Goal: Task Accomplishment & Management: Manage account settings

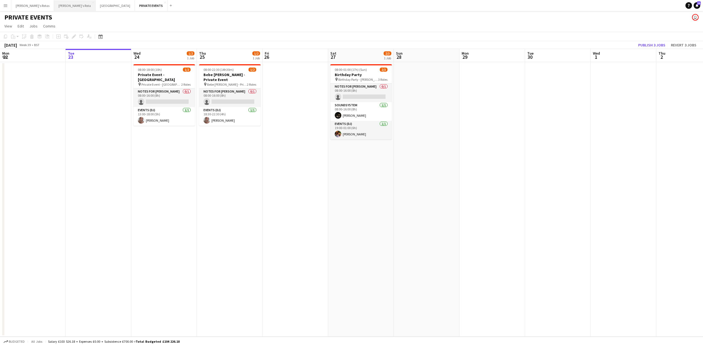
click at [54, 3] on button "[PERSON_NAME]'s Rota Close" at bounding box center [74, 5] width 41 height 11
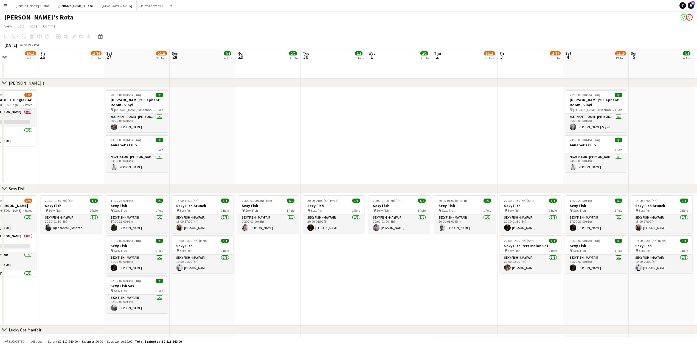
scroll to position [0, 189]
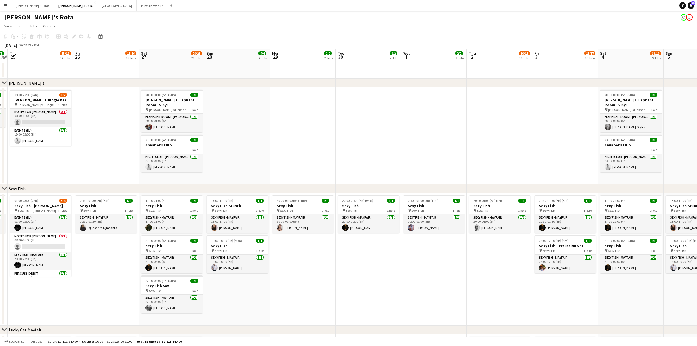
drag, startPoint x: 563, startPoint y: 257, endPoint x: 309, endPoint y: 259, distance: 254.1
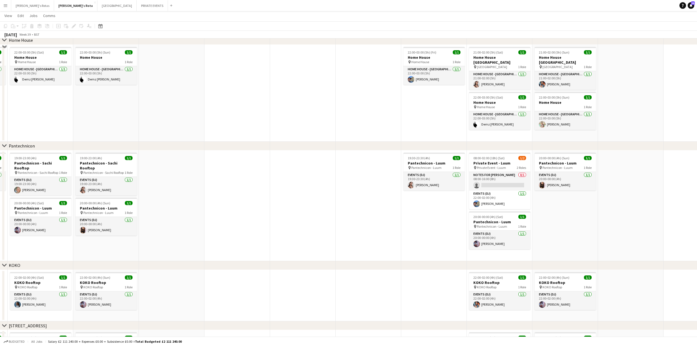
scroll to position [695, 0]
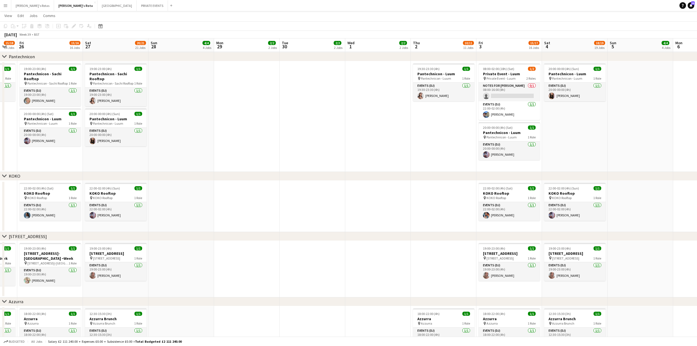
drag, startPoint x: 424, startPoint y: 148, endPoint x: 275, endPoint y: 173, distance: 151.1
click at [275, 173] on div "chevron-right [PERSON_NAME]'s chevron-right Sexy Fish chevron-right Lucky Cat M…" at bounding box center [348, 159] width 697 height 1666
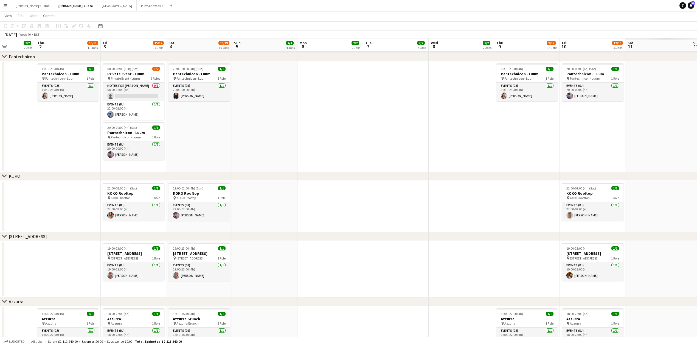
scroll to position [0, 206]
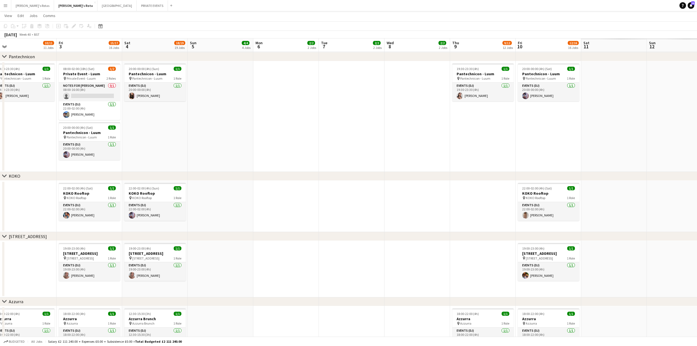
drag, startPoint x: 498, startPoint y: 144, endPoint x: 244, endPoint y: 162, distance: 255.3
click at [244, 162] on app-calendar-viewport "Mon 29 2/2 2 Jobs Tue 30 2/2 2 Jobs Wed 1 2/2 2 Jobs Thu 2 10/11 11 Jobs Fri 3 …" at bounding box center [348, 176] width 697 height 1701
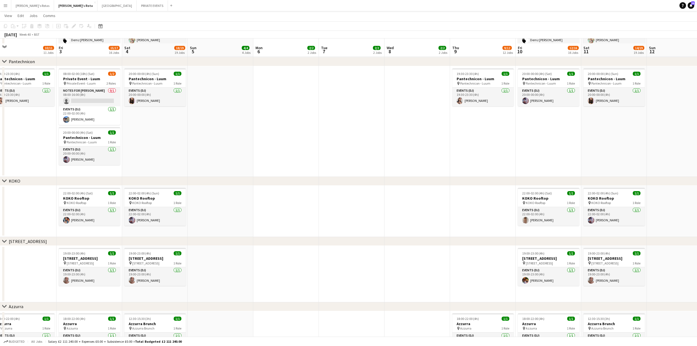
scroll to position [700, 0]
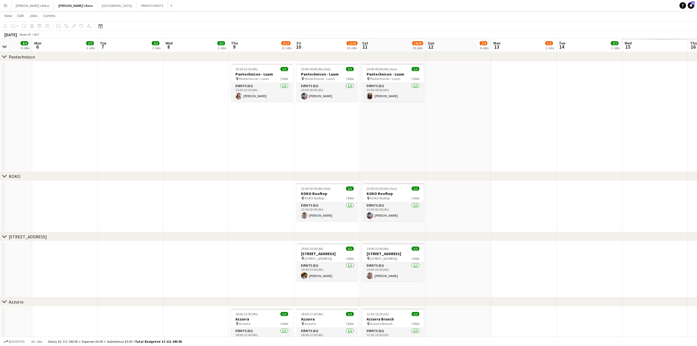
drag, startPoint x: 403, startPoint y: 143, endPoint x: 387, endPoint y: 147, distance: 17.0
click at [177, 163] on app-calendar-viewport "Fri 3 15/17 16 Jobs Sat 4 18/19 19 Jobs Sun 5 4/4 4 Jobs Mon 6 2/2 2 Jobs Tue 7…" at bounding box center [348, 175] width 697 height 1706
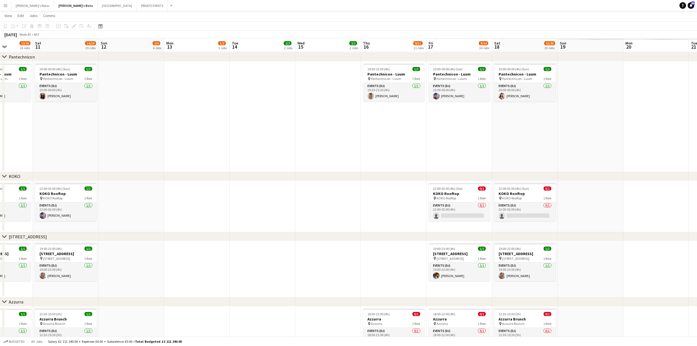
drag, startPoint x: 564, startPoint y: 130, endPoint x: 243, endPoint y: 144, distance: 321.4
click at [243, 144] on app-calendar-viewport "Tue 7 2/2 2 Jobs Wed 8 2/2 2 Jobs Thu 9 9/12 12 Jobs Fri 10 12/16 16 Jobs Sat 1…" at bounding box center [348, 175] width 697 height 1706
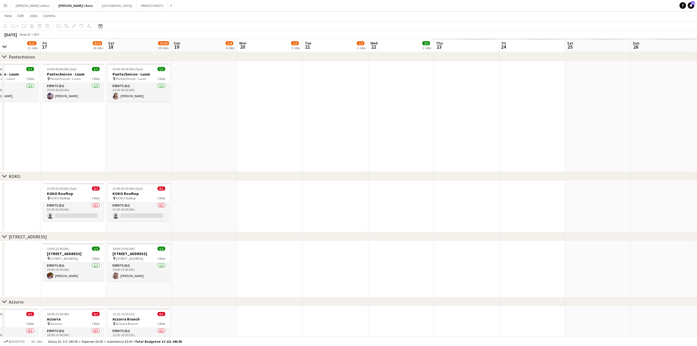
drag, startPoint x: 463, startPoint y: 134, endPoint x: 382, endPoint y: 151, distance: 82.0
click at [75, 147] on app-calendar-viewport "Tue 14 2/2 2 Jobs Wed 15 2/2 2 Jobs Thu 16 9/11 11 Jobs Fri 17 8/14 14 Jobs Sat…" at bounding box center [348, 175] width 697 height 1706
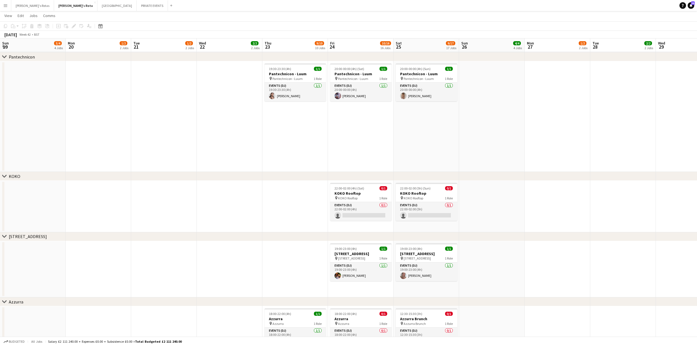
drag, startPoint x: 430, startPoint y: 146, endPoint x: 575, endPoint y: 119, distance: 147.7
click at [697, 119] on html "Menu Boards Boards Boards All jobs Status Workforce Workforce My Workforce Recr…" at bounding box center [348, 148] width 697 height 1777
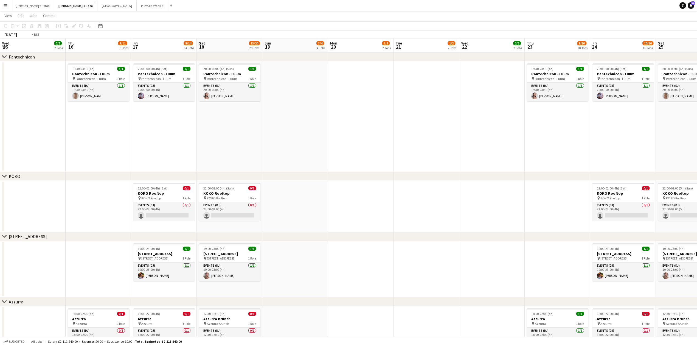
drag, startPoint x: 188, startPoint y: 125, endPoint x: 470, endPoint y: 115, distance: 282.3
click at [625, 115] on app-calendar-viewport "Mon 13 1/2 2 Jobs Tue 14 2/2 2 Jobs Wed 15 2/2 2 Jobs Thu 16 9/11 11 Jobs Fri 1…" at bounding box center [348, 154] width 697 height 1746
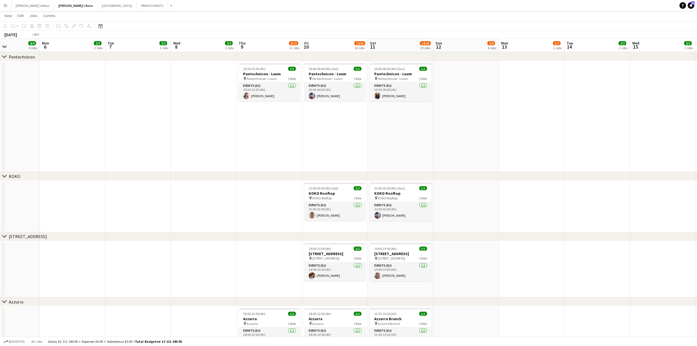
drag, startPoint x: 162, startPoint y: 123, endPoint x: 670, endPoint y: 89, distance: 509.1
click at [697, 90] on html "Menu Boards Boards Boards All jobs Status Workforce Workforce My Workforce Recr…" at bounding box center [348, 148] width 697 height 1777
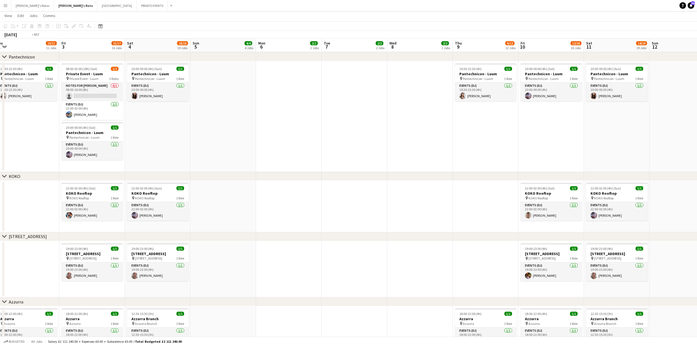
drag, startPoint x: 259, startPoint y: 122, endPoint x: 474, endPoint y: 94, distance: 217.8
click at [488, 97] on app-calendar-viewport "Tue 30 2/2 2 Jobs Wed 1 2/2 2 Jobs Thu 2 10/11 11 Jobs Fri 3 15/17 16 Jobs Sat …" at bounding box center [348, 154] width 697 height 1746
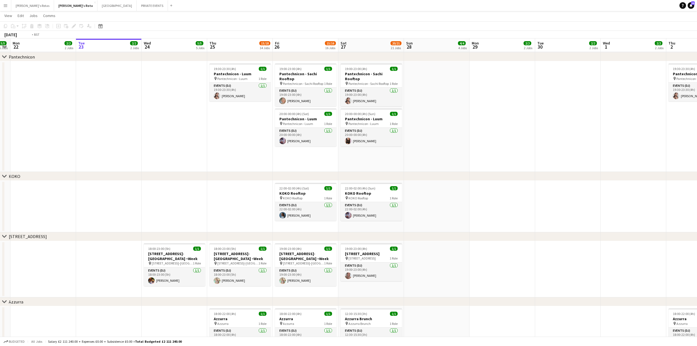
drag, startPoint x: 388, startPoint y: 103, endPoint x: 557, endPoint y: 99, distance: 169.4
click at [557, 99] on app-calendar-viewport "Sun 21 5/5 5 Jobs Mon 22 2/2 2 Jobs Tue 23 2/2 2 Jobs Wed 24 5/5 5 Jobs Thu 25 …" at bounding box center [348, 154] width 697 height 1746
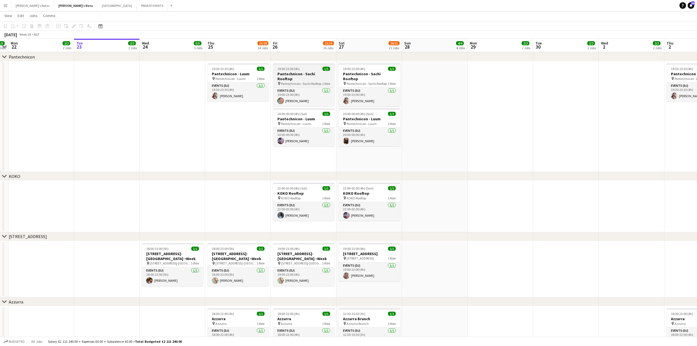
click at [301, 72] on h3 "Pantechnicon - Sachi Rooftop" at bounding box center [303, 76] width 61 height 10
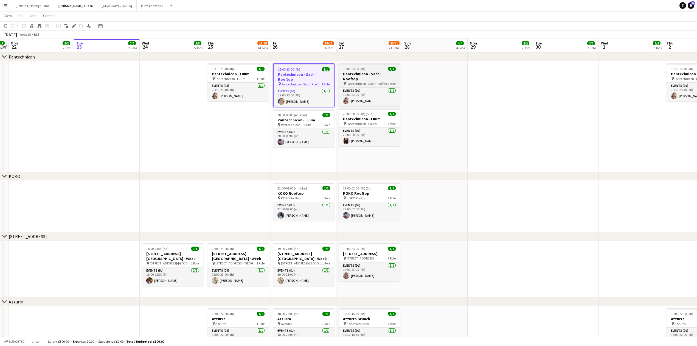
click at [388, 71] on div "1/1" at bounding box center [392, 69] width 8 height 4
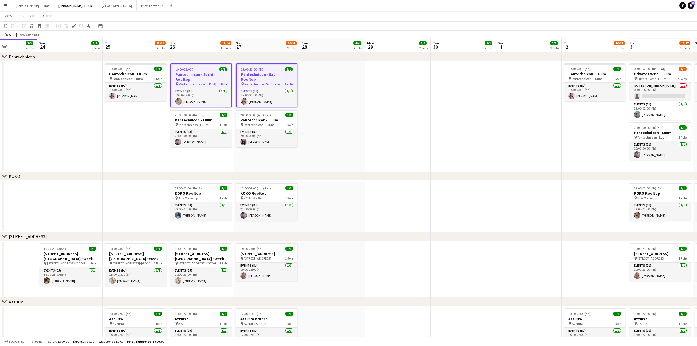
scroll to position [0, 168]
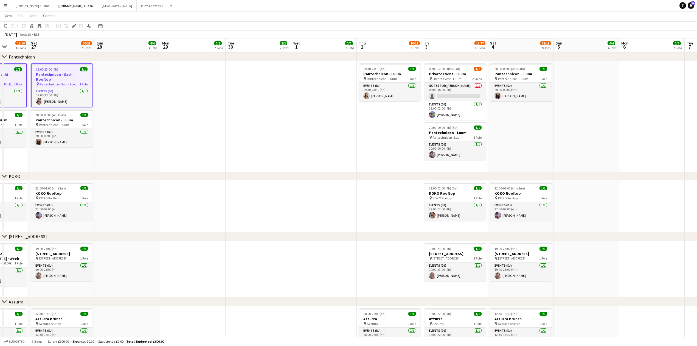
drag, startPoint x: 599, startPoint y: 90, endPoint x: 301, endPoint y: 115, distance: 298.5
click at [301, 115] on app-calendar-viewport "Wed 24 5/5 5 Jobs Thu 25 15/18 14 Jobs Fri 26 15/16 16 Jobs Sat 27 20/21 21 Job…" at bounding box center [348, 154] width 697 height 1746
click at [469, 167] on app-date-cell "08:00-02:00 (18h) (Sat) 1/2 Private Event - Luum pin Private Event - Luum 2 Rol…" at bounding box center [455, 116] width 66 height 111
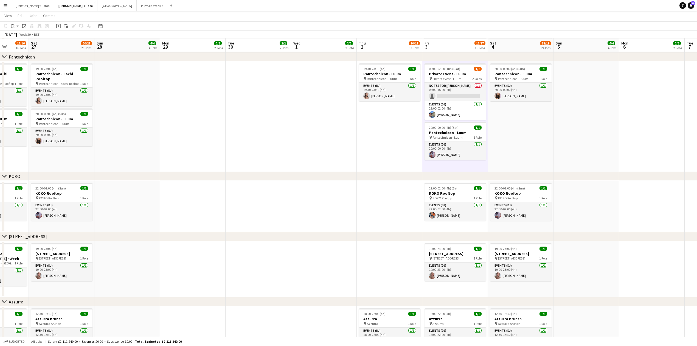
click at [461, 166] on app-date-cell "08:00-02:00 (18h) (Sat) 1/2 Private Event - Luum pin Private Event - Luum 2 Rol…" at bounding box center [455, 116] width 66 height 111
click at [459, 165] on app-date-cell "08:00-02:00 (18h) (Sat) 1/2 Private Event - Luum pin Private Event - Luum 2 Rol…" at bounding box center [455, 116] width 66 height 111
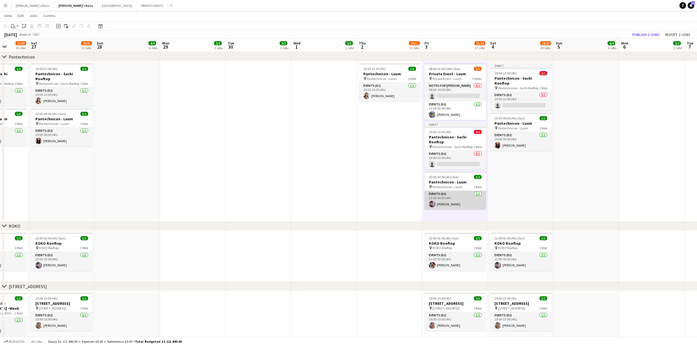
click at [445, 195] on app-card-role "Events (DJ) 1/1 20:00-00:00 (4h) Maia Danford" at bounding box center [455, 200] width 61 height 19
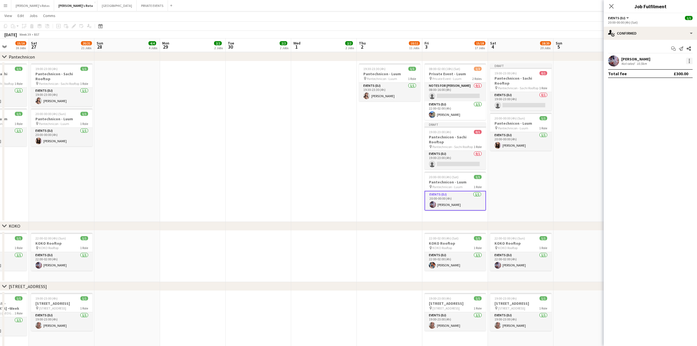
click at [689, 62] on div at bounding box center [689, 61] width 7 height 7
drag, startPoint x: 674, startPoint y: 121, endPoint x: 663, endPoint y: 104, distance: 20.7
click at [674, 120] on button "Remove" at bounding box center [671, 123] width 43 height 13
click at [611, 7] on icon at bounding box center [611, 6] width 5 height 5
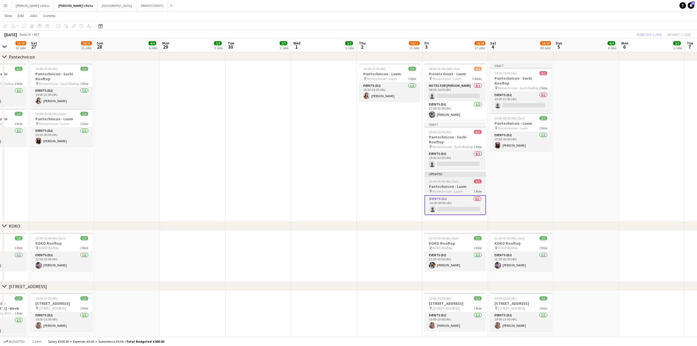
click at [459, 179] on div "20:00-00:00 (4h) (Sat) 0/1" at bounding box center [455, 181] width 61 height 4
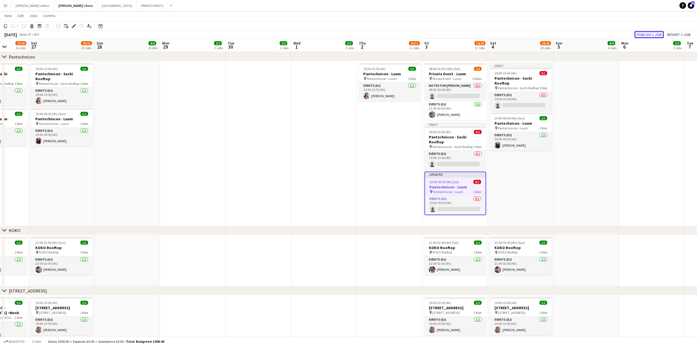
click at [647, 33] on button "Publish 1 job" at bounding box center [648, 34] width 29 height 7
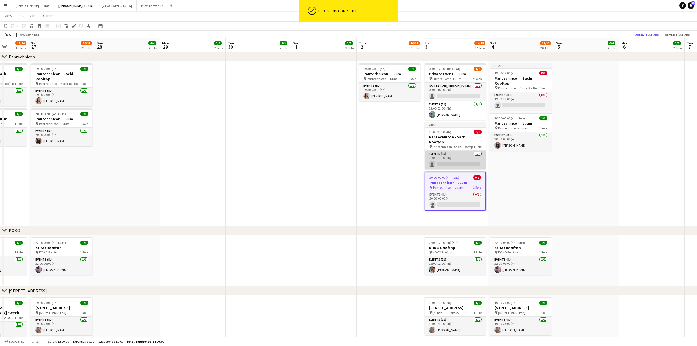
click at [445, 157] on app-card-role "Events (DJ) 0/1 19:00-23:00 (4h) single-neutral-actions" at bounding box center [455, 160] width 61 height 19
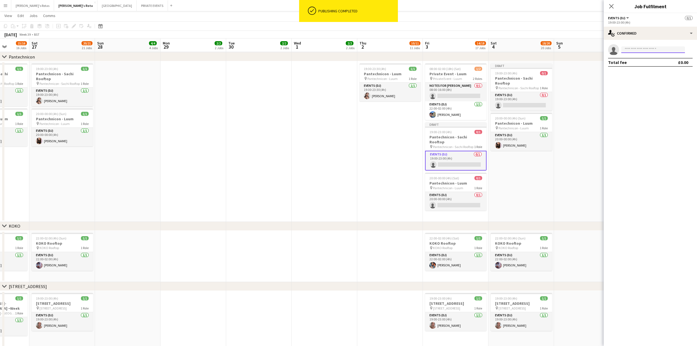
click at [647, 52] on input at bounding box center [653, 49] width 64 height 7
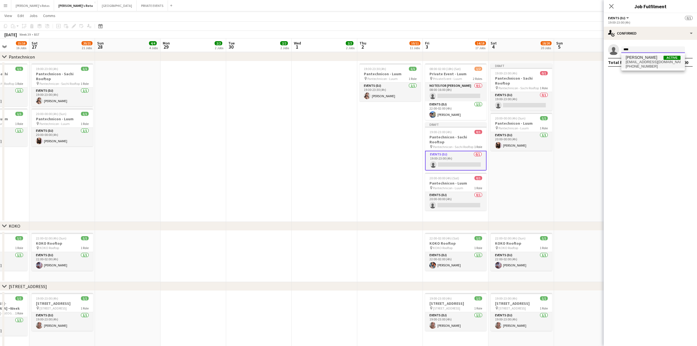
type input "****"
click at [646, 64] on span "maia.musik@mail.com" at bounding box center [653, 62] width 55 height 4
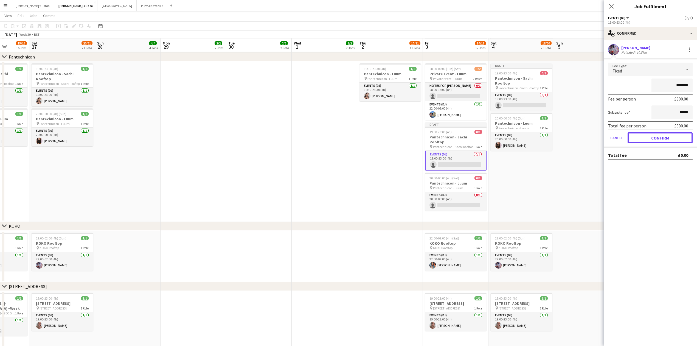
drag, startPoint x: 653, startPoint y: 137, endPoint x: 649, endPoint y: 105, distance: 32.4
click at [653, 136] on button "Confirm" at bounding box center [660, 137] width 65 height 11
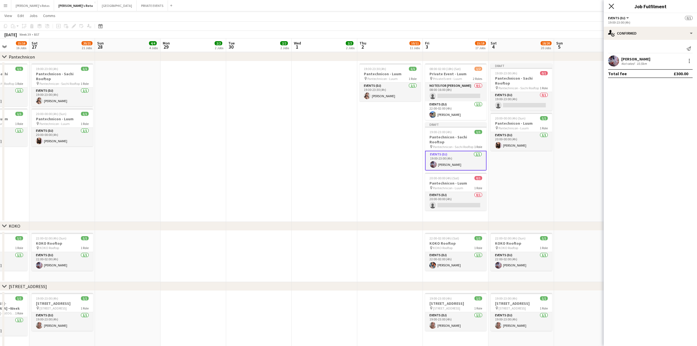
click at [611, 7] on icon at bounding box center [611, 6] width 5 height 5
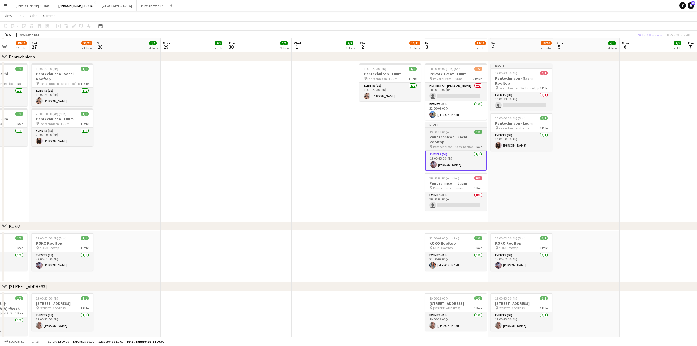
click at [469, 135] on h3 "Pantechnicon - Sachi Rooftop" at bounding box center [455, 139] width 61 height 10
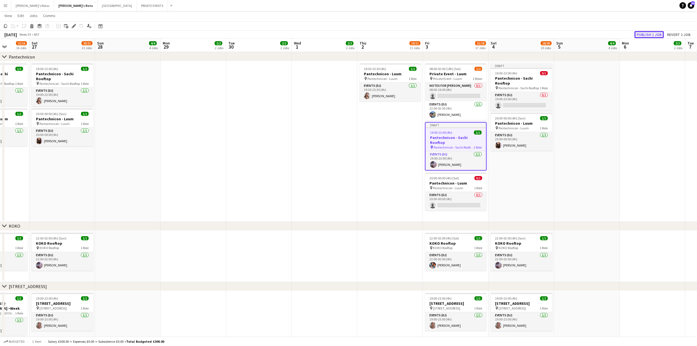
click at [649, 31] on button "Publish 1 job" at bounding box center [648, 34] width 29 height 7
click at [454, 179] on app-job-card "20:00-00:00 (4h) (Sat) 0/1 Pantechnicon - Luum pin Pantechnicon - Luum 1 Role E…" at bounding box center [455, 192] width 61 height 38
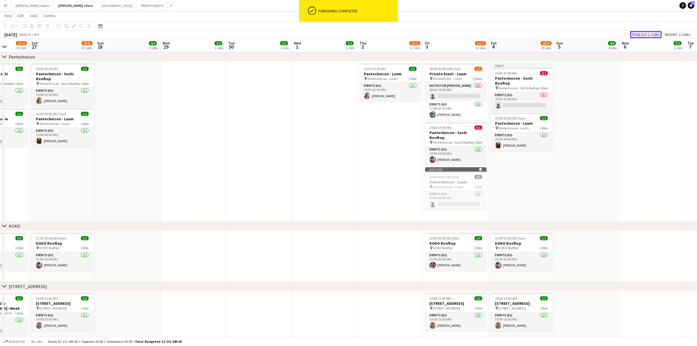
click at [641, 33] on button "Publish 2 jobs" at bounding box center [646, 34] width 32 height 7
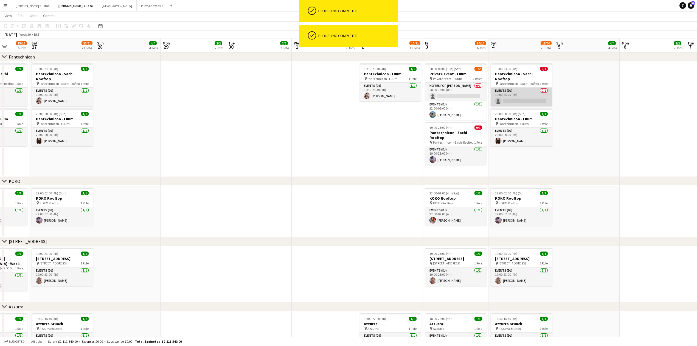
click at [511, 90] on app-card-role "Events (DJ) 0/1 19:00-23:00 (4h) single-neutral-actions" at bounding box center [521, 97] width 61 height 19
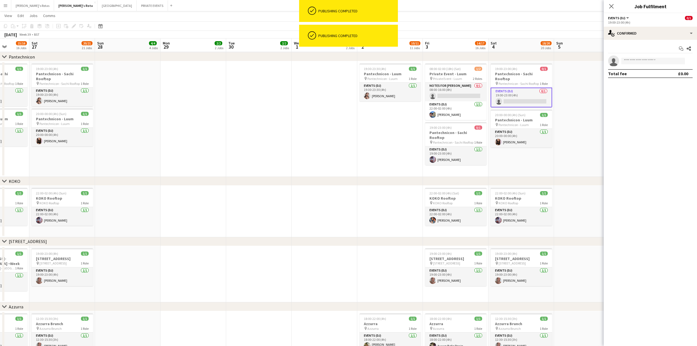
drag, startPoint x: 635, startPoint y: 57, endPoint x: 632, endPoint y: 63, distance: 6.8
click at [632, 63] on div "Start chat Share single-neutral-actions Total fee £0.00" at bounding box center [650, 61] width 93 height 43
click at [632, 63] on input at bounding box center [653, 61] width 64 height 7
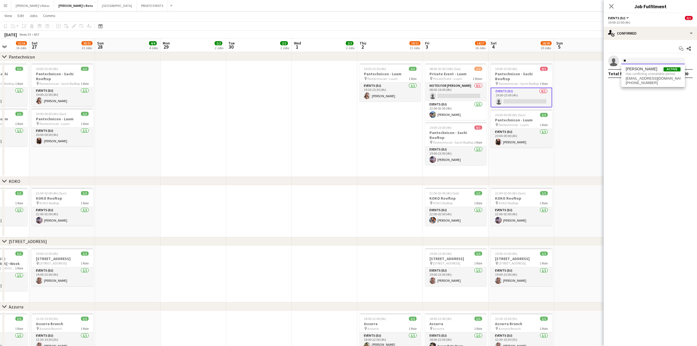
type input "*"
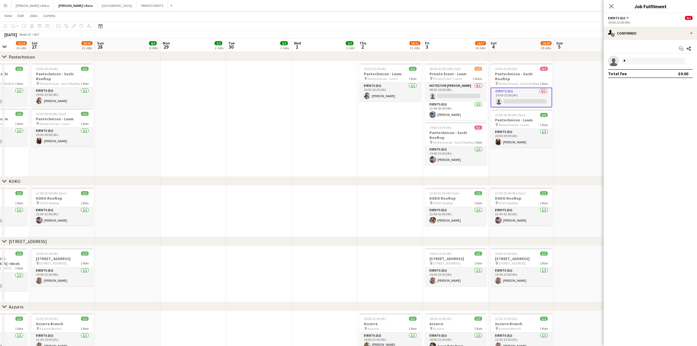
click at [612, 6] on icon at bounding box center [611, 6] width 4 height 4
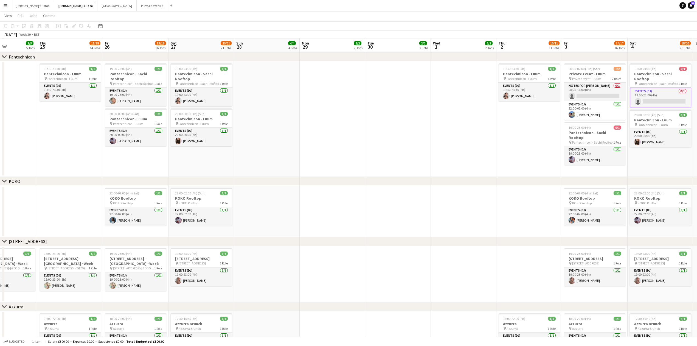
scroll to position [0, 150]
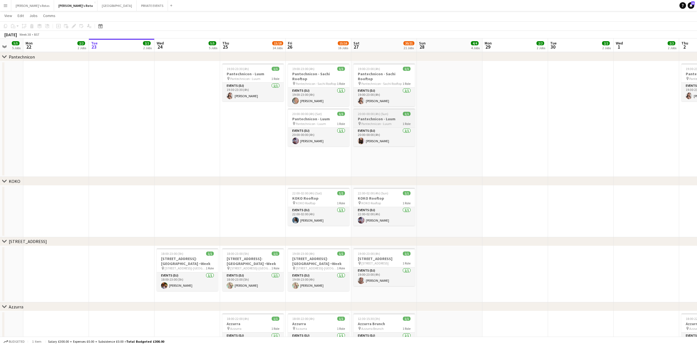
drag, startPoint x: 324, startPoint y: 144, endPoint x: 391, endPoint y: 104, distance: 77.6
click at [697, 90] on html "Menu Boards Boards Boards All jobs Status Workforce Workforce My Workforce Recr…" at bounding box center [348, 151] width 697 height 1782
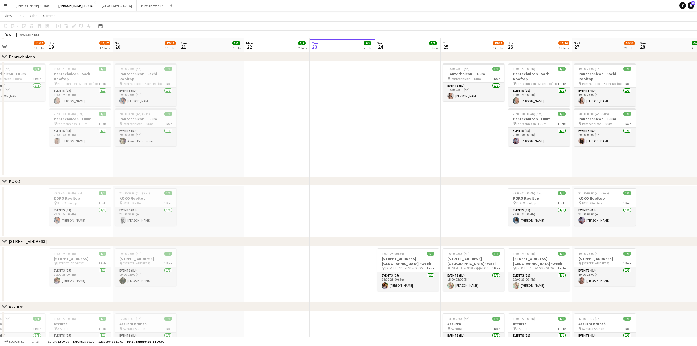
scroll to position [0, 139]
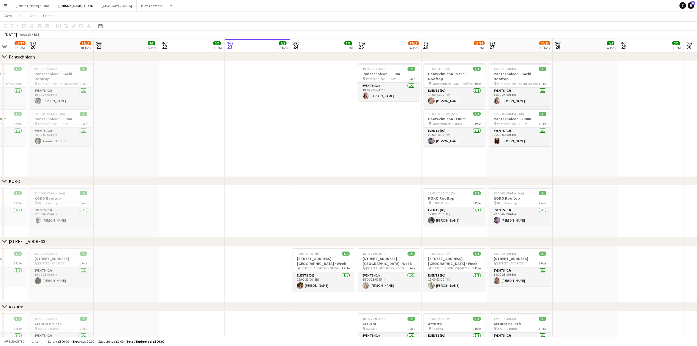
drag, startPoint x: 179, startPoint y: 119, endPoint x: 175, endPoint y: 126, distance: 8.3
click at [175, 126] on app-calendar-viewport "Tue 16 3/3 3 Jobs Wed 17 3/3 3 Jobs Thu 18 11/12 12 Jobs Fri 19 16/17 17 Jobs S…" at bounding box center [348, 156] width 697 height 1751
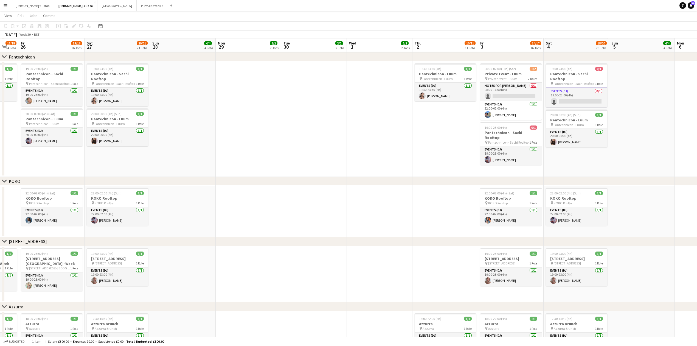
drag, startPoint x: 548, startPoint y: 109, endPoint x: 285, endPoint y: 120, distance: 262.9
click at [285, 120] on app-calendar-viewport "Tue 23 2/2 2 Jobs Wed 24 5/5 5 Jobs Thu 25 15/18 14 Jobs Fri 26 15/16 16 Jobs S…" at bounding box center [348, 156] width 697 height 1751
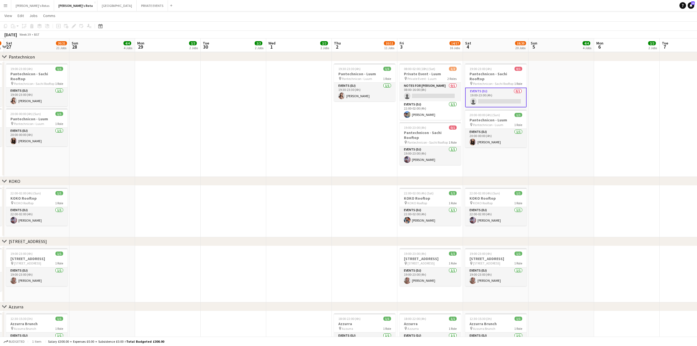
drag, startPoint x: 423, startPoint y: 132, endPoint x: 206, endPoint y: 134, distance: 217.1
click at [206, 134] on app-calendar-viewport "Tue 23 2/2 2 Jobs Wed 24 5/5 5 Jobs Thu 25 15/18 14 Jobs Fri 26 15/16 16 Jobs S…" at bounding box center [348, 156] width 697 height 1751
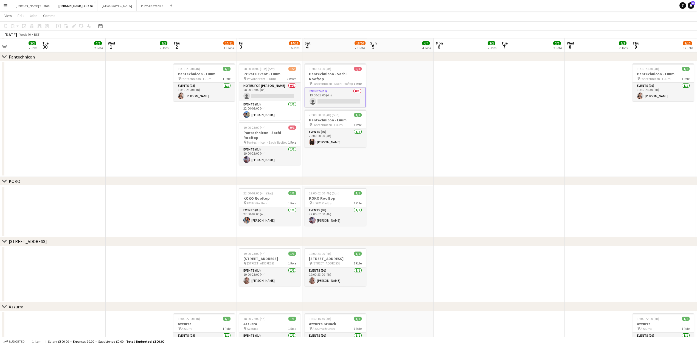
drag, startPoint x: 576, startPoint y: 103, endPoint x: 508, endPoint y: 100, distance: 67.6
click at [538, 103] on app-calendar-viewport "Fri 26 15/16 16 Jobs Sat 27 20/21 21 Jobs Sun 28 4/4 4 Jobs Mon 29 2/2 2 Jobs T…" at bounding box center [348, 156] width 697 height 1751
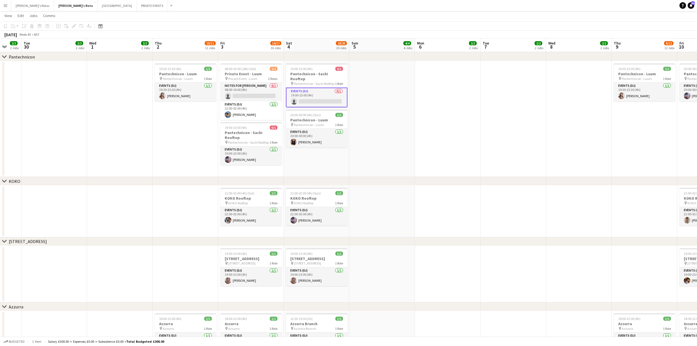
drag, startPoint x: 253, startPoint y: 126, endPoint x: 261, endPoint y: 121, distance: 9.9
click at [253, 127] on div "19:00-23:00 (4h) 0/1" at bounding box center [250, 127] width 61 height 4
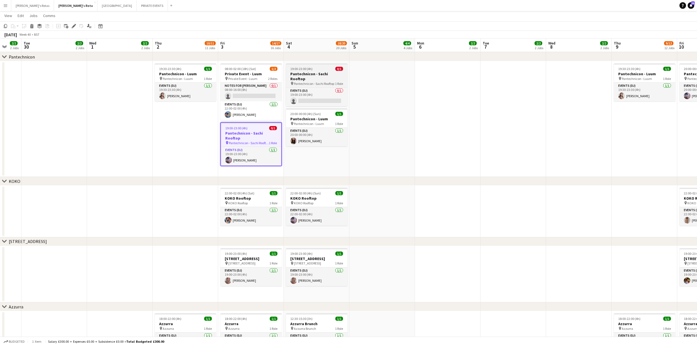
click at [320, 74] on h3 "Pantechnicon - Sachi Rooftop" at bounding box center [316, 76] width 61 height 10
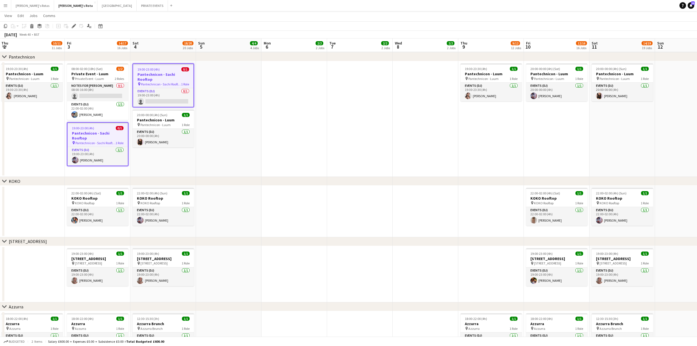
drag, startPoint x: 546, startPoint y: 180, endPoint x: 381, endPoint y: 130, distance: 172.0
click at [321, 133] on app-calendar-viewport "Mon 29 2/2 2 Jobs Tue 30 2/2 2 Jobs Wed 1 2/2 2 Jobs Thu 2 10/11 11 Jobs Fri 3 …" at bounding box center [348, 156] width 697 height 1751
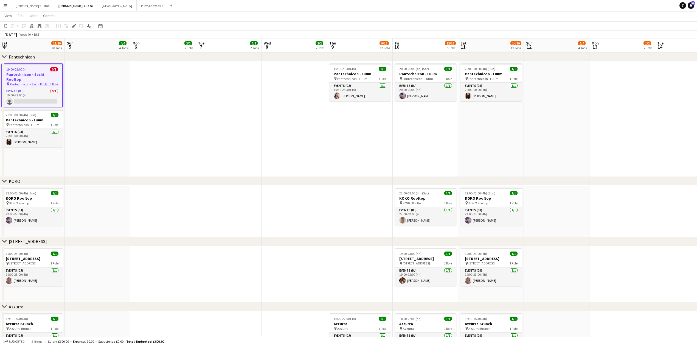
scroll to position [0, 177]
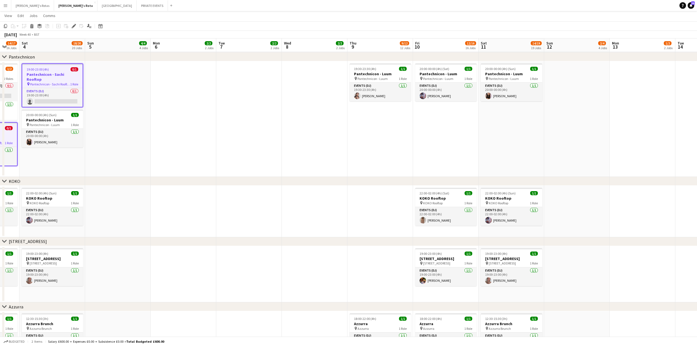
click at [450, 127] on app-date-cell "20:00-00:00 (4h) (Sat) 1/1 Pantechnicon - Luum pin Pantechnicon - Luum 1 Role E…" at bounding box center [446, 119] width 66 height 116
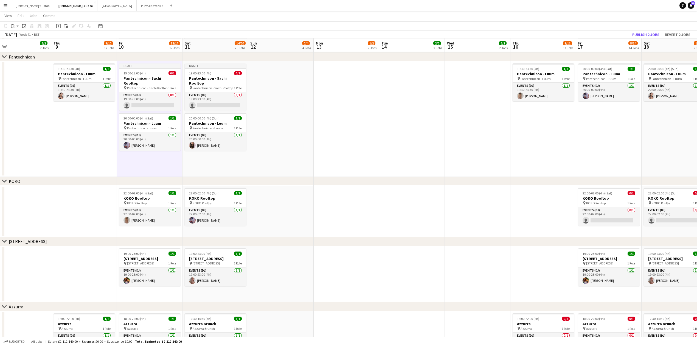
drag, startPoint x: 613, startPoint y: 109, endPoint x: 301, endPoint y: 111, distance: 311.5
click at [300, 111] on app-calendar-viewport "Sun 5 4/4 4 Jobs Mon 6 2/2 2 Jobs Tue 7 2/2 2 Jobs Wed 8 2/2 2 Jobs Thu 9 9/12 …" at bounding box center [348, 156] width 697 height 1751
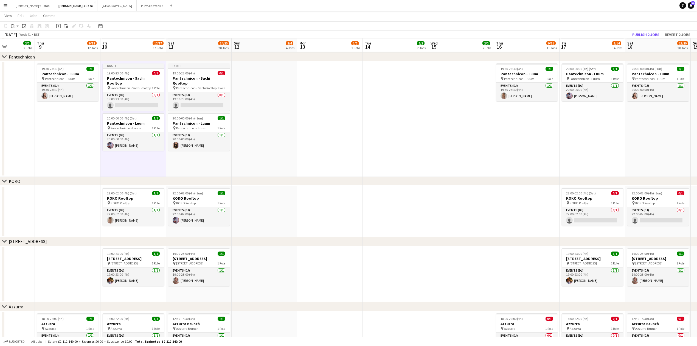
click at [577, 131] on app-date-cell "20:00-00:00 (4h) (Sat) 1/1 Pantechnicon - Luum pin Pantechnicon - Luum 1 Role E…" at bounding box center [593, 119] width 66 height 116
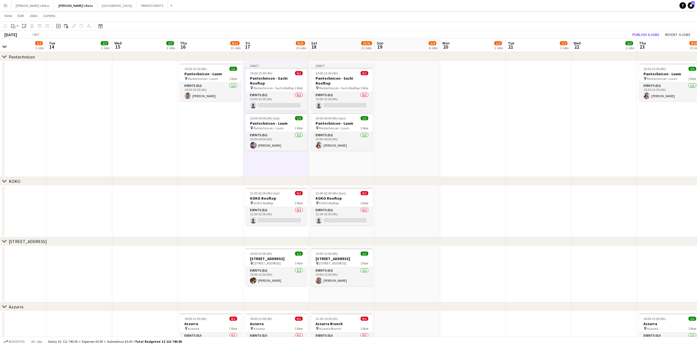
drag, startPoint x: 630, startPoint y: 165, endPoint x: 407, endPoint y: 154, distance: 223.1
click at [278, 151] on app-calendar-viewport "Fri 10 12/17 17 Jobs Sat 11 14/20 20 Jobs Sun 12 2/4 4 Jobs Mon 13 1/2 2 Jobs T…" at bounding box center [348, 156] width 697 height 1751
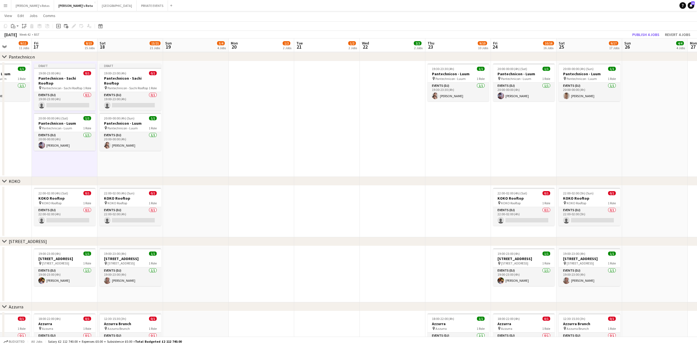
drag, startPoint x: 534, startPoint y: 155, endPoint x: 384, endPoint y: 155, distance: 150.1
click at [383, 155] on app-calendar-viewport "Mon 13 1/2 2 Jobs Tue 14 2/2 2 Jobs Wed 15 2/2 2 Jobs Thu 16 9/11 11 Jobs Fri 1…" at bounding box center [348, 156] width 697 height 1751
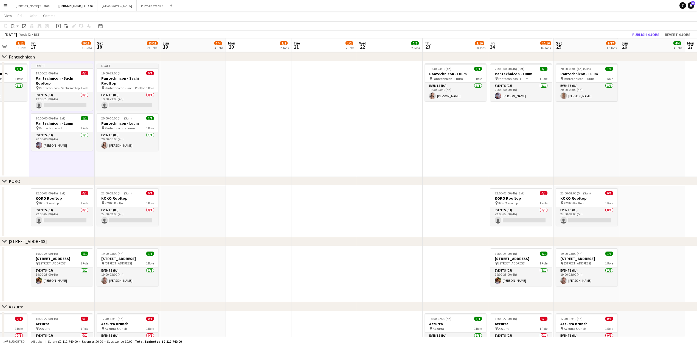
click at [507, 131] on app-date-cell "20:00-00:00 (4h) (Sat) 1/1 Pantechnicon - Luum pin Pantechnicon - Luum 1 Role E…" at bounding box center [521, 119] width 66 height 116
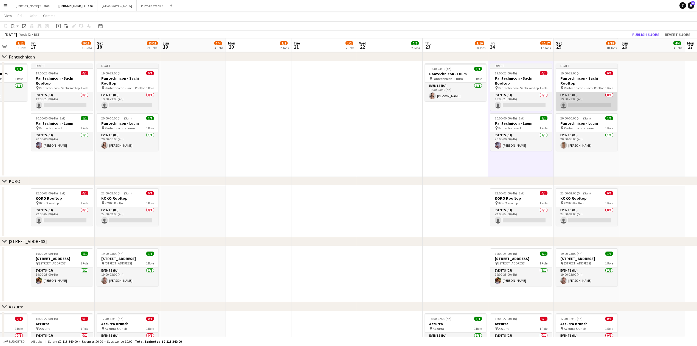
click at [577, 97] on app-card-role "Events (DJ) 0/1 19:00-23:00 (4h) single-neutral-actions" at bounding box center [586, 101] width 61 height 19
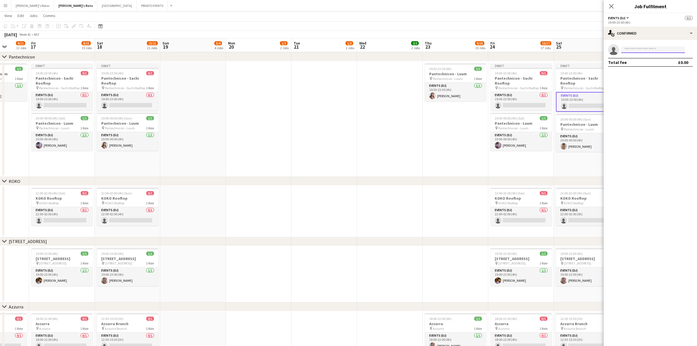
click at [652, 52] on input at bounding box center [653, 49] width 64 height 7
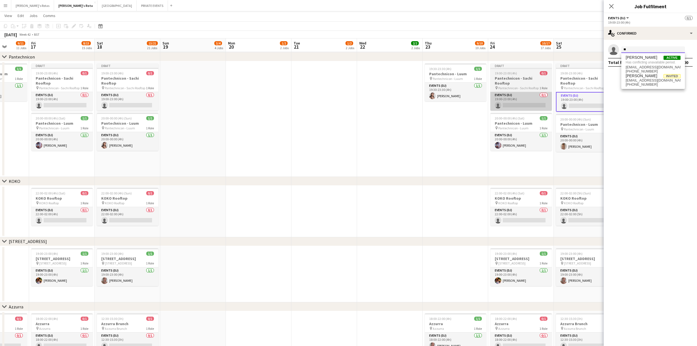
type input "*"
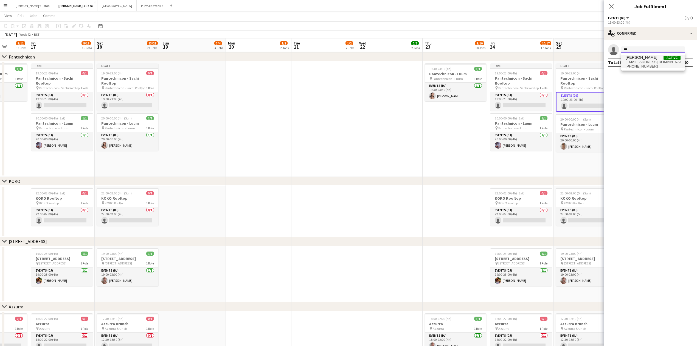
type input "***"
click at [634, 64] on span "+4407479779633" at bounding box center [653, 66] width 55 height 4
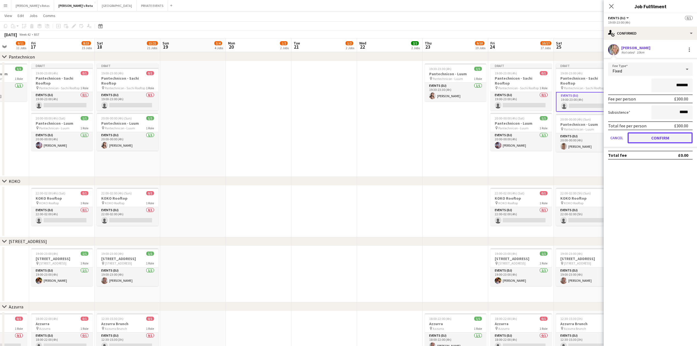
click at [660, 133] on button "Confirm" at bounding box center [660, 137] width 65 height 11
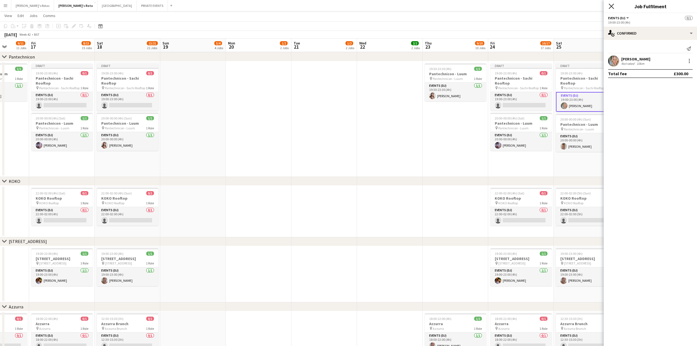
click at [613, 4] on icon "Close pop-in" at bounding box center [611, 6] width 5 height 5
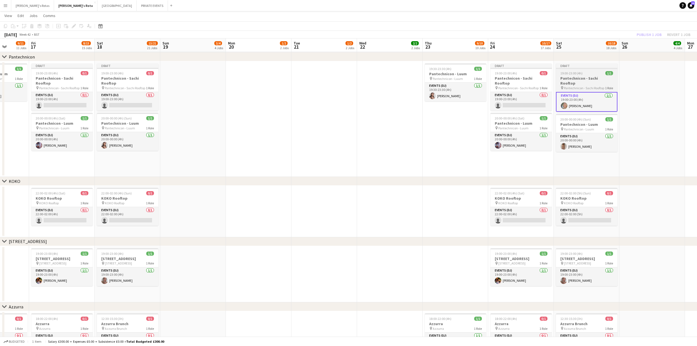
click at [585, 77] on h3 "Pantechnicon - Sachi Rooftop" at bounding box center [586, 81] width 61 height 10
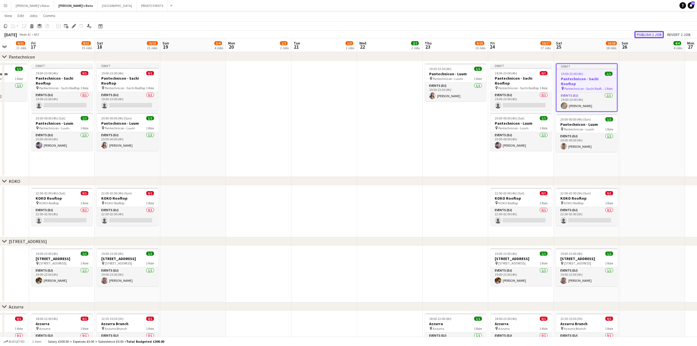
click at [656, 32] on button "Publish 1 job" at bounding box center [648, 34] width 29 height 7
click at [532, 96] on app-card-role "Events (DJ) 0/1 19:00-23:00 (4h) single-neutral-actions" at bounding box center [520, 101] width 61 height 19
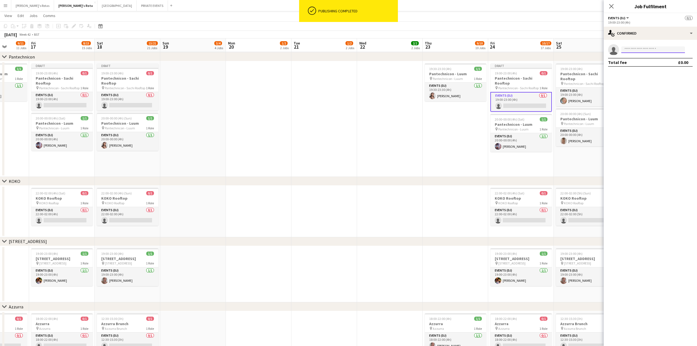
click at [630, 50] on input at bounding box center [653, 49] width 64 height 7
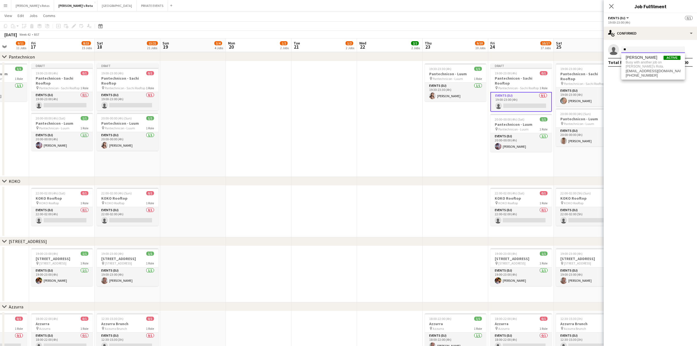
type input "*"
type input "*****"
click at [633, 59] on span "[PERSON_NAME]" at bounding box center [642, 57] width 32 height 5
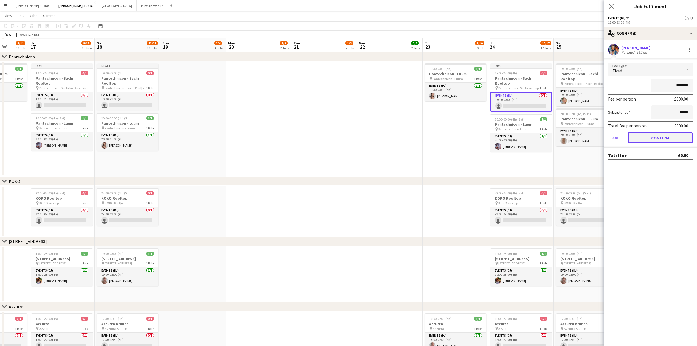
drag, startPoint x: 659, startPoint y: 135, endPoint x: 632, endPoint y: 85, distance: 57.2
click at [658, 135] on button "Confirm" at bounding box center [660, 137] width 65 height 11
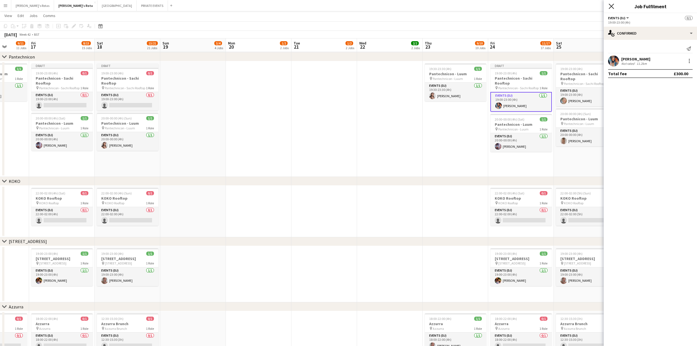
click at [612, 8] on icon "Close pop-in" at bounding box center [611, 6] width 5 height 5
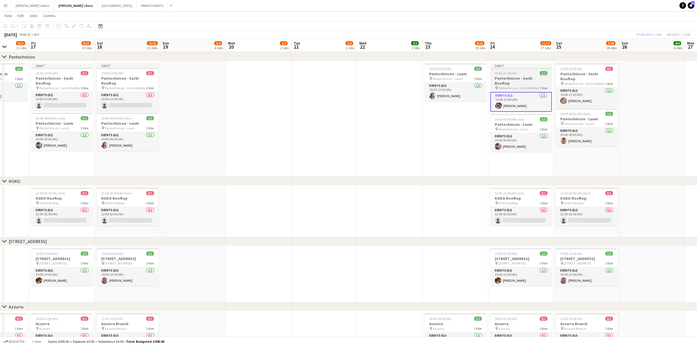
click at [524, 74] on div "19:00-23:00 (4h) 1/1" at bounding box center [520, 73] width 61 height 4
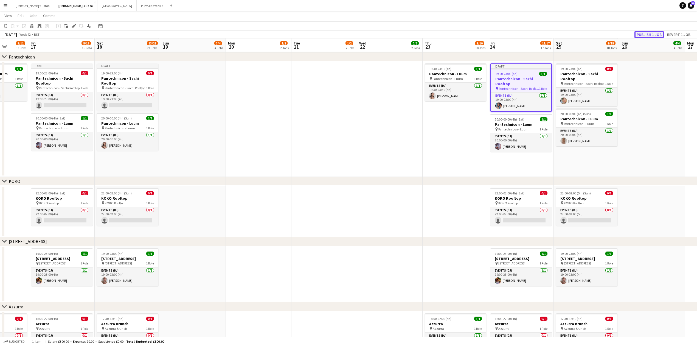
click at [653, 35] on button "Publish 1 job" at bounding box center [648, 34] width 29 height 7
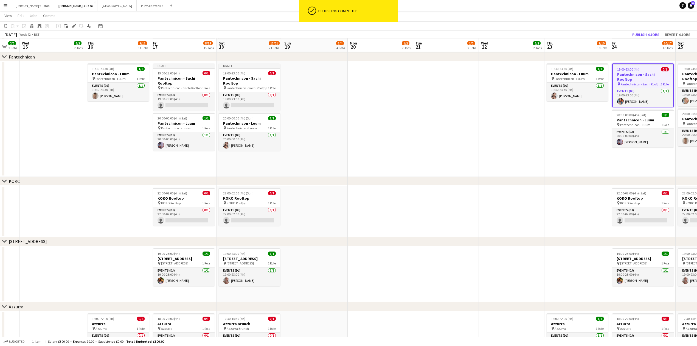
drag, startPoint x: 308, startPoint y: 159, endPoint x: 409, endPoint y: 159, distance: 100.4
click at [409, 159] on app-calendar-viewport "Mon 13 1/2 2 Jobs Tue 14 2/2 2 Jobs Wed 15 2/2 2 Jobs Thu 16 9/11 11 Jobs Fri 1…" at bounding box center [348, 156] width 697 height 1751
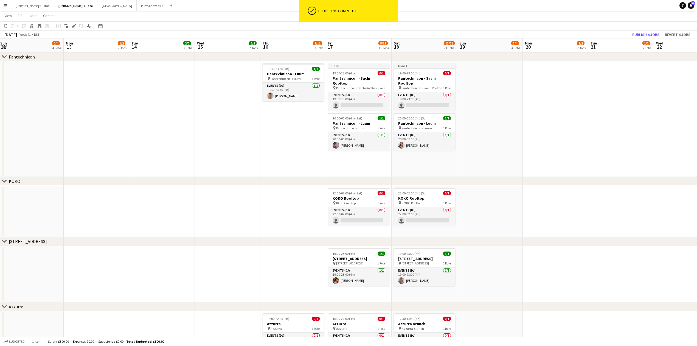
drag, startPoint x: 452, startPoint y: 154, endPoint x: 568, endPoint y: 147, distance: 115.5
click at [568, 147] on app-calendar-viewport "Fri 10 12/17 17 Jobs Sat 11 14/20 20 Jobs Sun 12 2/4 4 Jobs Mon 13 1/2 2 Jobs T…" at bounding box center [348, 156] width 697 height 1751
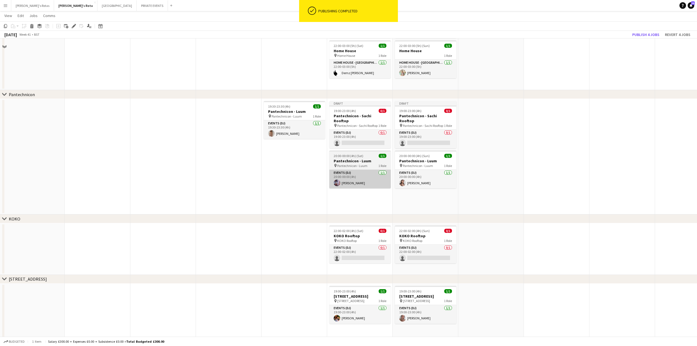
scroll to position [667, 0]
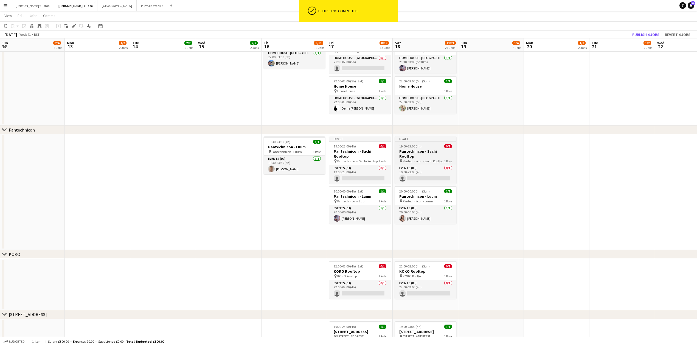
click at [410, 159] on span "Pantechnicon - Sachi Rooftop" at bounding box center [423, 161] width 40 height 4
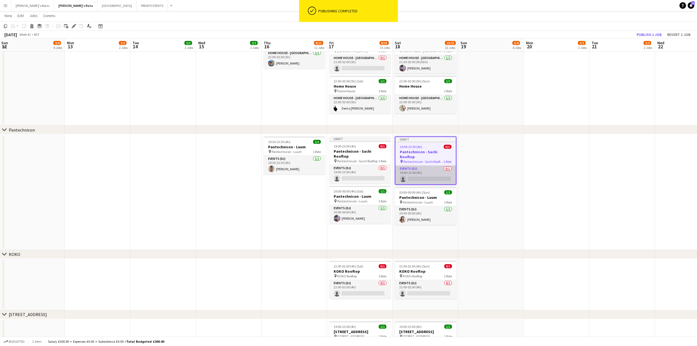
click at [430, 165] on app-card-role "Events (DJ) 0/1 19:00-23:00 (4h) single-neutral-actions" at bounding box center [425, 174] width 60 height 19
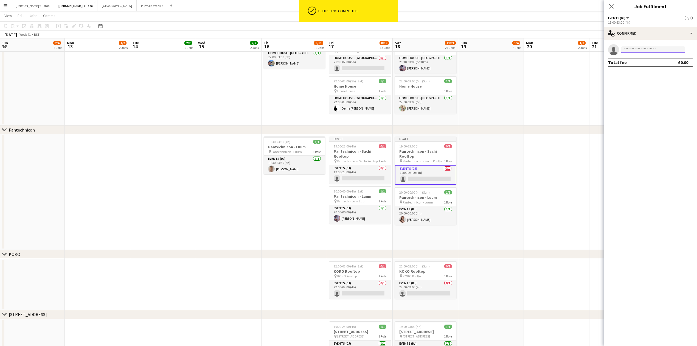
click at [647, 52] on input at bounding box center [653, 49] width 64 height 7
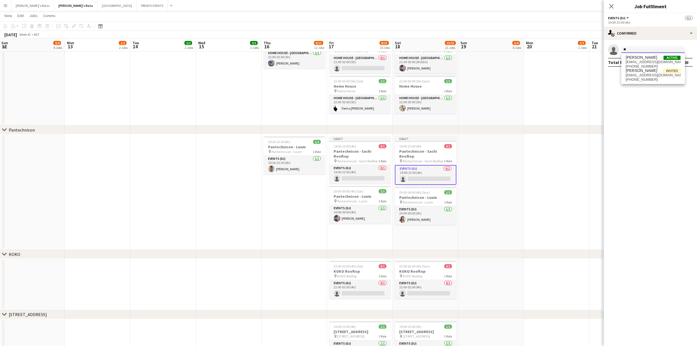
type input "*"
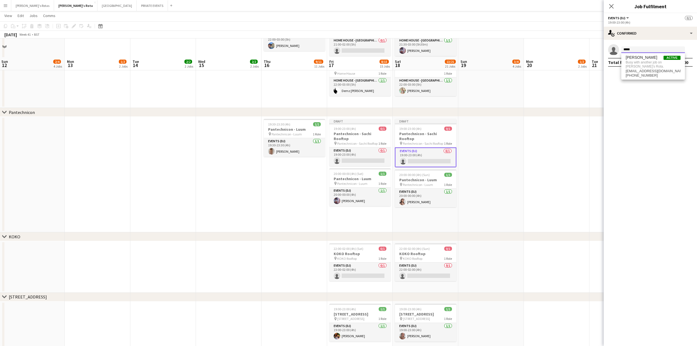
scroll to position [704, 0]
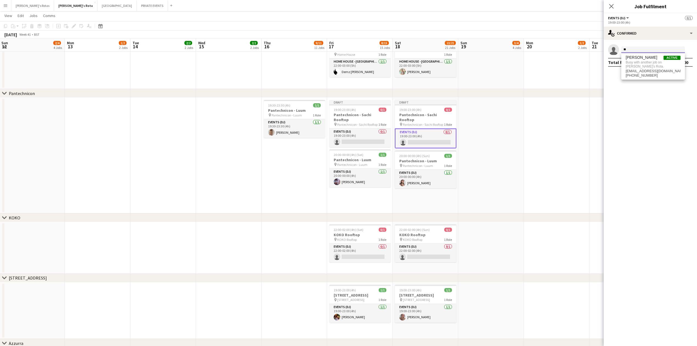
type input "*"
type input "****"
click at [641, 57] on span "[PERSON_NAME]" at bounding box center [642, 57] width 32 height 5
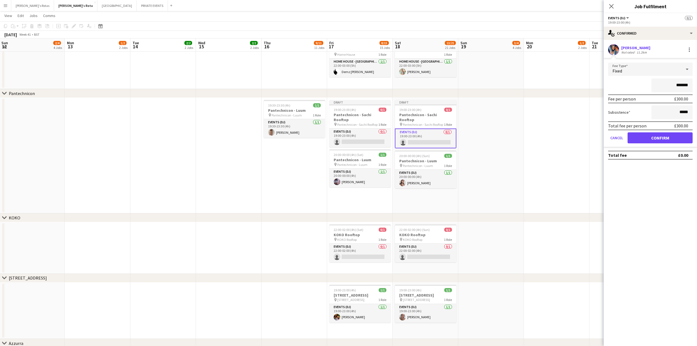
drag, startPoint x: 659, startPoint y: 128, endPoint x: 656, endPoint y: 134, distance: 7.1
click at [660, 128] on div "Total fee per person £300.00" at bounding box center [650, 125] width 85 height 9
click at [656, 136] on button "Confirm" at bounding box center [660, 137] width 65 height 11
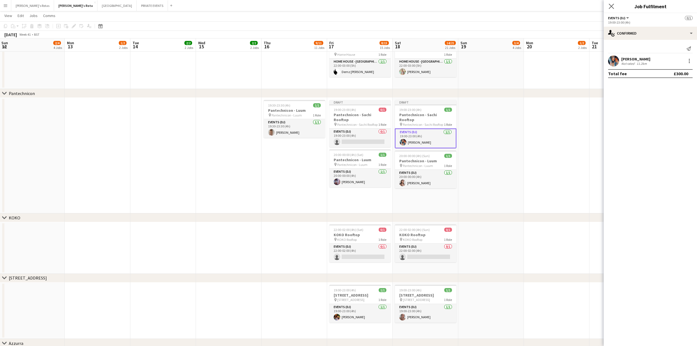
click at [608, 5] on div "Close pop-in" at bounding box center [611, 6] width 15 height 13
click at [610, 5] on icon "Close pop-in" at bounding box center [611, 6] width 5 height 5
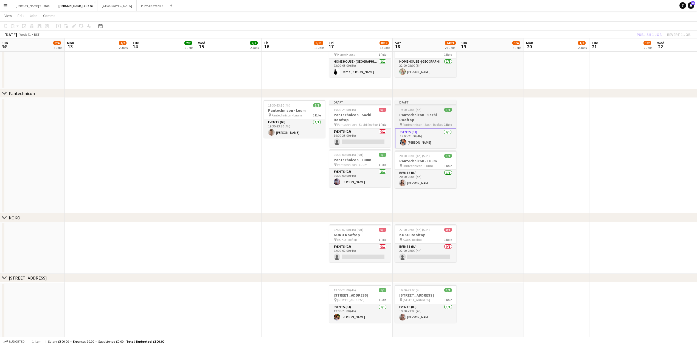
click at [427, 109] on div "19:00-23:00 (4h) 1/1" at bounding box center [425, 110] width 61 height 4
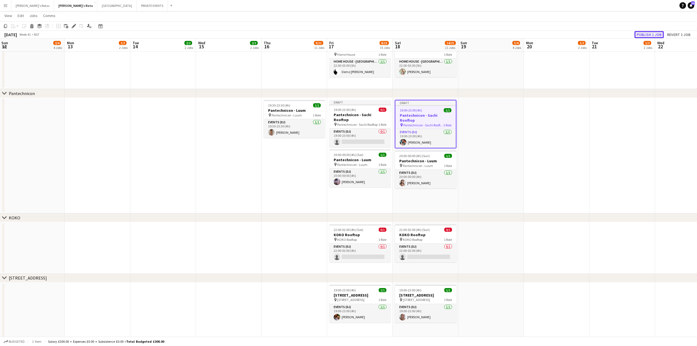
click at [649, 33] on button "Publish 1 job" at bounding box center [648, 34] width 29 height 7
click at [347, 133] on app-card-role "Events (DJ) 0/1 19:00-23:00 (4h) single-neutral-actions" at bounding box center [359, 137] width 61 height 19
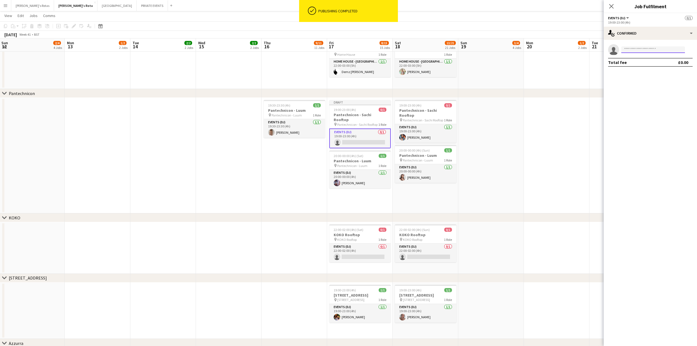
click at [638, 50] on input at bounding box center [653, 49] width 64 height 7
type input "*"
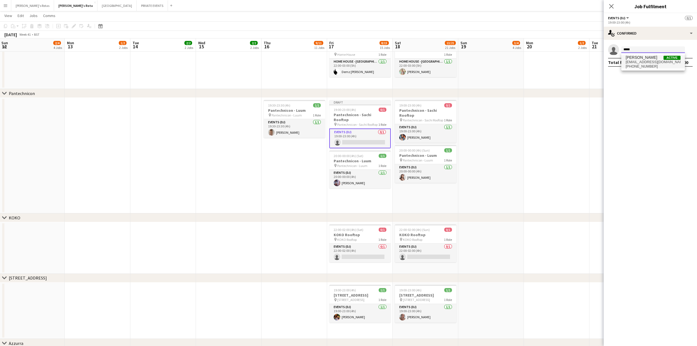
type input "*****"
click at [634, 59] on span "[PERSON_NAME]" at bounding box center [642, 57] width 32 height 5
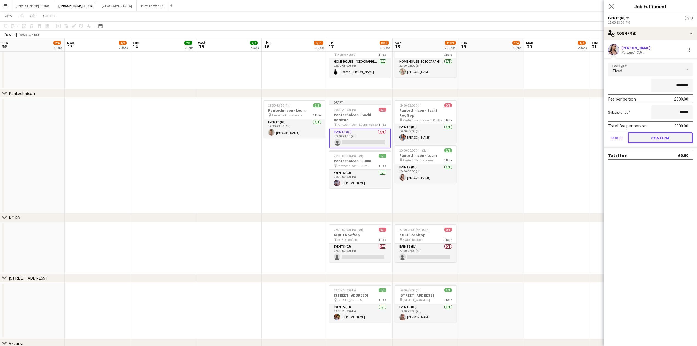
click at [674, 133] on button "Confirm" at bounding box center [660, 137] width 65 height 11
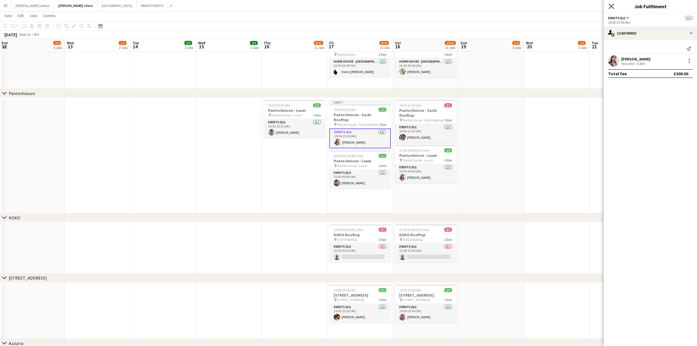
click at [613, 5] on icon at bounding box center [611, 6] width 5 height 5
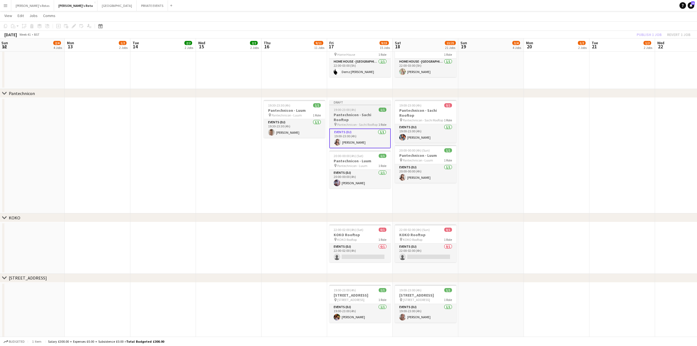
click at [344, 117] on h3 "Pantechnicon - Sachi Rooftop" at bounding box center [359, 117] width 61 height 10
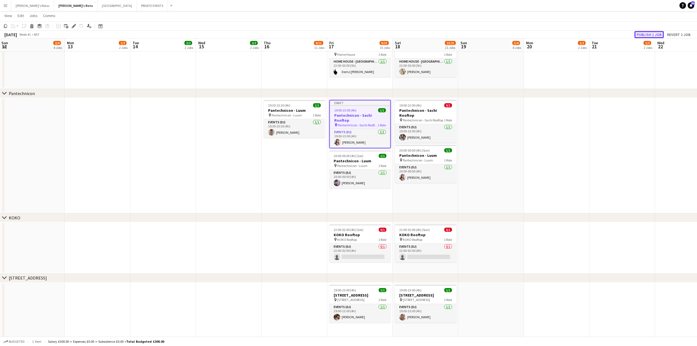
click at [650, 35] on button "Publish 1 job" at bounding box center [648, 34] width 29 height 7
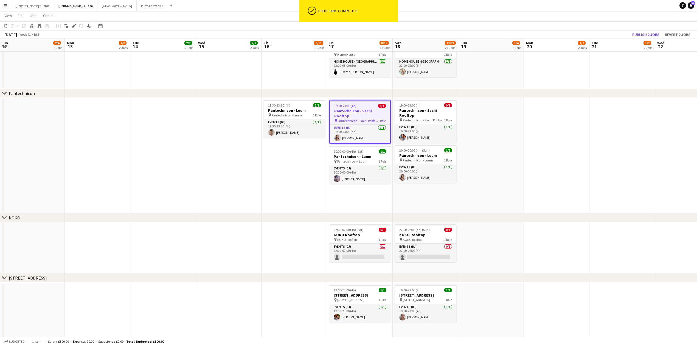
click at [217, 180] on app-date-cell at bounding box center [229, 156] width 66 height 116
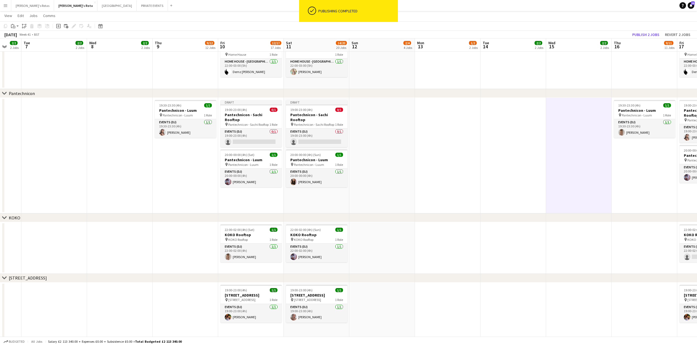
scroll to position [0, 165]
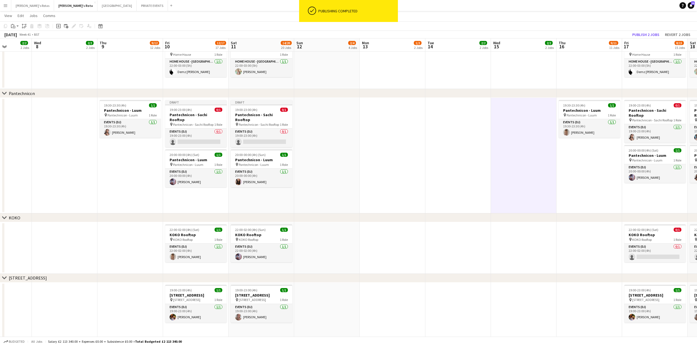
drag, startPoint x: 304, startPoint y: 187, endPoint x: 511, endPoint y: 189, distance: 206.9
click at [511, 189] on app-calendar-viewport "Sun 5 4/4 4 Jobs Mon 6 2/2 2 Jobs Tue 7 2/2 2 Jobs Wed 8 2/2 2 Jobs Thu 9 9/12 …" at bounding box center [348, 193] width 697 height 1751
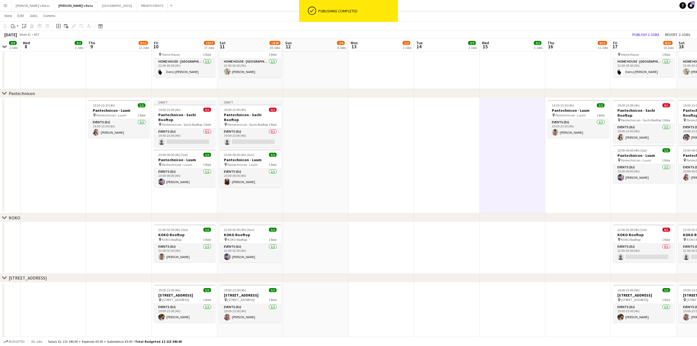
scroll to position [0, 203]
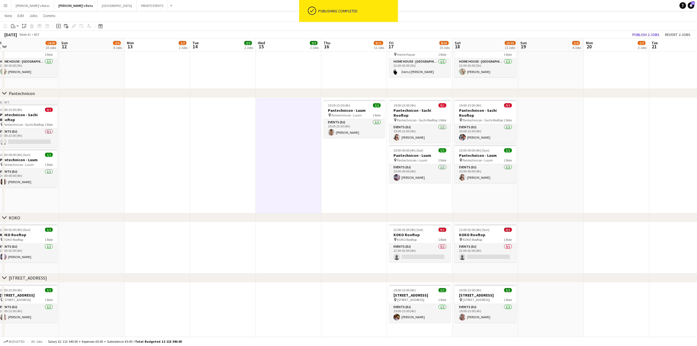
drag, startPoint x: 546, startPoint y: 157, endPoint x: 245, endPoint y: 171, distance: 301.1
click at [245, 171] on app-calendar-viewport "Wed 8 2/2 2 Jobs Thu 9 9/12 12 Jobs Fri 10 12/17 17 Jobs Sat 11 14/20 20 Jobs S…" at bounding box center [348, 193] width 697 height 1751
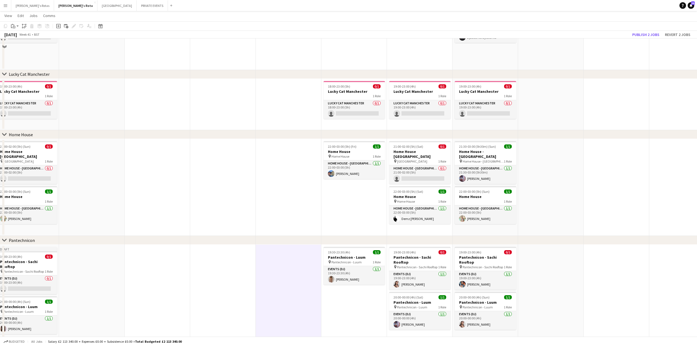
scroll to position [558, 0]
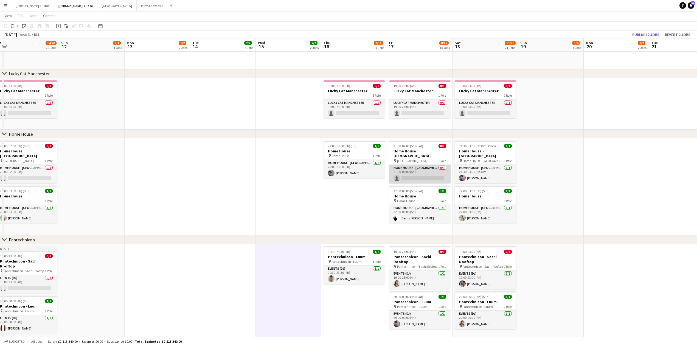
click at [414, 165] on app-card-role "HOME HOUSE - MARYLEBONE 0/1 21:00-02:00 (5h) single-neutral-actions" at bounding box center [419, 174] width 61 height 19
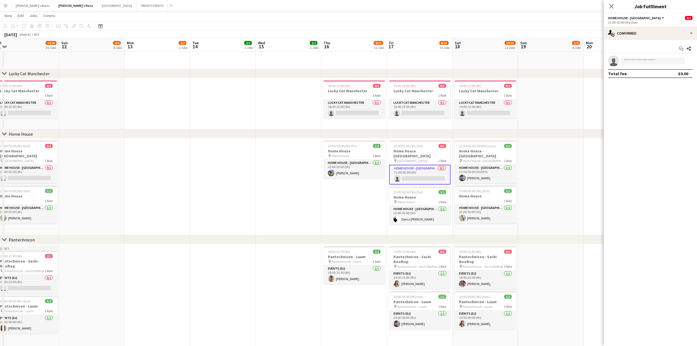
click at [646, 55] on div "Start chat Share single-neutral-actions Total fee £0.00" at bounding box center [650, 61] width 93 height 43
click at [646, 61] on input at bounding box center [653, 61] width 64 height 7
type input "*"
type input "*****"
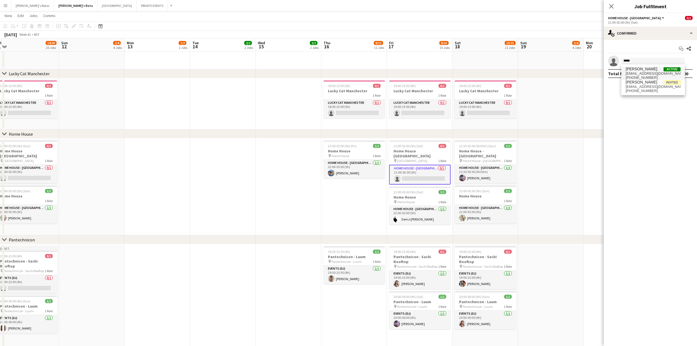
click at [632, 70] on span "[PERSON_NAME]" at bounding box center [642, 69] width 32 height 5
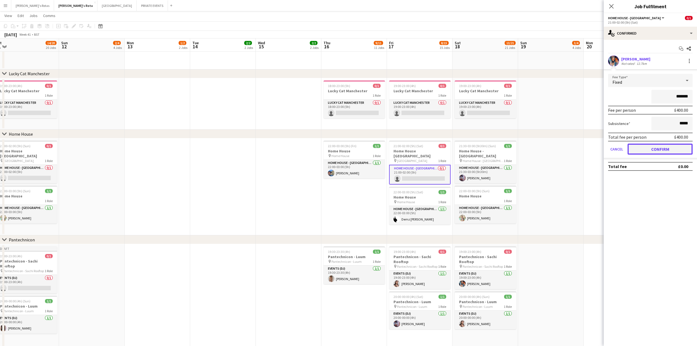
click at [658, 147] on button "Confirm" at bounding box center [660, 149] width 65 height 11
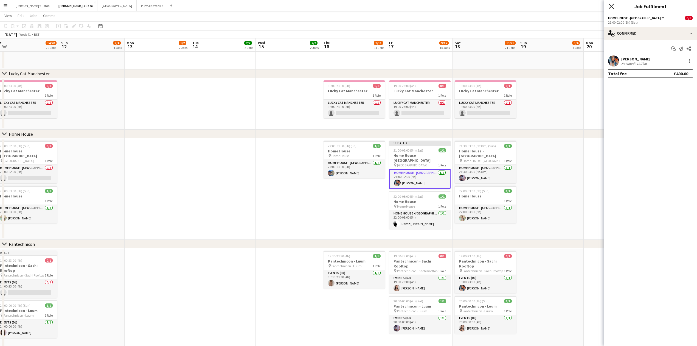
drag, startPoint x: 612, startPoint y: 8, endPoint x: 529, endPoint y: 83, distance: 112.1
click at [612, 8] on icon "Close pop-in" at bounding box center [611, 6] width 4 height 4
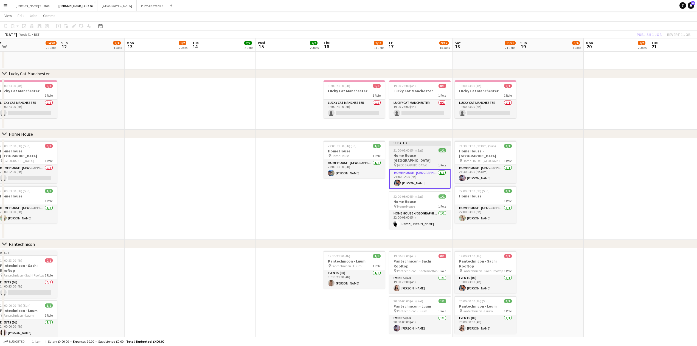
click at [403, 160] on h3 "Home House [GEOGRAPHIC_DATA]" at bounding box center [419, 158] width 61 height 10
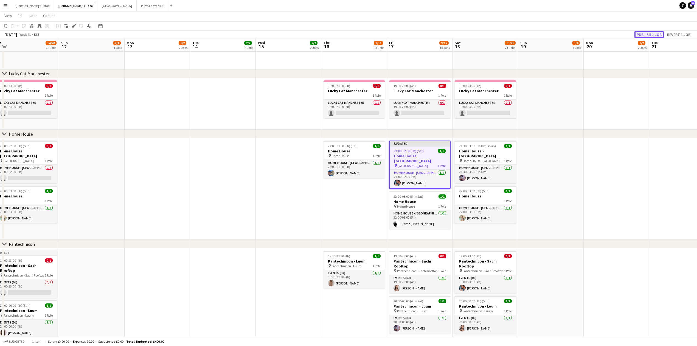
click at [649, 35] on button "Publish 1 job" at bounding box center [648, 34] width 29 height 7
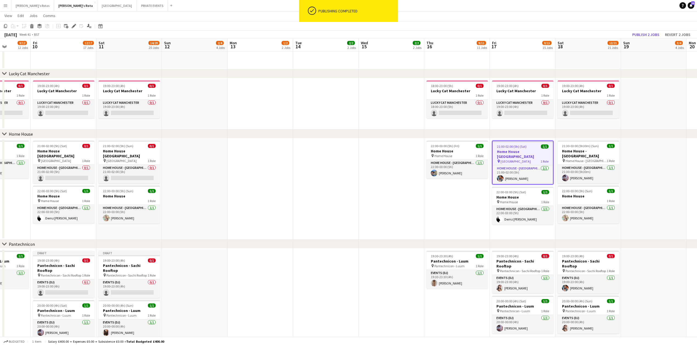
drag, startPoint x: 230, startPoint y: 208, endPoint x: 542, endPoint y: 201, distance: 312.4
click at [542, 201] on app-calendar-viewport "Wed 8 2/2 2 Jobs Thu 9 9/12 12 Jobs Fri 10 12/17 17 Jobs Sat 11 14/20 20 Jobs S…" at bounding box center [348, 342] width 697 height 1756
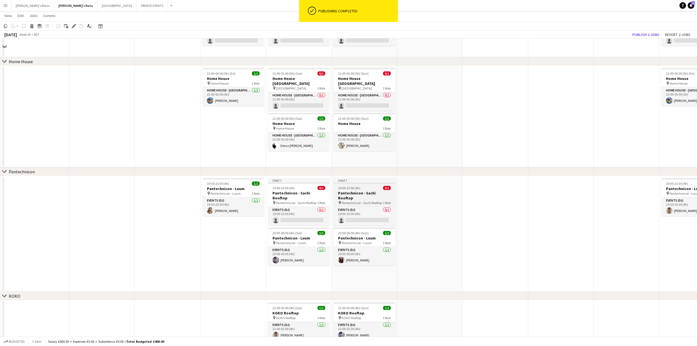
scroll to position [631, 0]
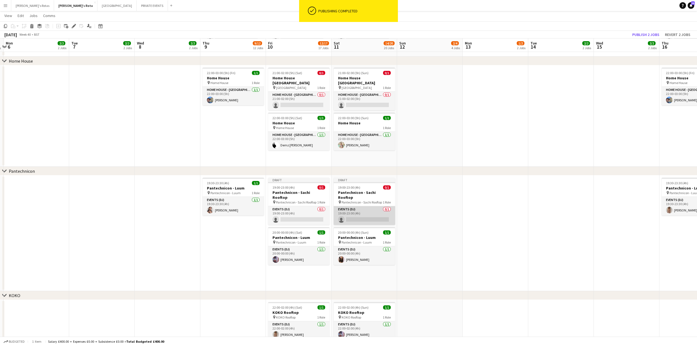
click at [354, 212] on app-card-role "Events (DJ) 0/1 19:00-23:00 (4h) single-neutral-actions" at bounding box center [364, 215] width 61 height 19
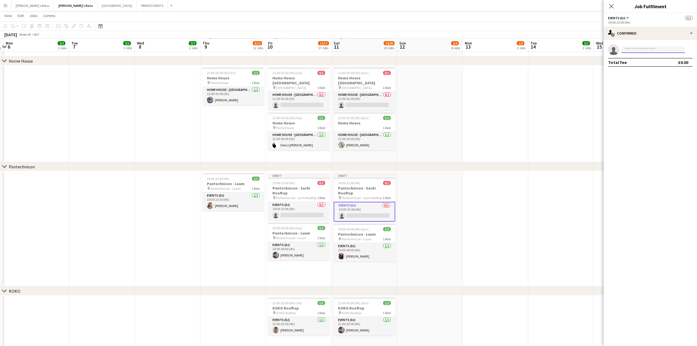
click at [638, 49] on input at bounding box center [653, 49] width 64 height 7
type input "*"
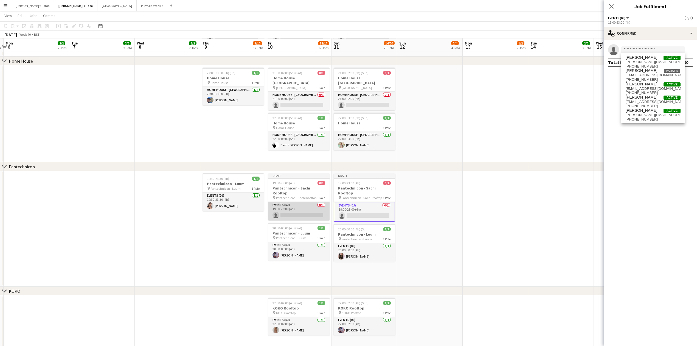
click at [304, 202] on app-card-role "Events (DJ) 0/1 19:00-23:00 (4h) single-neutral-actions" at bounding box center [298, 211] width 61 height 19
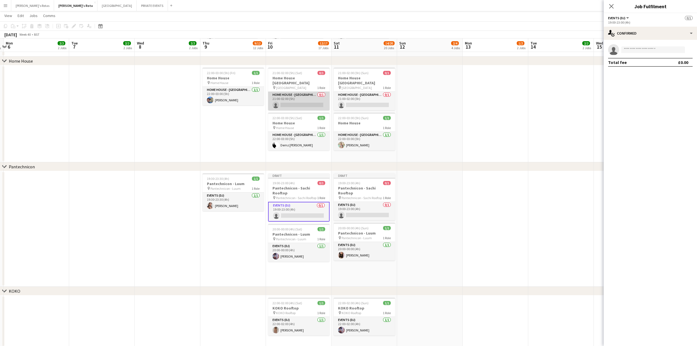
click at [307, 99] on app-card-role "HOME HOUSE - MARYLEBONE 0/1 21:00-02:00 (5h) single-neutral-actions" at bounding box center [298, 101] width 61 height 19
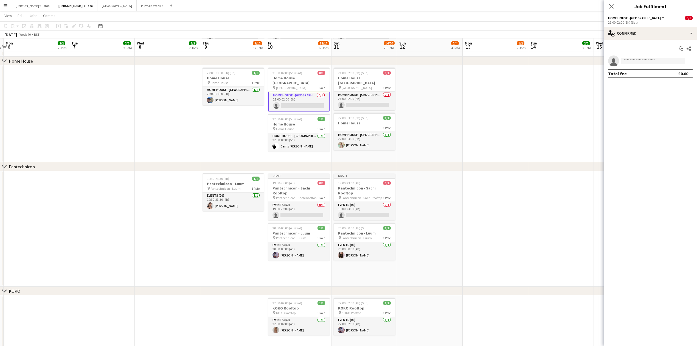
drag, startPoint x: 632, startPoint y: 65, endPoint x: 634, endPoint y: 60, distance: 5.7
click at [633, 64] on app-invite-slot "single-neutral-actions" at bounding box center [650, 60] width 93 height 11
click at [634, 58] on input at bounding box center [653, 61] width 64 height 7
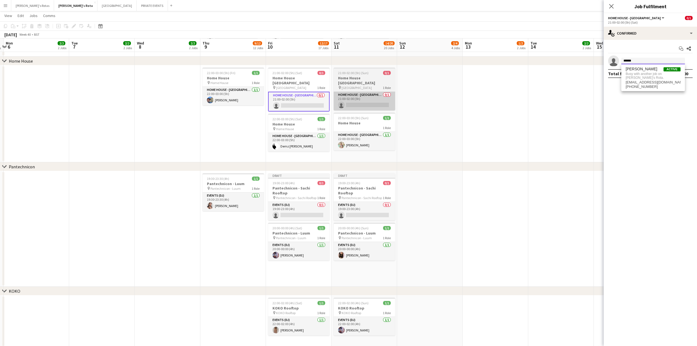
type input "******"
click at [351, 103] on app-card-role "HOME HOUSE - MARYLEBONE 0/1 21:00-02:00 (5h) single-neutral-actions" at bounding box center [364, 101] width 61 height 19
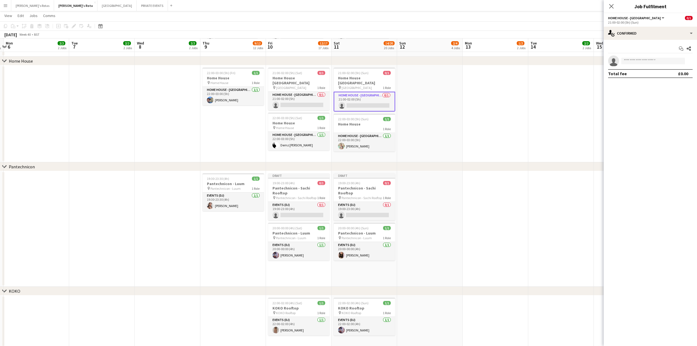
click at [640, 64] on app-invite-slot "single-neutral-actions" at bounding box center [650, 60] width 93 height 11
click at [640, 62] on input at bounding box center [653, 61] width 64 height 7
type input "******"
click at [196, 138] on app-date-cell at bounding box center [168, 113] width 66 height 97
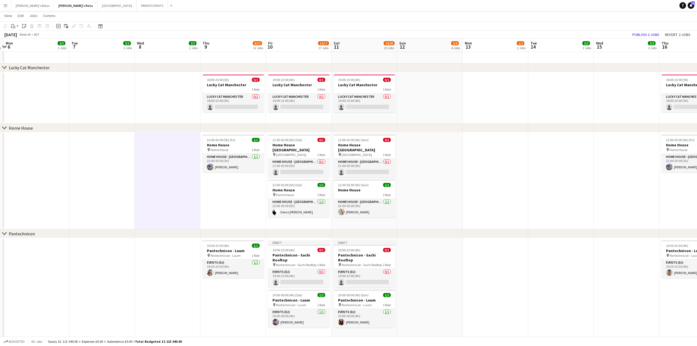
scroll to position [594, 0]
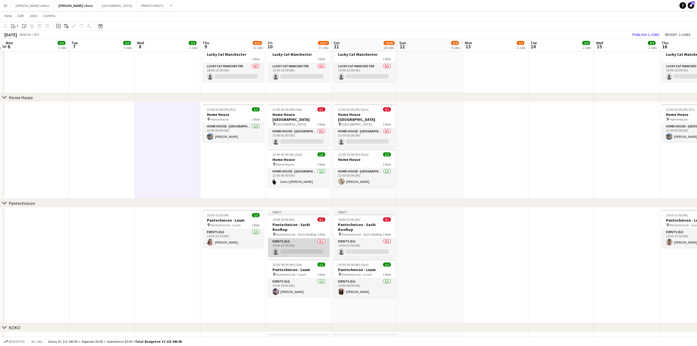
click at [290, 238] on app-card-role "Events (DJ) 0/1 19:00-23:00 (4h) single-neutral-actions" at bounding box center [298, 247] width 61 height 19
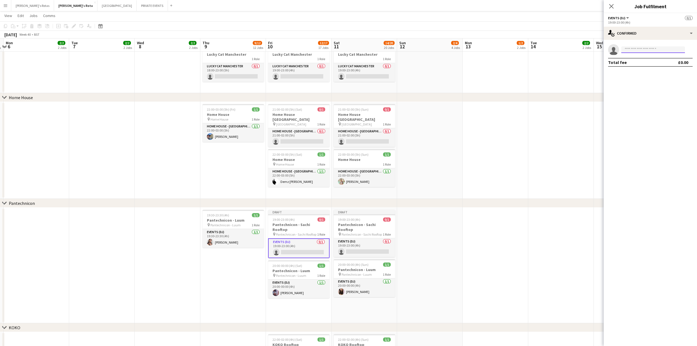
click at [644, 52] on input at bounding box center [653, 49] width 64 height 7
type input "*****"
click at [648, 67] on span "Busy with another job on [PERSON_NAME]'s Rota." at bounding box center [653, 64] width 55 height 9
click at [359, 241] on app-card-role "Events (DJ) 0/1 19:00-23:00 (4h) single-neutral-actions" at bounding box center [364, 247] width 61 height 19
click at [637, 49] on input at bounding box center [653, 49] width 64 height 7
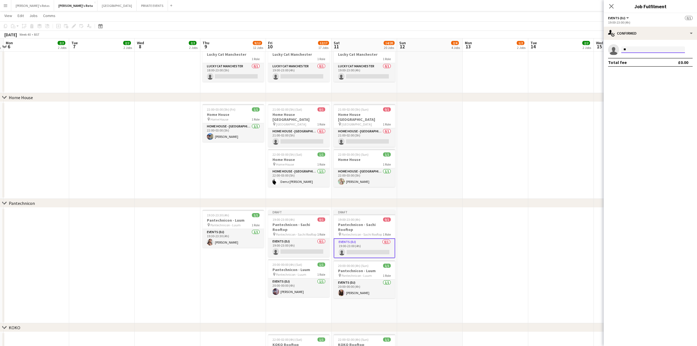
type input "*"
click at [638, 50] on input "****" at bounding box center [653, 49] width 64 height 7
type input "****"
click at [638, 57] on span "[PERSON_NAME]" at bounding box center [642, 57] width 32 height 5
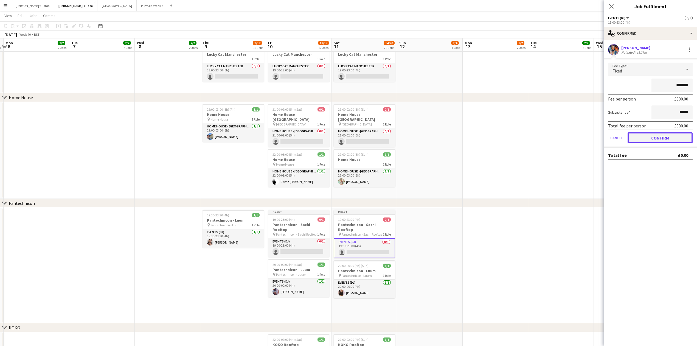
click at [661, 132] on button "Confirm" at bounding box center [660, 137] width 65 height 11
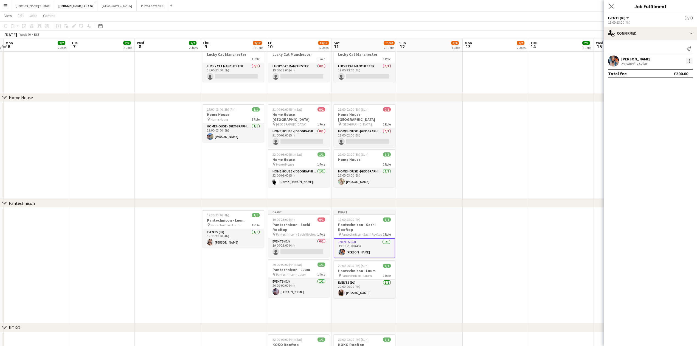
click at [689, 62] on div at bounding box center [689, 62] width 1 height 1
click at [672, 120] on button "Remove" at bounding box center [671, 123] width 43 height 13
click at [632, 49] on input at bounding box center [653, 49] width 64 height 7
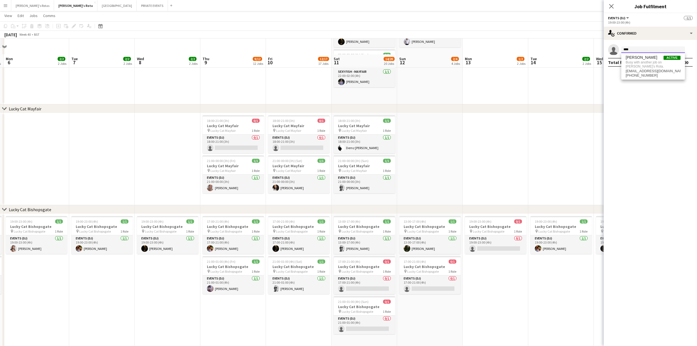
scroll to position [265, 0]
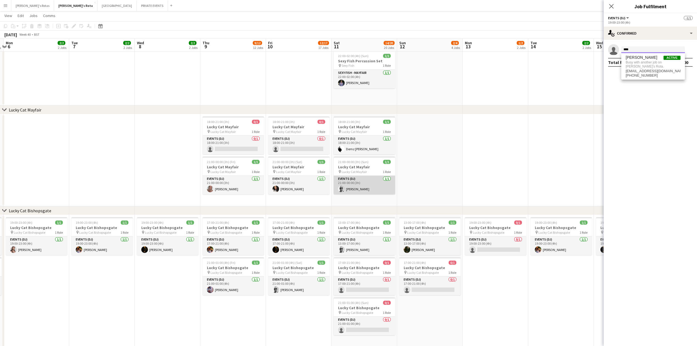
type input "****"
click at [361, 182] on app-card-role "Events (DJ) 1/1 21:00-00:00 (3h) Stefan Mannouris" at bounding box center [364, 185] width 61 height 19
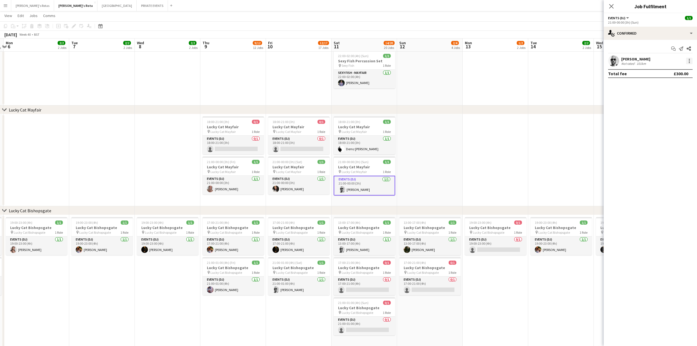
click at [692, 63] on div at bounding box center [689, 61] width 7 height 7
click at [666, 120] on button "Remove" at bounding box center [671, 123] width 43 height 13
click at [608, 3] on app-icon "Close pop-in" at bounding box center [612, 6] width 8 height 8
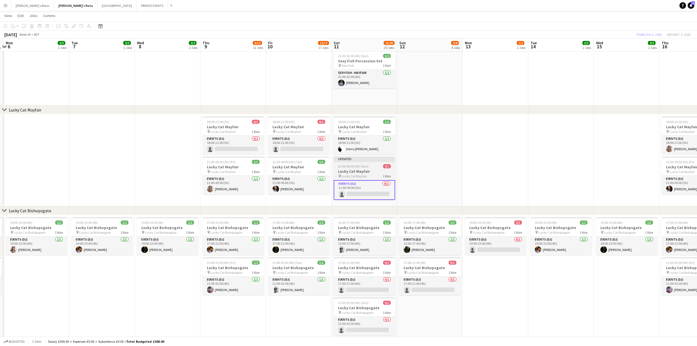
click at [357, 170] on h3 "Lucky Cat Mayfair" at bounding box center [364, 171] width 61 height 5
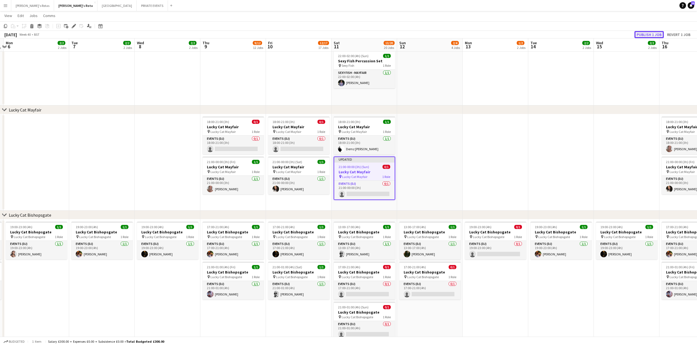
click at [648, 36] on button "Publish 1 job" at bounding box center [648, 34] width 29 height 7
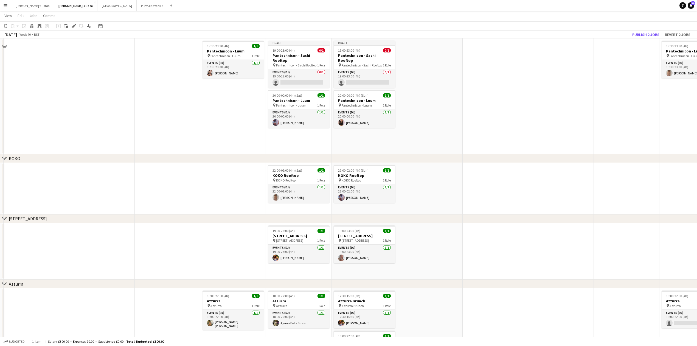
scroll to position [704, 0]
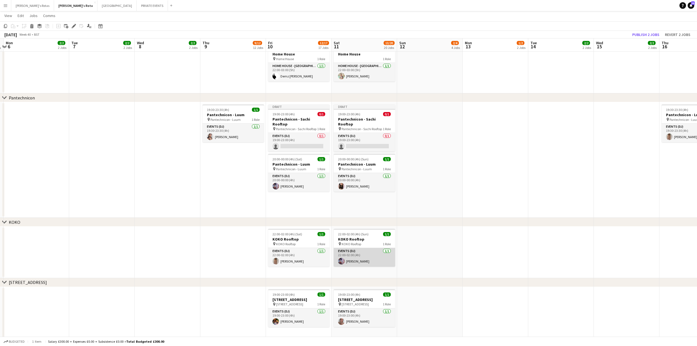
click at [369, 256] on app-card-role "Events (DJ) [DATE] 22:00-02:00 (4h) [PERSON_NAME]" at bounding box center [364, 257] width 61 height 19
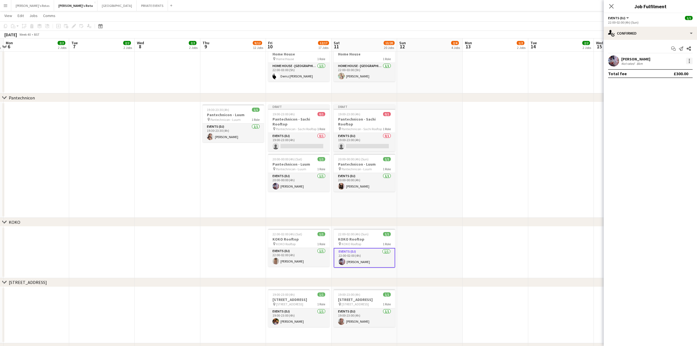
click at [690, 62] on div at bounding box center [689, 61] width 7 height 7
click at [676, 122] on span "Remove" at bounding box center [671, 123] width 34 height 5
drag, startPoint x: 360, startPoint y: 246, endPoint x: 392, endPoint y: 228, distance: 36.3
click at [361, 246] on span "KOKO Rooftop" at bounding box center [351, 248] width 19 height 4
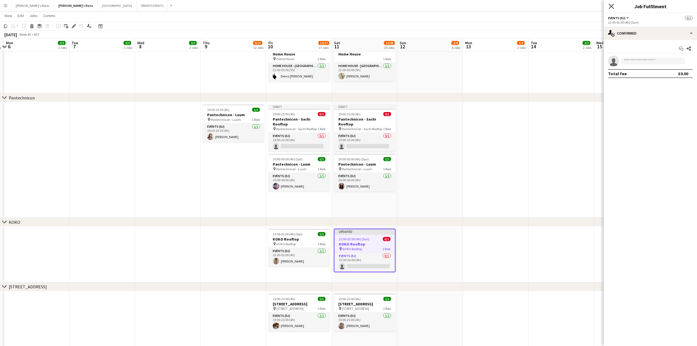
drag, startPoint x: 613, startPoint y: 7, endPoint x: 612, endPoint y: 12, distance: 5.0
click at [613, 7] on icon "Close pop-in" at bounding box center [611, 6] width 4 height 4
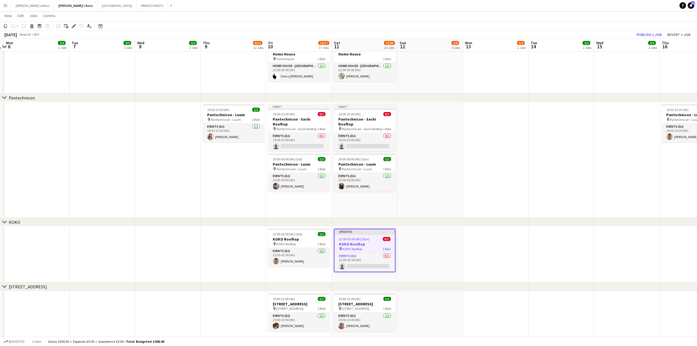
click at [365, 244] on h3 "KOKO Rooftop" at bounding box center [365, 243] width 60 height 5
click at [366, 244] on h3 "KOKO Rooftop" at bounding box center [364, 243] width 61 height 5
click at [648, 32] on button "Publish 1 job" at bounding box center [648, 34] width 29 height 7
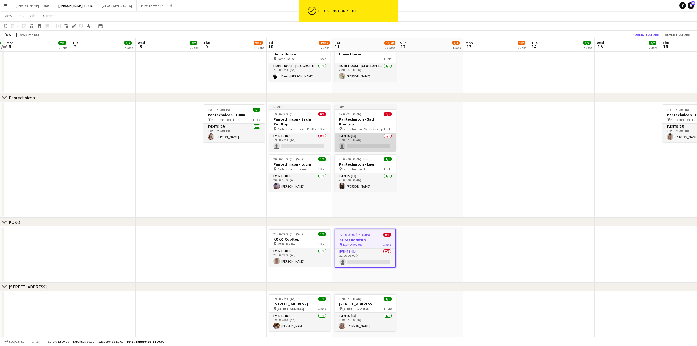
click at [365, 133] on app-card-role "Events (DJ) 0/1 19:00-23:00 (4h) single-neutral-actions" at bounding box center [365, 142] width 61 height 19
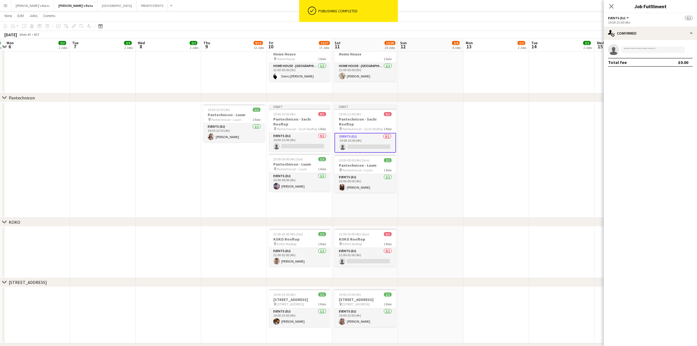
click at [640, 53] on app-invite-slot "single-neutral-actions" at bounding box center [650, 49] width 93 height 11
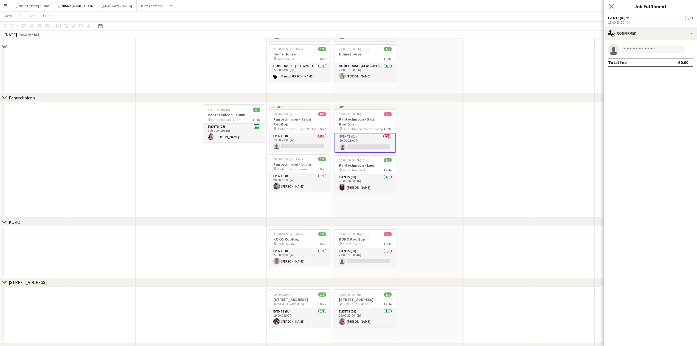
scroll to position [626, 0]
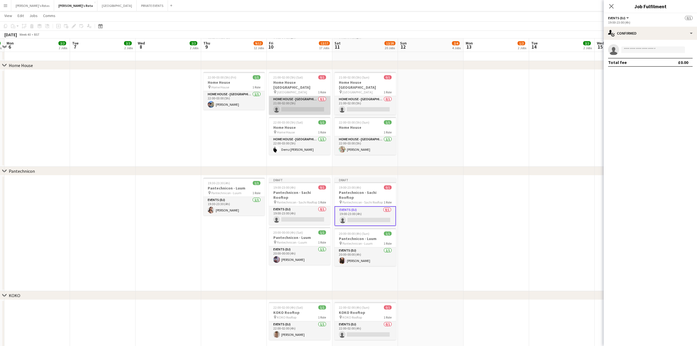
click at [330, 100] on app-card-role "HOME HOUSE - MARYLEBONE 0/1 21:00-02:00 (5h) single-neutral-actions" at bounding box center [299, 105] width 61 height 19
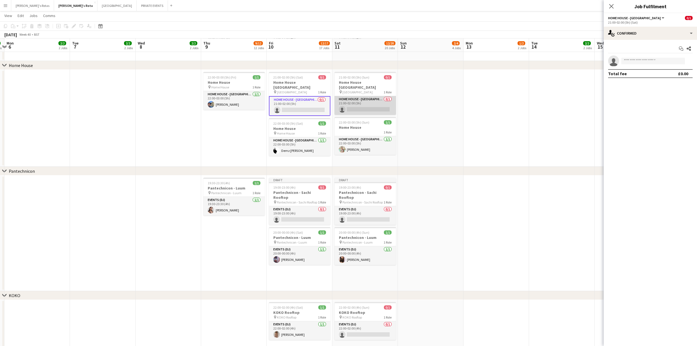
click at [376, 103] on app-card-role "HOME HOUSE - MARYLEBONE 0/1 21:00-02:00 (5h) single-neutral-actions" at bounding box center [365, 105] width 61 height 19
click at [630, 62] on input at bounding box center [653, 61] width 64 height 7
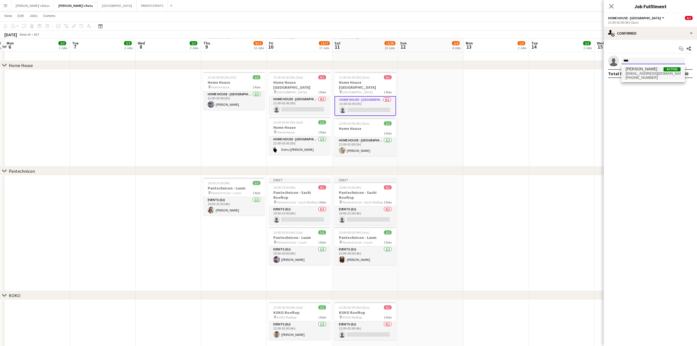
type input "****"
click at [634, 70] on span "[PERSON_NAME]" at bounding box center [642, 69] width 32 height 5
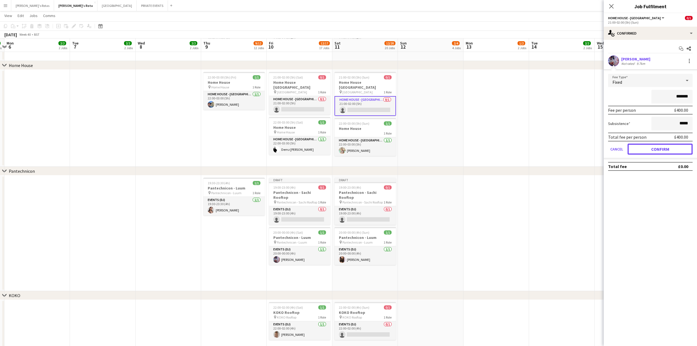
drag, startPoint x: 652, startPoint y: 147, endPoint x: 642, endPoint y: 131, distance: 18.1
click at [652, 146] on button "Confirm" at bounding box center [660, 149] width 65 height 11
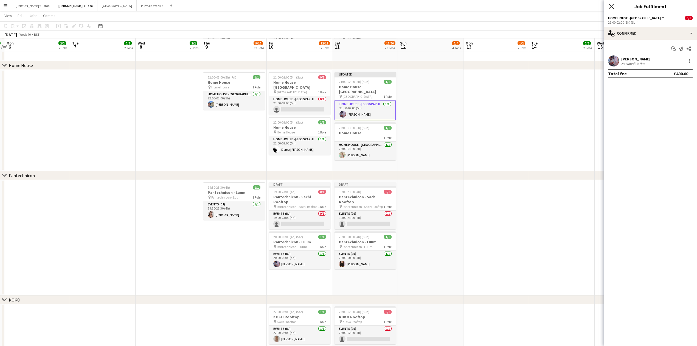
click at [613, 7] on icon "Close pop-in" at bounding box center [611, 6] width 5 height 5
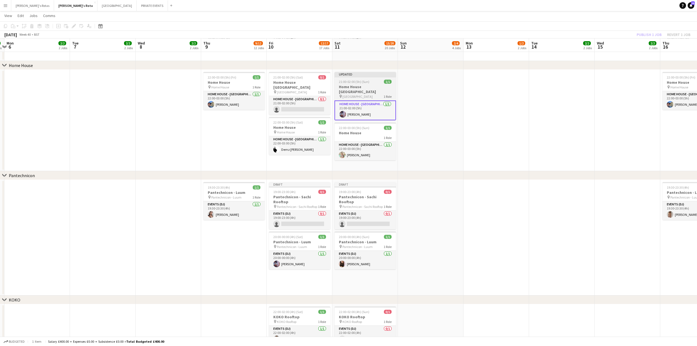
click at [373, 91] on h3 "Home House [GEOGRAPHIC_DATA]" at bounding box center [365, 89] width 61 height 10
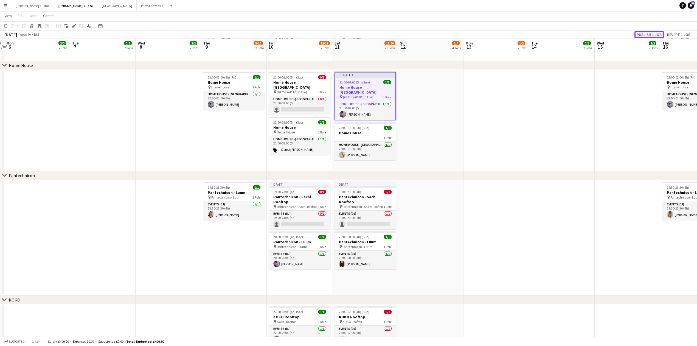
click at [644, 32] on button "Publish 1 job" at bounding box center [648, 34] width 29 height 7
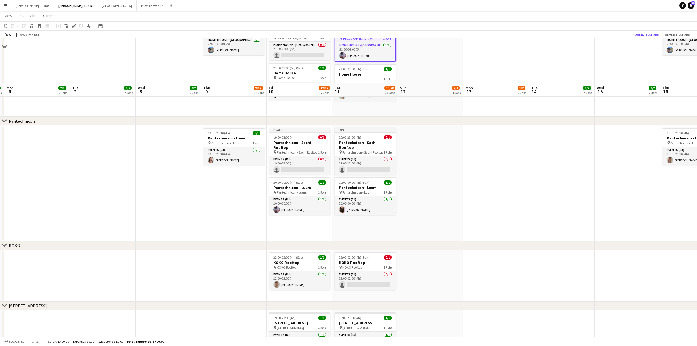
scroll to position [736, 0]
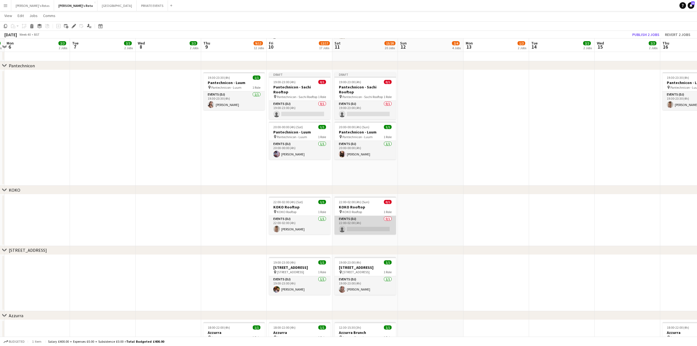
click at [392, 217] on app-card-role "Events (DJ) 0/1 22:00-02:00 (4h) single-neutral-actions" at bounding box center [365, 225] width 61 height 19
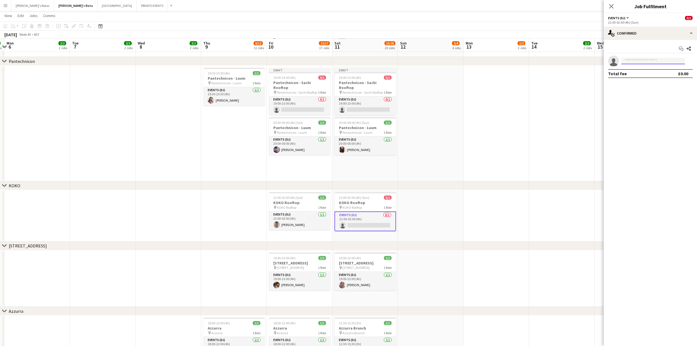
click at [647, 63] on input at bounding box center [653, 61] width 64 height 7
type input "****"
click at [636, 75] on span "stefanocestra@hotmail.com" at bounding box center [653, 73] width 55 height 4
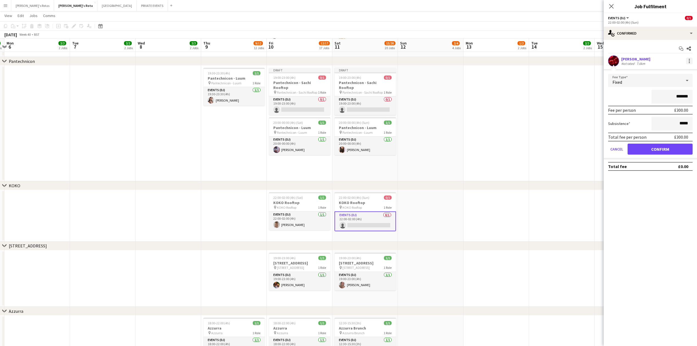
click at [688, 60] on div at bounding box center [689, 61] width 7 height 7
click at [664, 110] on span "Remove" at bounding box center [662, 110] width 16 height 5
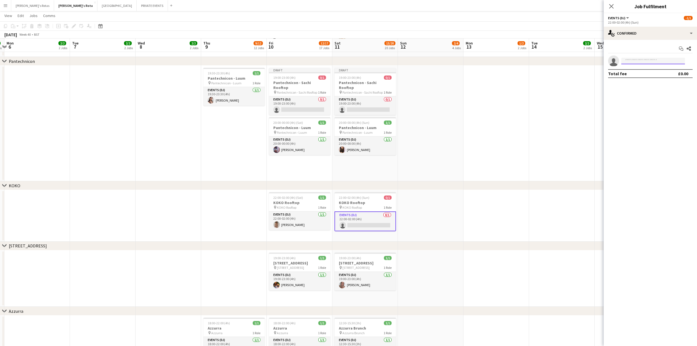
click at [645, 60] on input at bounding box center [653, 61] width 64 height 7
type input "****"
click at [651, 85] on span "stef_manni@hotmail.com" at bounding box center [653, 87] width 55 height 4
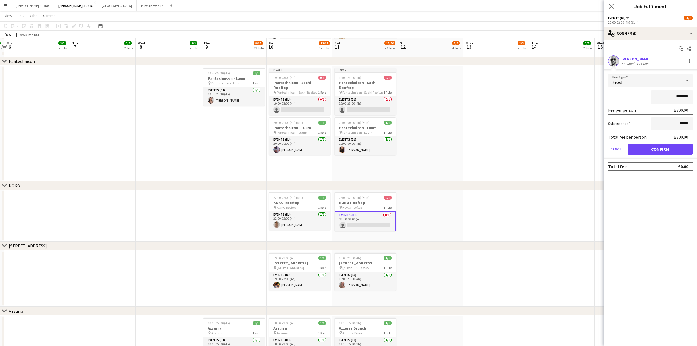
drag, startPoint x: 665, startPoint y: 138, endPoint x: 661, endPoint y: 150, distance: 12.3
click at [664, 143] on form "Fee Type Fixed ******* Fee per person £300.00 Subsistence ***** Total fee per p…" at bounding box center [650, 116] width 93 height 85
click at [661, 150] on button "Confirm" at bounding box center [660, 149] width 65 height 11
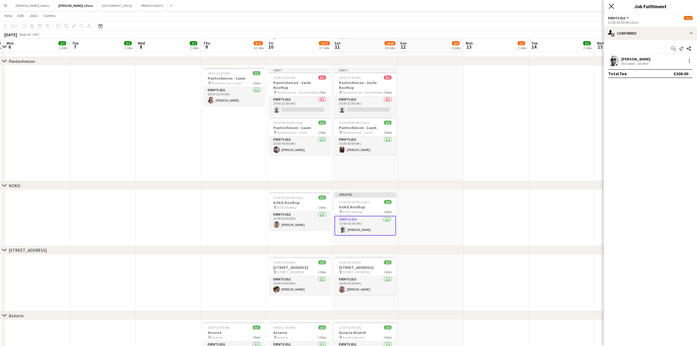
click at [611, 8] on icon "Close pop-in" at bounding box center [611, 6] width 5 height 5
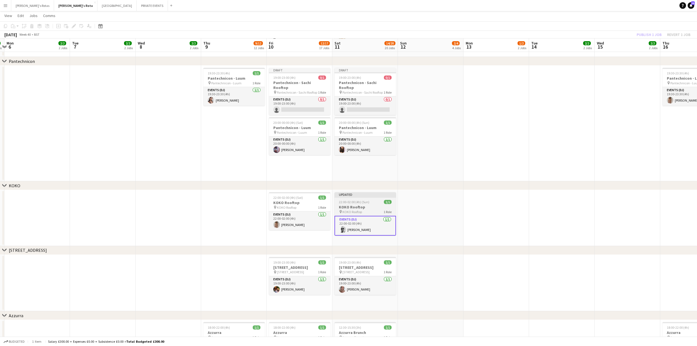
click at [360, 208] on h3 "KOKO Rooftop" at bounding box center [365, 206] width 61 height 5
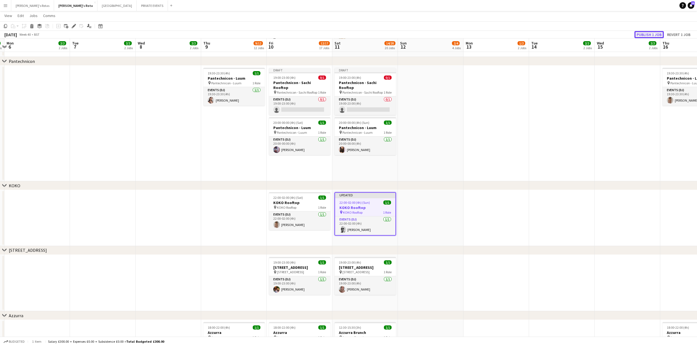
click at [649, 35] on button "Publish 1 job" at bounding box center [648, 34] width 29 height 7
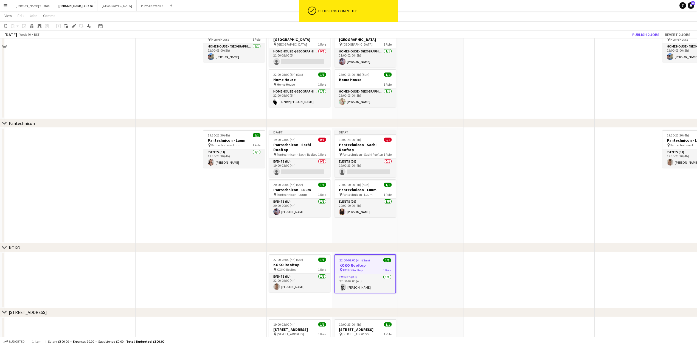
scroll to position [626, 0]
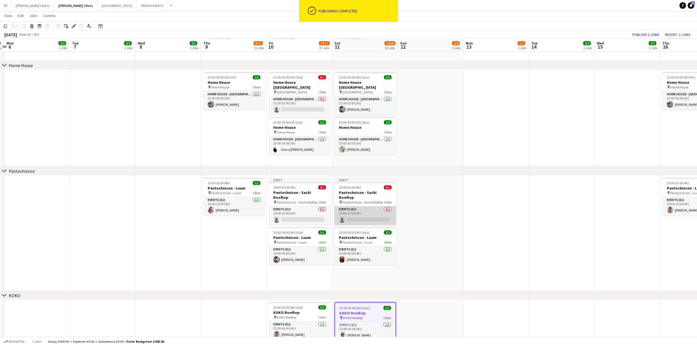
click at [375, 206] on app-card-role "Events (DJ) 0/1 19:00-23:00 (4h) single-neutral-actions" at bounding box center [365, 215] width 61 height 19
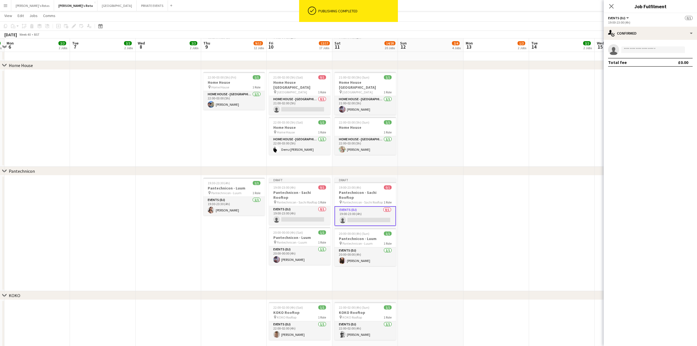
click at [641, 47] on app-invite-slot "single-neutral-actions" at bounding box center [650, 49] width 93 height 11
click at [641, 47] on input at bounding box center [653, 49] width 64 height 7
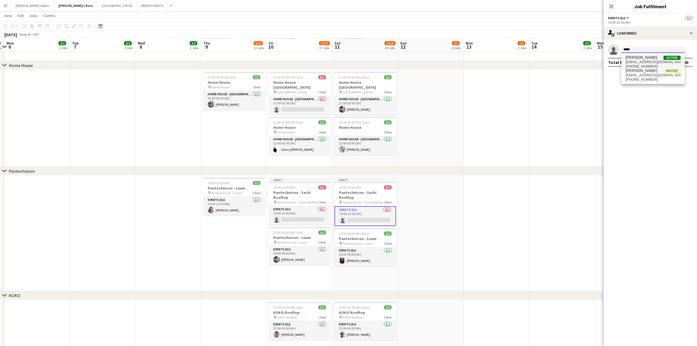
type input "*****"
click at [634, 58] on span "[PERSON_NAME]" at bounding box center [642, 57] width 32 height 5
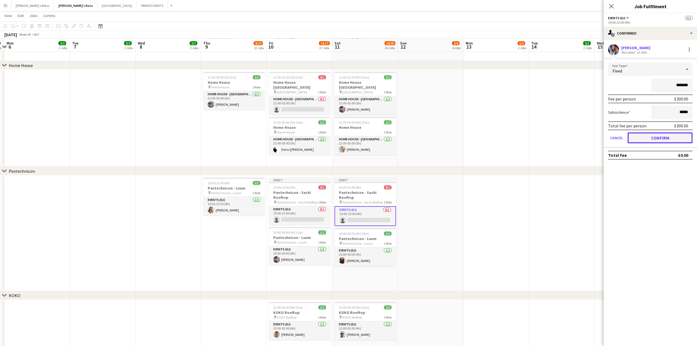
click at [655, 133] on button "Confirm" at bounding box center [660, 137] width 65 height 11
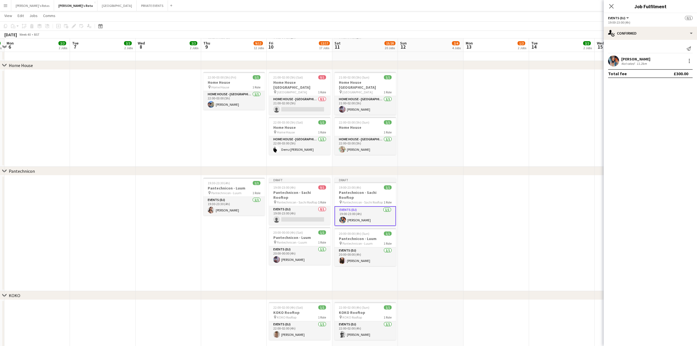
click at [612, 8] on icon "Close pop-in" at bounding box center [611, 6] width 4 height 4
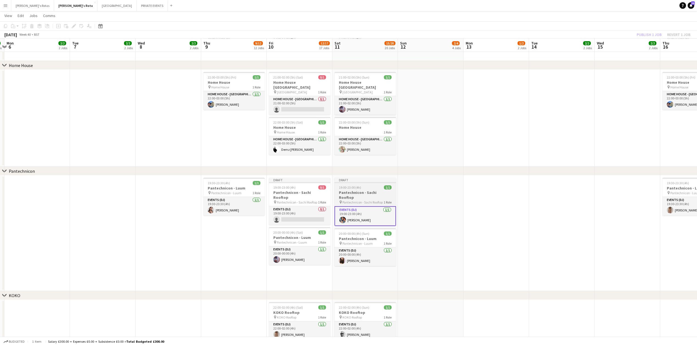
click at [372, 189] on app-job-card "Draft 19:00-23:00 (4h) 1/1 Pantechnicon - Sachi Rooftop pin Pantechnicon - Sach…" at bounding box center [365, 202] width 61 height 48
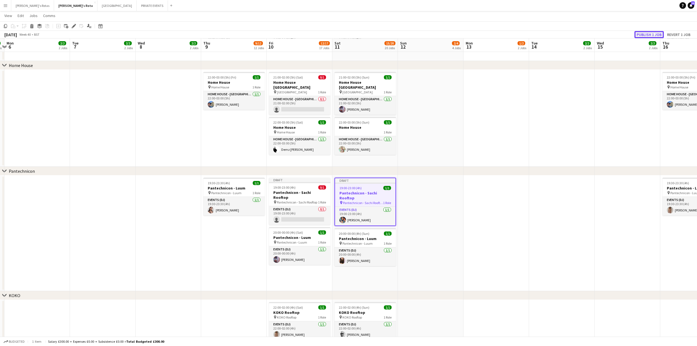
click at [646, 35] on button "Publish 1 job" at bounding box center [648, 34] width 29 height 7
click at [295, 211] on app-card-role "Events (DJ) 0/1 19:00-23:00 (4h) single-neutral-actions" at bounding box center [299, 215] width 61 height 19
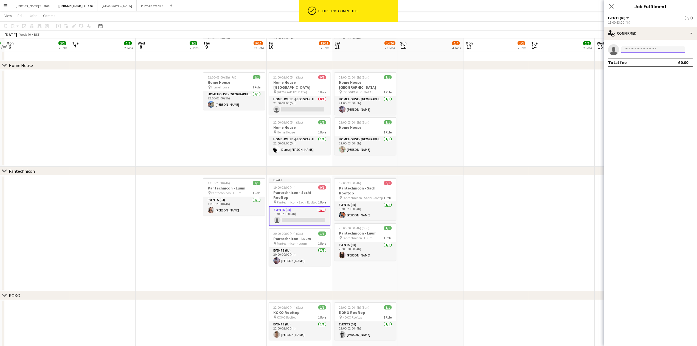
click at [637, 50] on input at bounding box center [653, 49] width 64 height 7
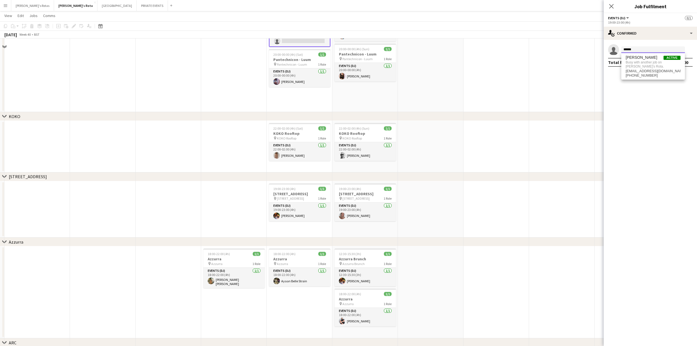
scroll to position [700, 0]
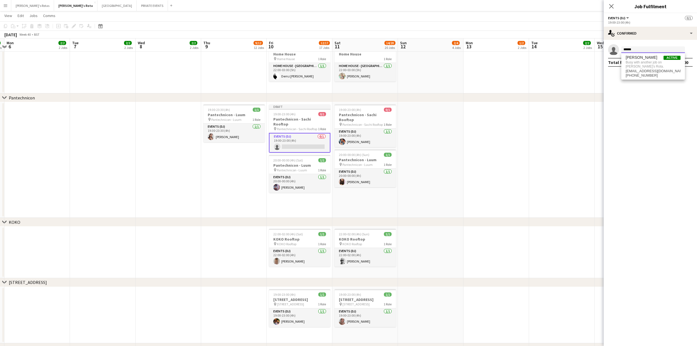
type input "******"
click at [202, 177] on app-date-cell "19:30-23:30 (4h) 1/1 Pantechnicon - Luum pin Pantechnicon - Luum 1 Role Events …" at bounding box center [234, 160] width 66 height 116
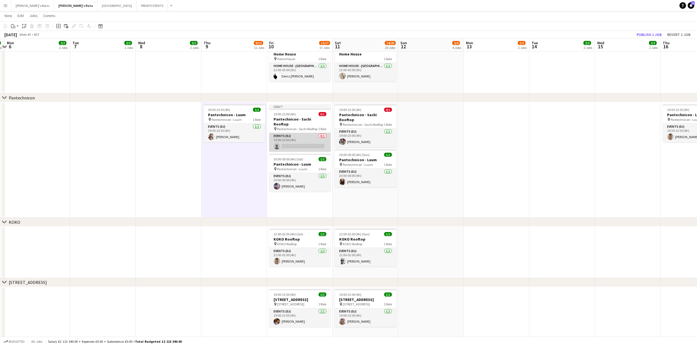
scroll to position [0, 126]
click at [297, 133] on app-card-role "Events (DJ) 0/1 19:00-23:00 (4h) single-neutral-actions" at bounding box center [299, 142] width 61 height 19
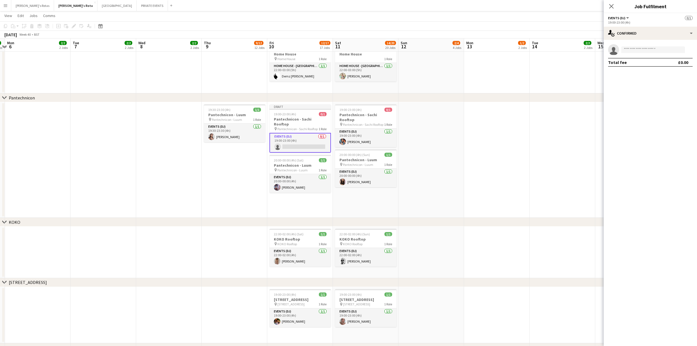
drag, startPoint x: 640, startPoint y: 55, endPoint x: 639, endPoint y: 53, distance: 3.1
click at [639, 55] on app-confirmed-crew "single-neutral-actions Total fee £0.00" at bounding box center [650, 55] width 93 height 23
click at [636, 53] on body "Menu Boards Boards Boards All jobs Status Workforce Workforce My Workforce Recr…" at bounding box center [348, 191] width 697 height 1782
type input "*"
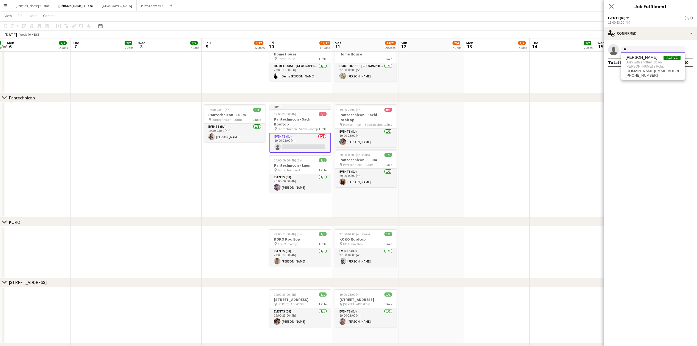
type input "*"
click at [236, 185] on app-date-cell "19:30-23:30 (4h) 1/1 Pantechnicon - Luum pin Pantechnicon - Luum 1 Role Events …" at bounding box center [235, 160] width 66 height 116
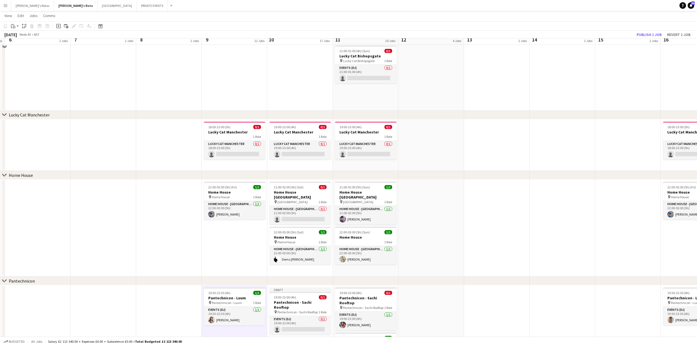
scroll to position [334, 0]
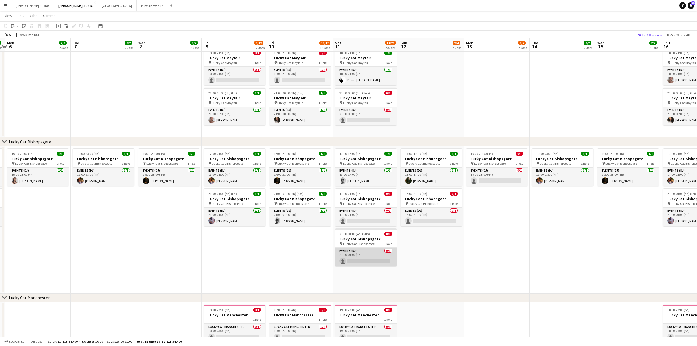
click at [357, 260] on app-card-role "Events (DJ) 0/1 21:00-01:00 (4h) single-neutral-actions" at bounding box center [365, 257] width 61 height 19
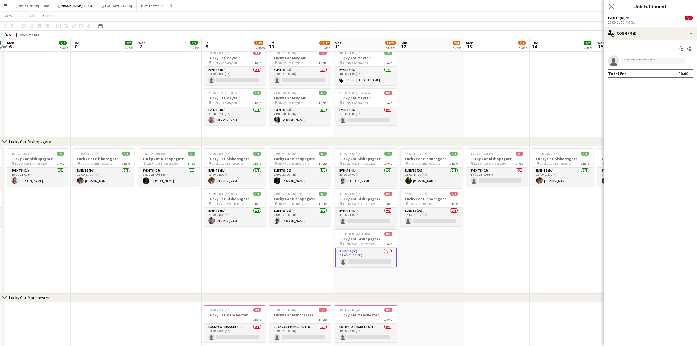
click at [279, 258] on app-date-cell "17:00-21:00 (4h) 1/1 Lucky Cat Bishopsgate pin Lucky Cat Bishopsgate 1 Role Eve…" at bounding box center [300, 219] width 66 height 147
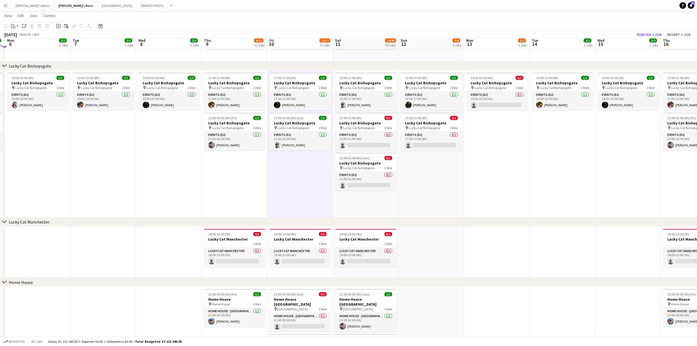
scroll to position [407, 0]
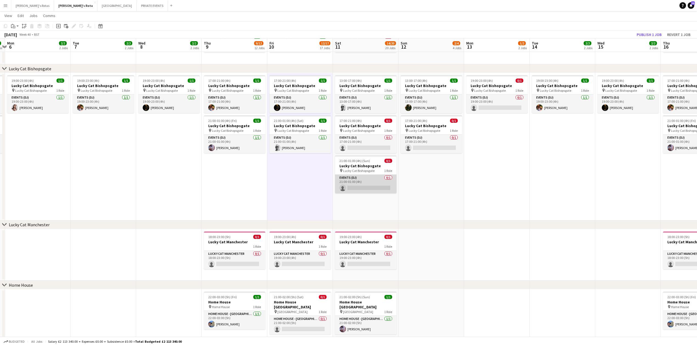
click at [379, 178] on app-card-role "Events (DJ) 0/1 21:00-01:00 (4h) single-neutral-actions" at bounding box center [365, 184] width 61 height 19
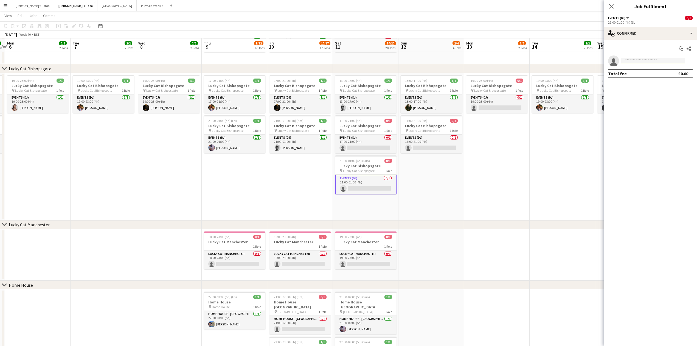
click at [641, 59] on input at bounding box center [653, 61] width 64 height 7
type input "****"
click at [641, 69] on span "Demz [PERSON_NAME]" at bounding box center [645, 69] width 38 height 5
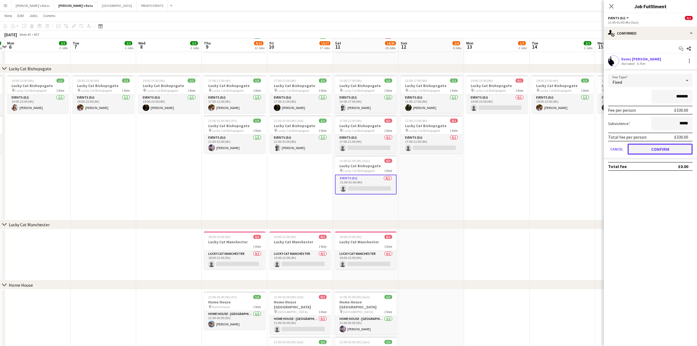
click at [660, 150] on button "Confirm" at bounding box center [660, 149] width 65 height 11
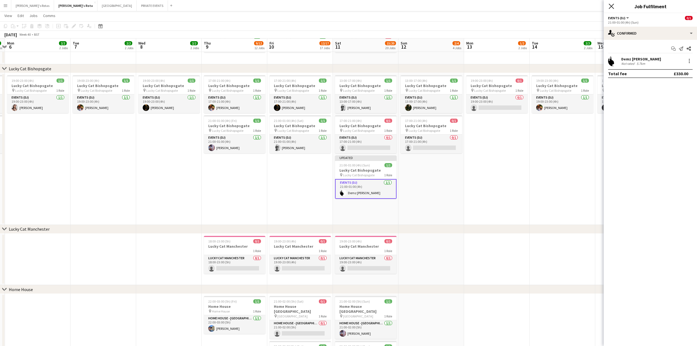
click at [611, 8] on icon "Close pop-in" at bounding box center [611, 6] width 5 height 5
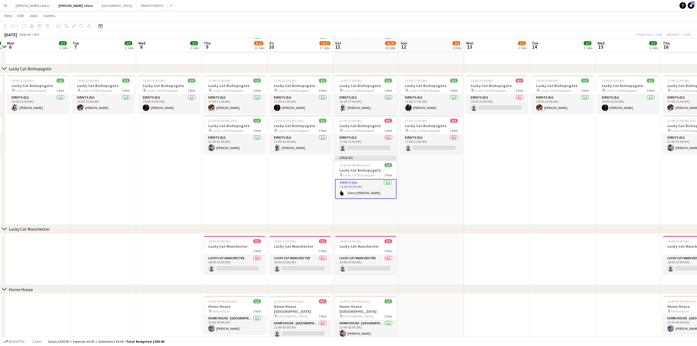
click at [363, 181] on app-job-card "Updated 21:00-01:00 (4h) (Sun) 1/1 Lucky Cat Bishopsgate pin Lucky Cat Bishopsg…" at bounding box center [365, 176] width 61 height 43
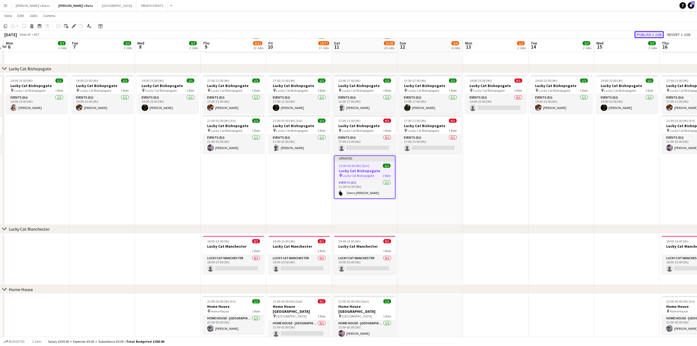
click at [656, 35] on button "Publish 1 job" at bounding box center [648, 34] width 29 height 7
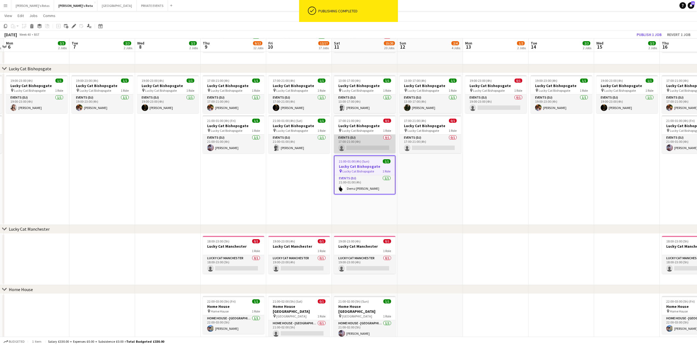
click at [366, 141] on app-card-role "Events (DJ) 0/1 17:00-21:00 (4h) single-neutral-actions" at bounding box center [364, 143] width 61 height 19
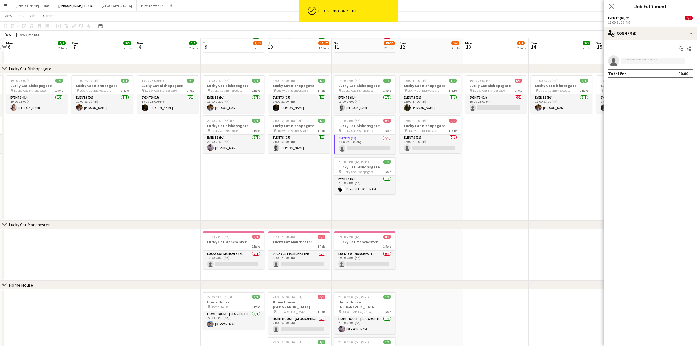
click at [649, 59] on input at bounding box center [653, 61] width 64 height 7
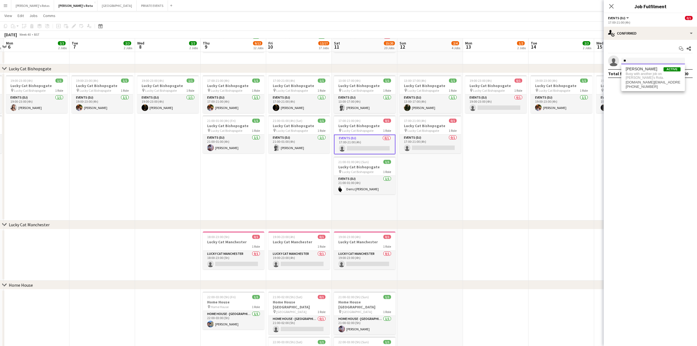
type input "*"
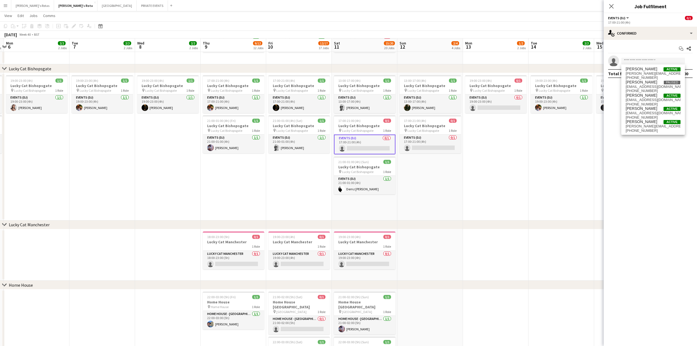
click at [288, 187] on app-date-cell "17:00-21:00 (4h) 1/1 Lucky Cat Bishopsgate pin Lucky Cat Bishopsgate 1 Role Eve…" at bounding box center [299, 146] width 66 height 147
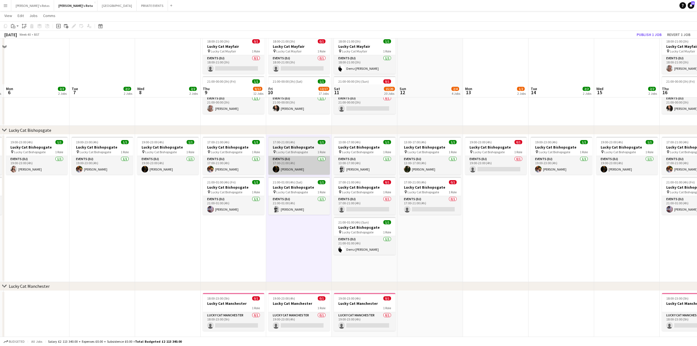
scroll to position [297, 0]
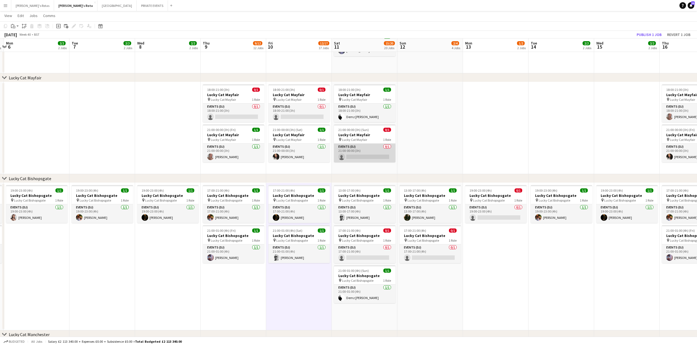
click at [370, 159] on app-card-role "Events (DJ) 0/1 21:00-00:00 (3h) single-neutral-actions" at bounding box center [364, 153] width 61 height 19
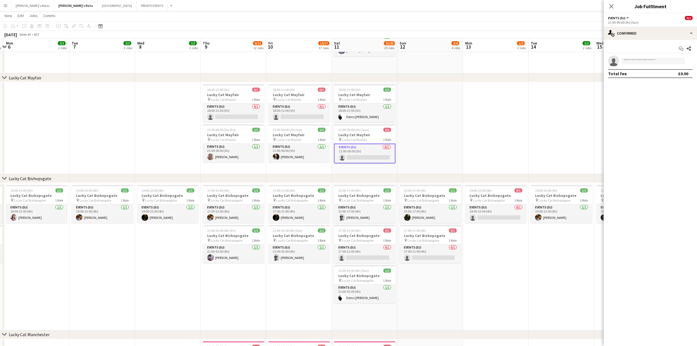
click at [637, 56] on app-invite-slot "single-neutral-actions" at bounding box center [650, 60] width 93 height 11
click at [634, 62] on input at bounding box center [653, 61] width 64 height 7
click at [362, 114] on app-card-role "Events (DJ) 1/1 18:00-21:00 (3h) Demz Bushay" at bounding box center [364, 112] width 61 height 19
click at [691, 61] on div at bounding box center [689, 61] width 7 height 7
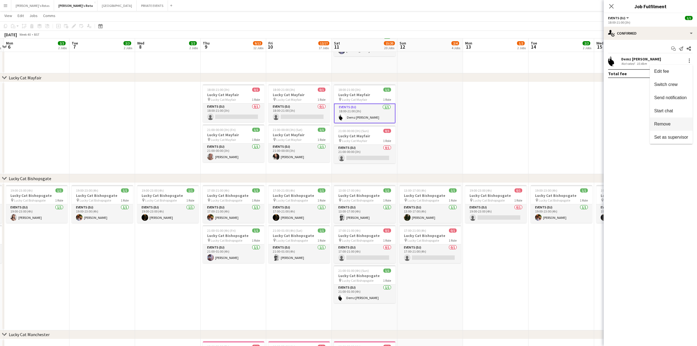
click at [660, 125] on span "Remove" at bounding box center [662, 123] width 16 height 5
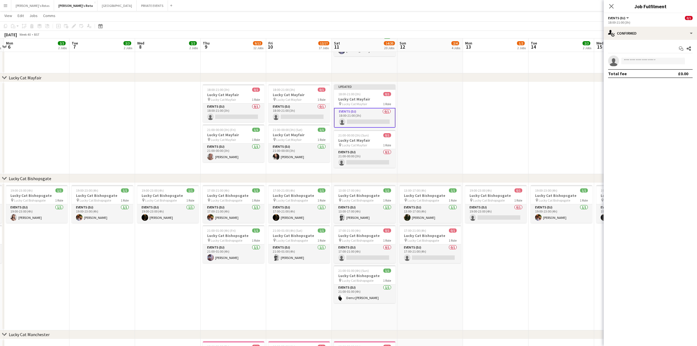
click at [611, 7] on icon at bounding box center [611, 6] width 4 height 4
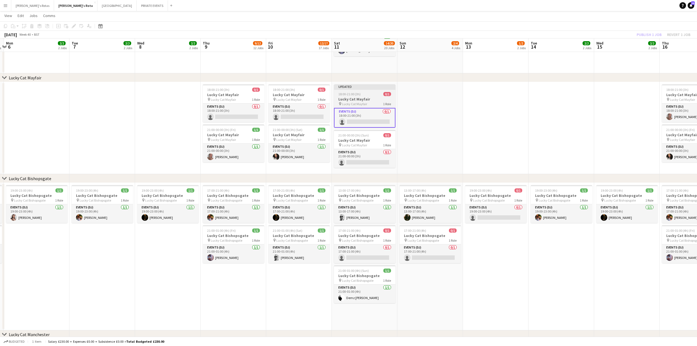
click at [361, 94] on div "18:00-21:00 (3h) 0/1" at bounding box center [364, 94] width 61 height 4
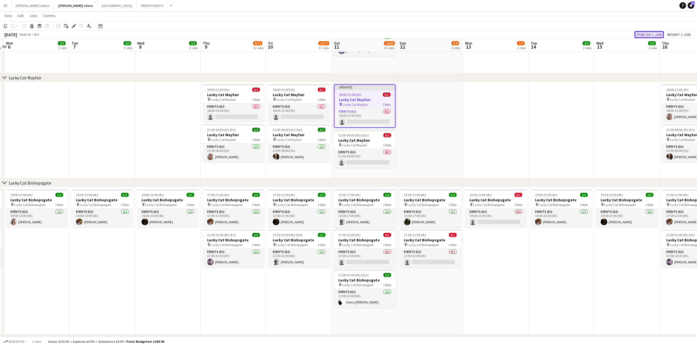
click at [646, 32] on button "Publish 1 job" at bounding box center [648, 34] width 29 height 7
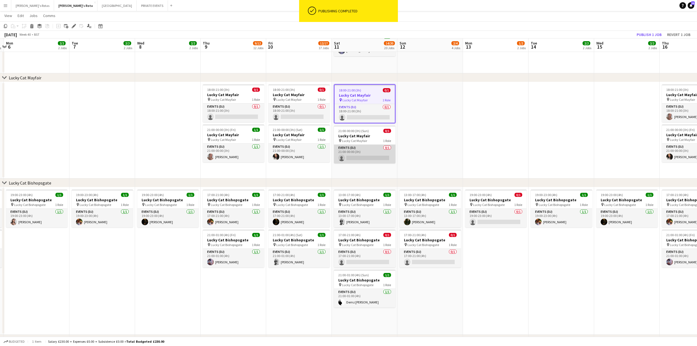
click at [365, 150] on app-card-role "Events (DJ) 0/1 21:00-00:00 (3h) single-neutral-actions" at bounding box center [364, 154] width 61 height 19
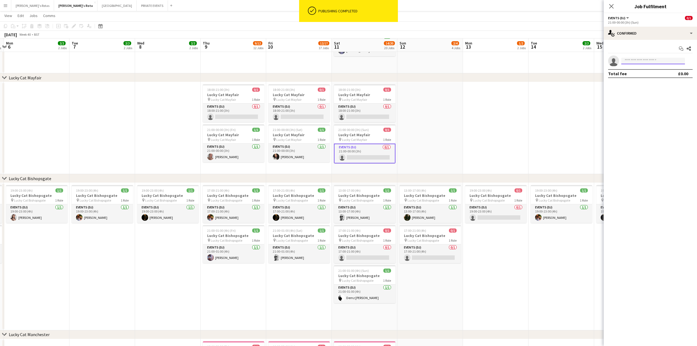
click at [650, 60] on input at bounding box center [653, 61] width 64 height 7
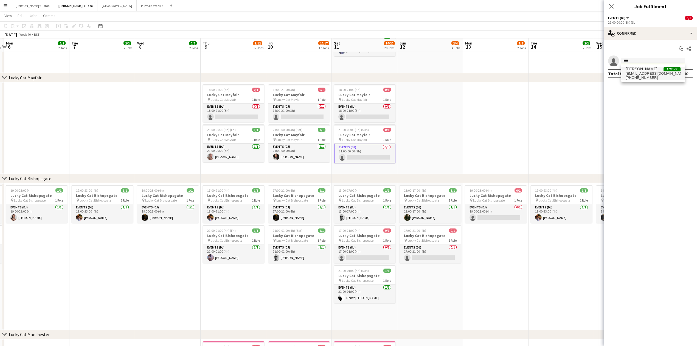
type input "****"
click at [648, 74] on span "ben@apexape.com" at bounding box center [653, 73] width 55 height 4
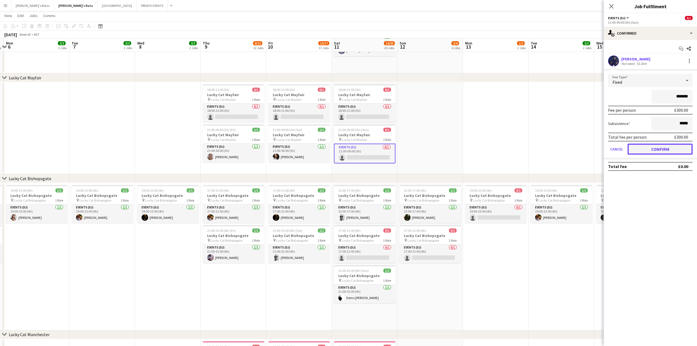
click at [665, 147] on button "Confirm" at bounding box center [660, 149] width 65 height 11
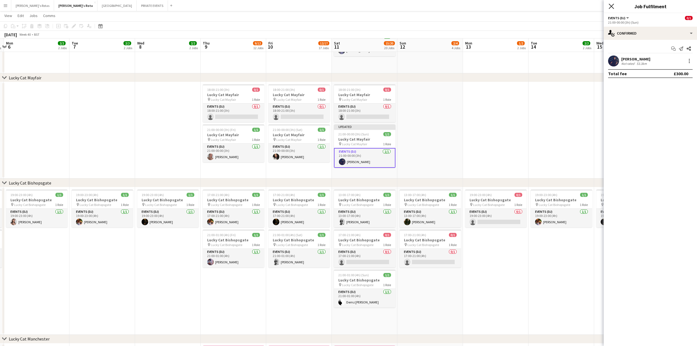
click at [613, 4] on icon "Close pop-in" at bounding box center [611, 6] width 5 height 5
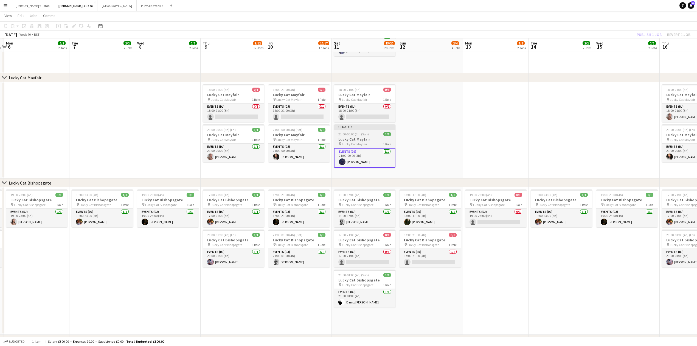
click at [373, 133] on div "21:00-00:00 (3h) (Sun) 1/1" at bounding box center [364, 134] width 61 height 4
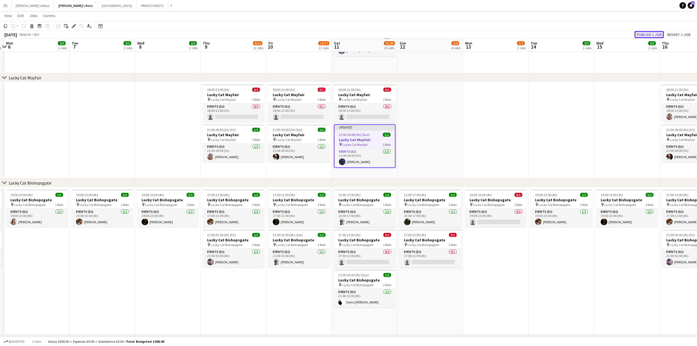
click at [660, 32] on button "Publish 1 job" at bounding box center [648, 34] width 29 height 7
click at [367, 109] on app-card-role "Events (DJ) 0/1 18:00-21:00 (3h) single-neutral-actions" at bounding box center [364, 112] width 61 height 19
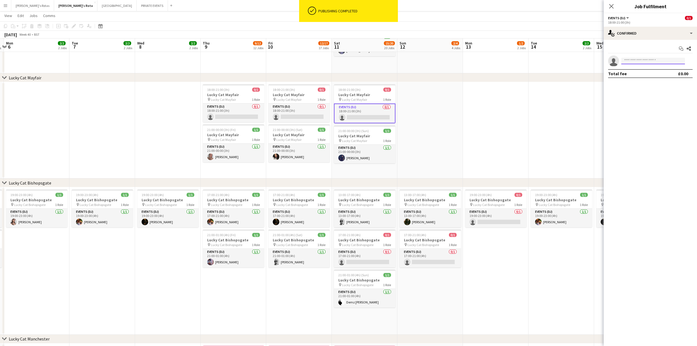
click at [631, 58] on input at bounding box center [653, 61] width 64 height 7
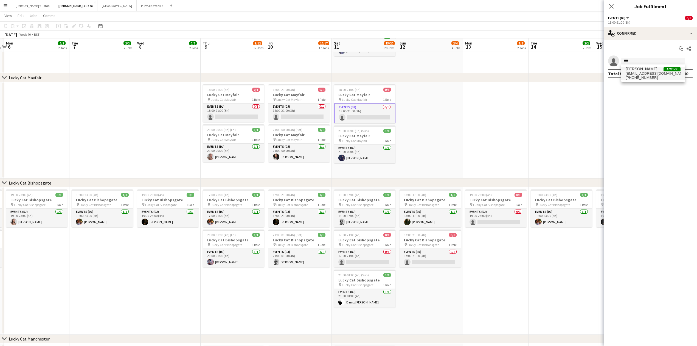
type input "****"
click at [635, 76] on span "+447493202779" at bounding box center [653, 77] width 55 height 4
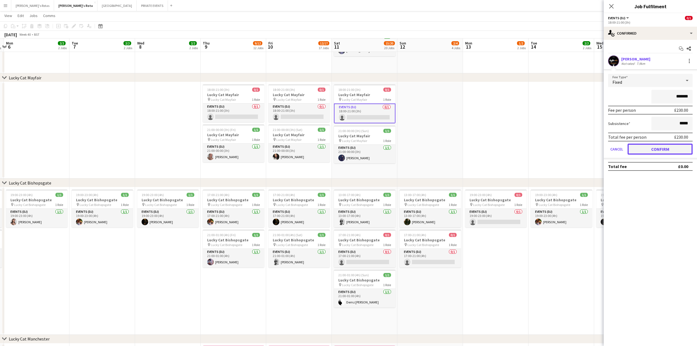
click at [659, 148] on button "Confirm" at bounding box center [660, 149] width 65 height 11
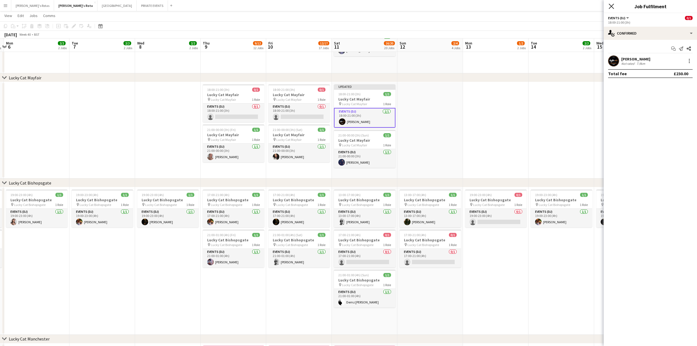
click at [611, 7] on icon at bounding box center [611, 6] width 5 height 5
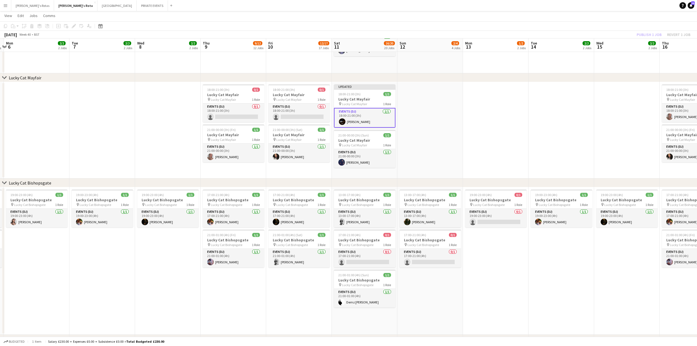
click at [367, 121] on app-card-role "Events (DJ) 1/1 18:00-21:00 (3h) Barry OBrien" at bounding box center [364, 118] width 61 height 20
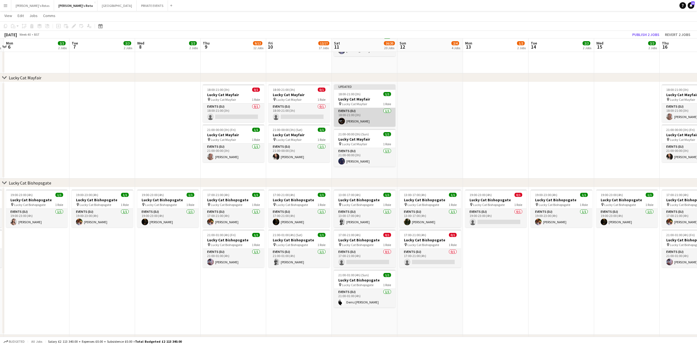
click at [365, 121] on app-card-role "Events (DJ) 1/1 18:00-21:00 (3h) Barry OBrien" at bounding box center [364, 117] width 61 height 19
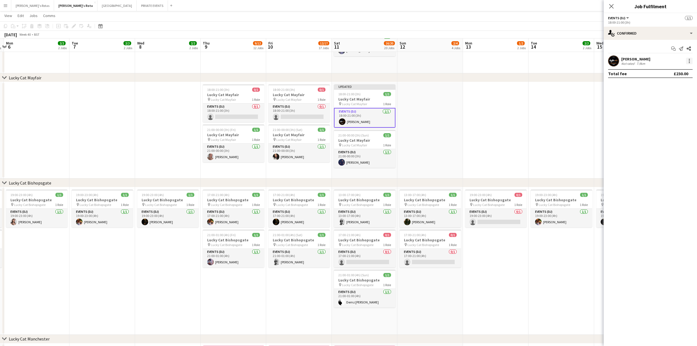
click at [689, 62] on div at bounding box center [689, 62] width 1 height 1
click at [656, 125] on span "Remove" at bounding box center [662, 123] width 16 height 5
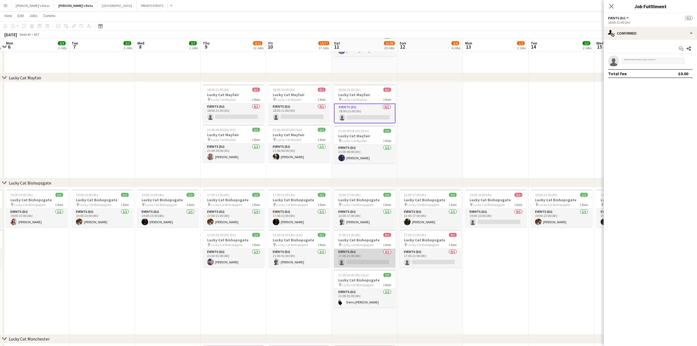
click at [354, 260] on app-card-role "Events (DJ) 0/1 17:00-21:00 (4h) single-neutral-actions" at bounding box center [364, 258] width 61 height 19
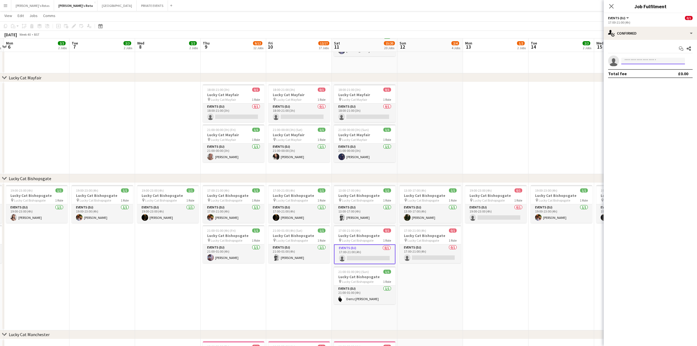
click at [633, 58] on input at bounding box center [653, 61] width 64 height 7
type input "*****"
click at [642, 73] on span "djbazzaranks@gmail.com" at bounding box center [653, 73] width 55 height 4
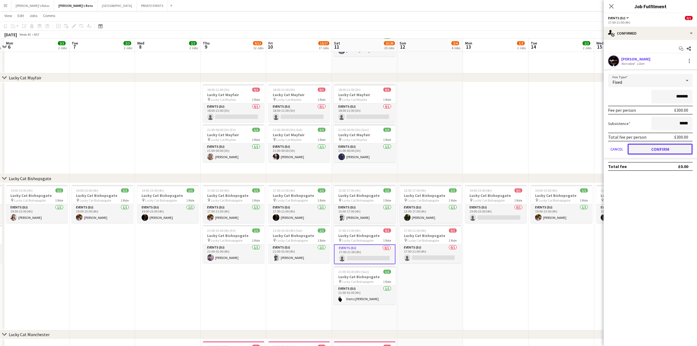
click at [661, 151] on button "Confirm" at bounding box center [660, 149] width 65 height 11
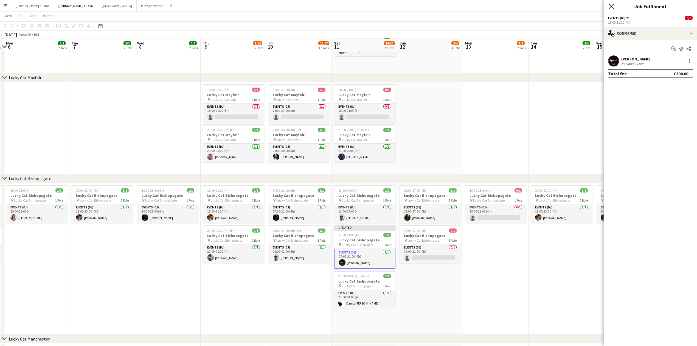
click at [612, 6] on icon at bounding box center [611, 6] width 5 height 5
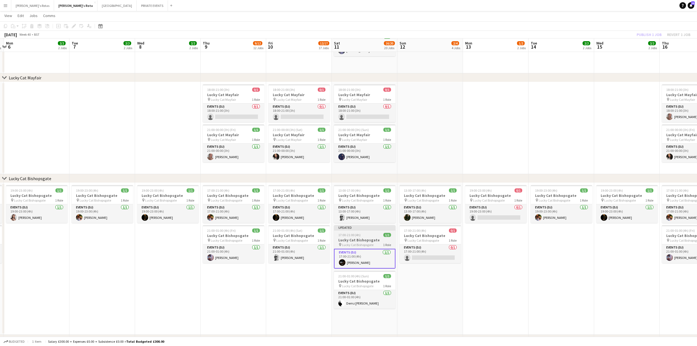
drag, startPoint x: 359, startPoint y: 241, endPoint x: 363, endPoint y: 239, distance: 4.2
click at [359, 241] on h3 "Lucky Cat Bishopsgate" at bounding box center [364, 239] width 61 height 5
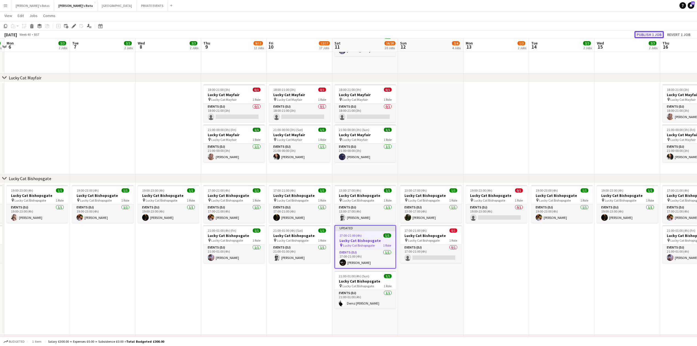
click at [650, 33] on button "Publish 1 job" at bounding box center [648, 34] width 29 height 7
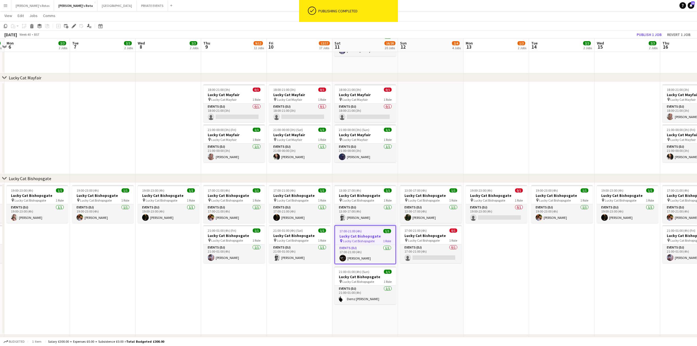
drag, startPoint x: 178, startPoint y: 134, endPoint x: 178, endPoint y: 137, distance: 3.3
click at [178, 136] on app-date-cell at bounding box center [169, 128] width 66 height 92
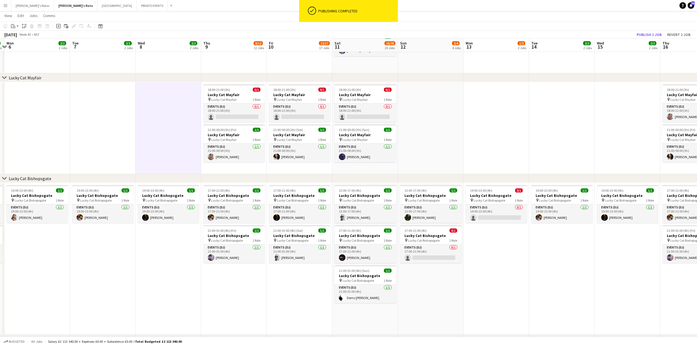
scroll to position [0, 127]
click at [107, 251] on app-date-cell "19:00-23:00 (4h) 1/1 Lucky Cat Bishopsgate pin Lucky Cat Bishopsgate 1 Role Eve…" at bounding box center [103, 259] width 66 height 152
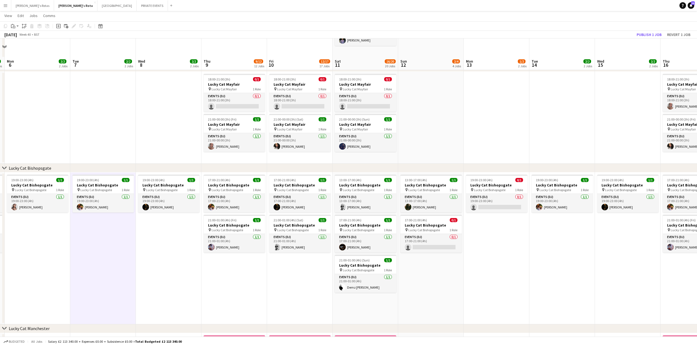
scroll to position [297, 0]
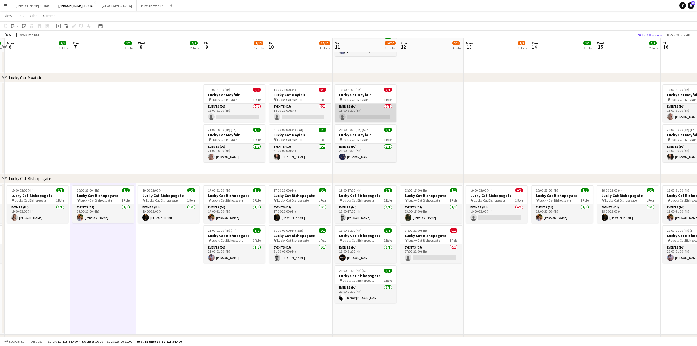
click at [355, 108] on app-card-role "Events (DJ) 0/1 18:00-21:00 (3h) single-neutral-actions" at bounding box center [365, 112] width 61 height 19
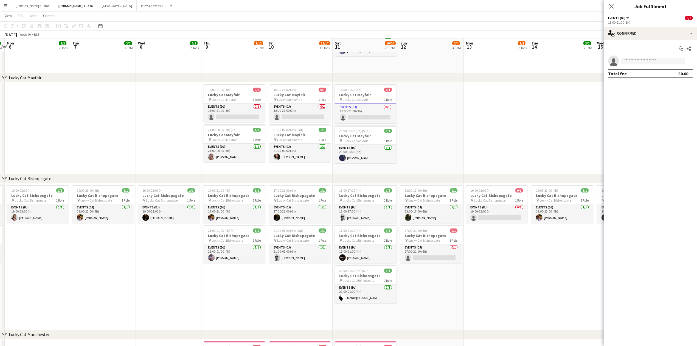
click at [637, 61] on input at bounding box center [653, 61] width 64 height 7
click at [640, 60] on input "****" at bounding box center [653, 61] width 64 height 7
type input "****"
click at [641, 68] on span "[PERSON_NAME]" at bounding box center [642, 69] width 32 height 5
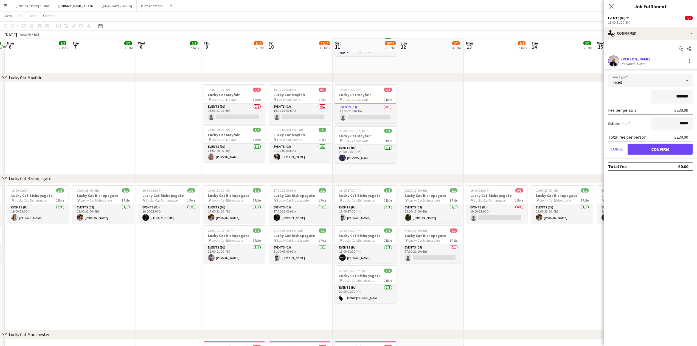
click at [658, 143] on form "Fee Type Fixed ******* Fee per person £230.00 Subsistence ***** Total fee per p…" at bounding box center [650, 116] width 93 height 85
click at [656, 149] on button "Confirm" at bounding box center [660, 149] width 65 height 11
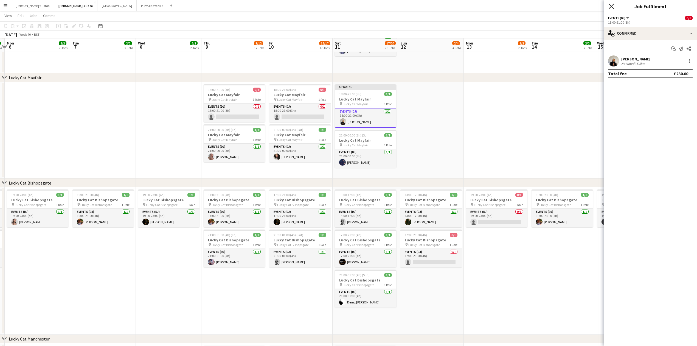
click at [610, 6] on icon "Close pop-in" at bounding box center [611, 6] width 5 height 5
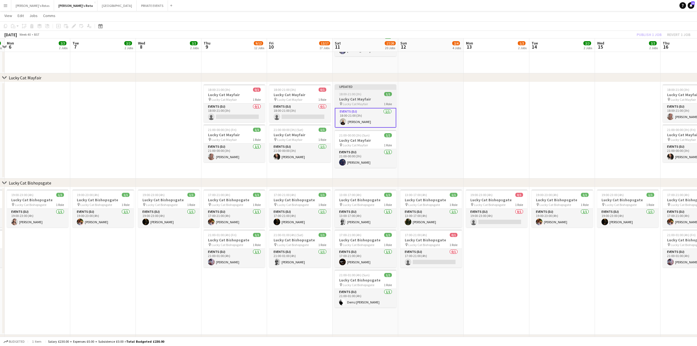
click at [366, 96] on div "18:00-21:00 (3h) 1/1" at bounding box center [365, 94] width 61 height 4
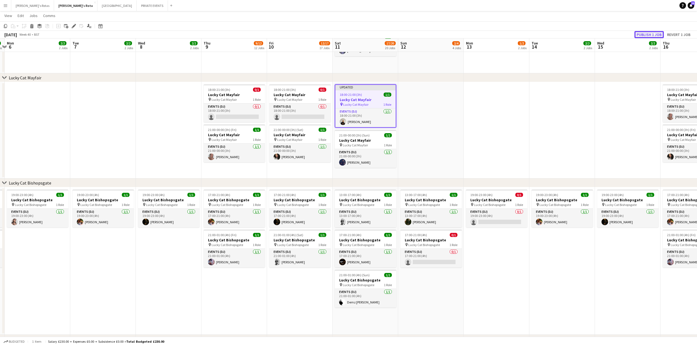
click at [646, 31] on button "Publish 1 job" at bounding box center [648, 34] width 29 height 7
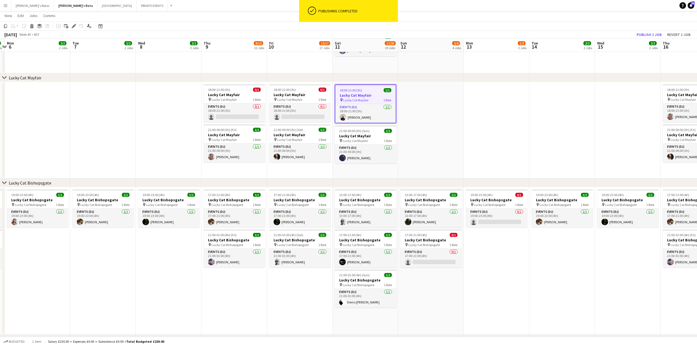
click at [122, 127] on app-date-cell at bounding box center [103, 130] width 66 height 96
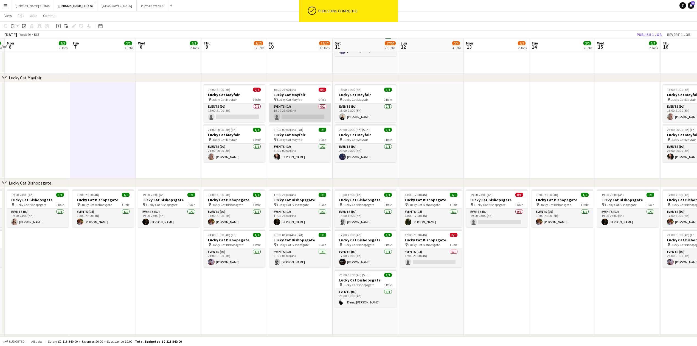
click at [291, 115] on app-card-role "Events (DJ) 0/1 18:00-21:00 (3h) single-neutral-actions" at bounding box center [299, 112] width 61 height 19
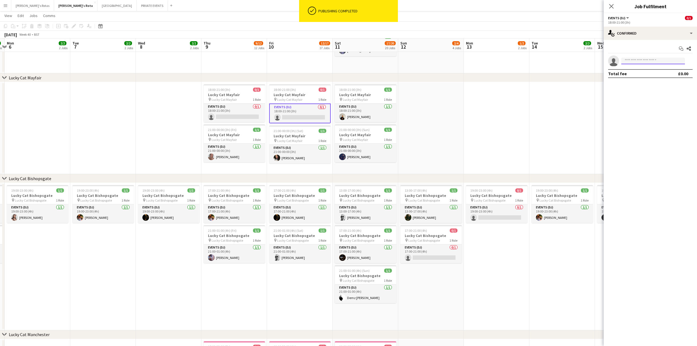
click at [642, 60] on input at bounding box center [653, 61] width 64 height 7
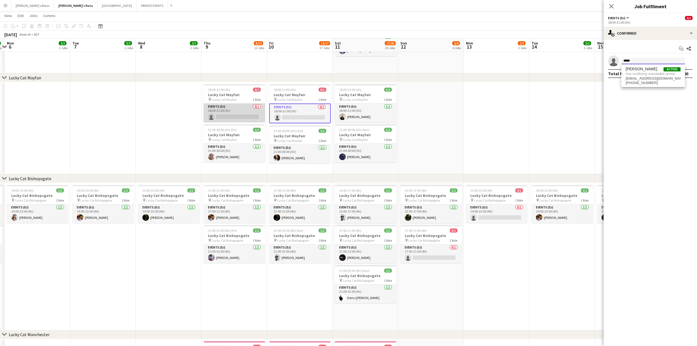
type input "*****"
click at [227, 118] on app-card-role "Events (DJ) 0/1 18:00-21:00 (3h) single-neutral-actions" at bounding box center [234, 112] width 61 height 19
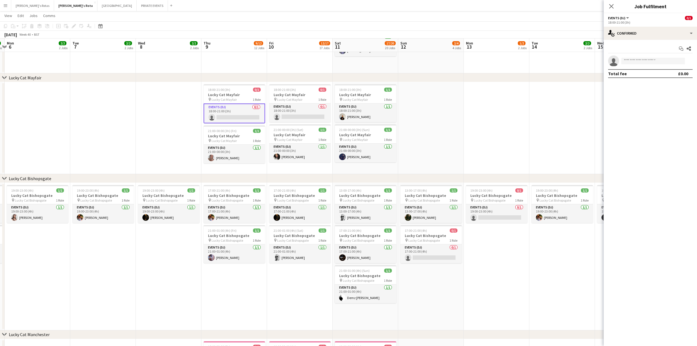
drag, startPoint x: 635, startPoint y: 52, endPoint x: 634, endPoint y: 58, distance: 7.0
click at [634, 54] on div "Start chat Share single-neutral-actions Total fee £0.00" at bounding box center [650, 61] width 93 height 43
click at [634, 61] on input at bounding box center [653, 61] width 64 height 7
type input "*****"
click at [637, 75] on span "[EMAIL_ADDRESS][DOMAIN_NAME]" at bounding box center [653, 73] width 55 height 4
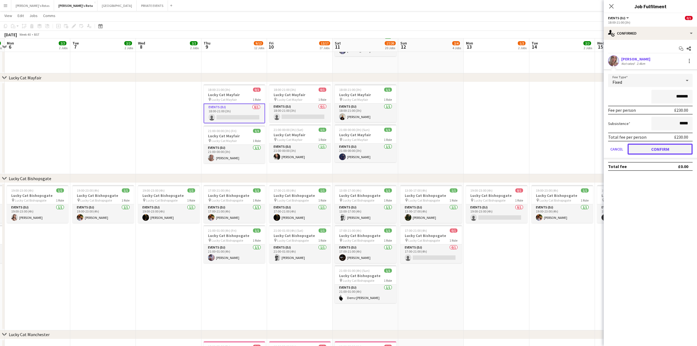
click at [658, 147] on button "Confirm" at bounding box center [660, 149] width 65 height 11
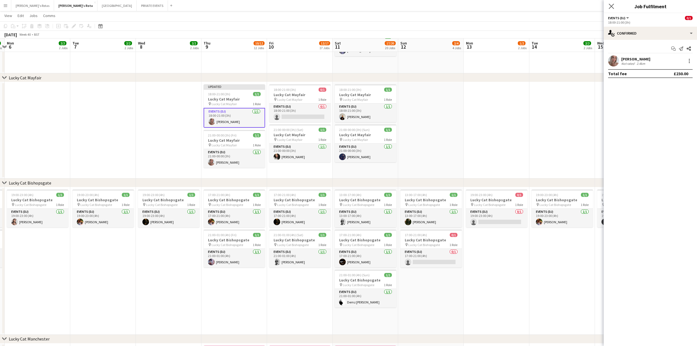
click at [610, 3] on app-icon "Close pop-in" at bounding box center [612, 6] width 8 height 8
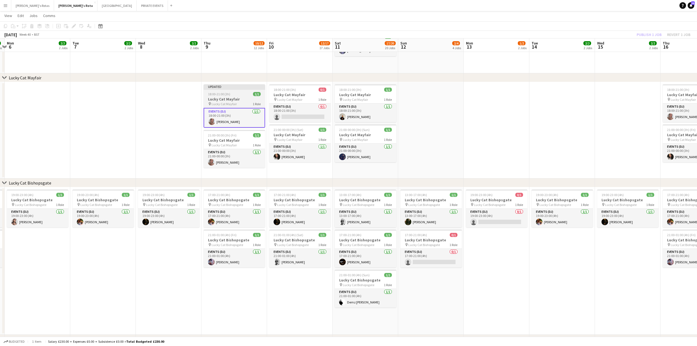
click at [219, 95] on span "18:00-21:00 (3h)" at bounding box center [219, 94] width 22 height 4
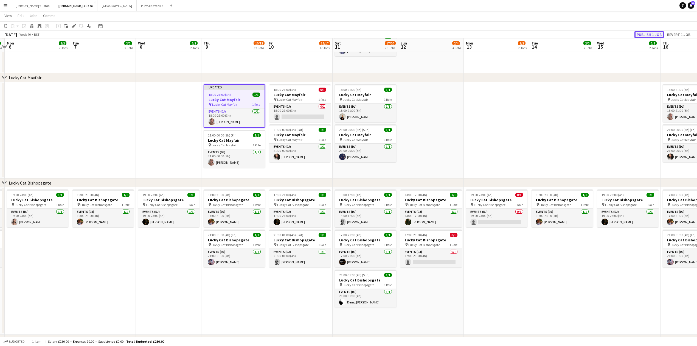
click at [641, 33] on button "Publish 1 job" at bounding box center [648, 34] width 29 height 7
click at [176, 127] on app-date-cell at bounding box center [169, 130] width 66 height 96
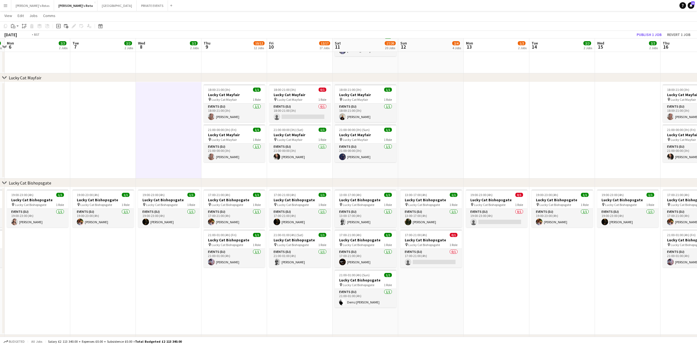
drag, startPoint x: 478, startPoint y: 102, endPoint x: 188, endPoint y: 120, distance: 290.3
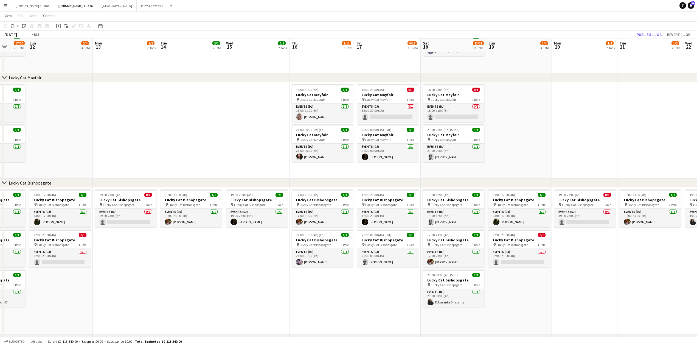
drag, startPoint x: 120, startPoint y: 129, endPoint x: 103, endPoint y: 132, distance: 16.8
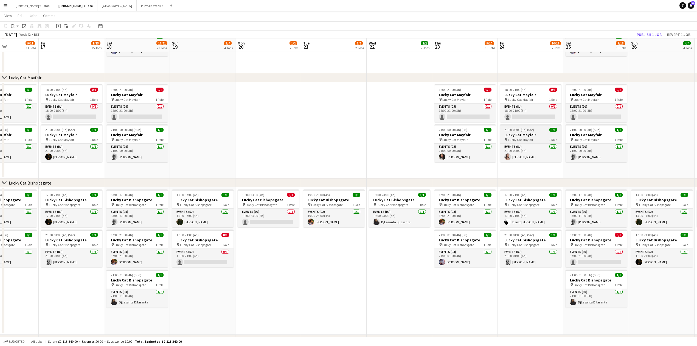
drag, startPoint x: 457, startPoint y: 125, endPoint x: 206, endPoint y: 140, distance: 251.2
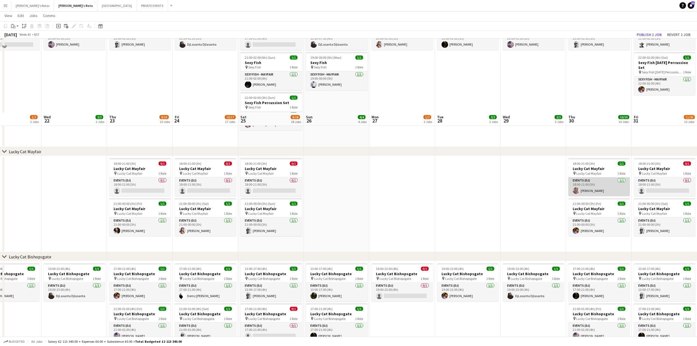
scroll to position [151, 0]
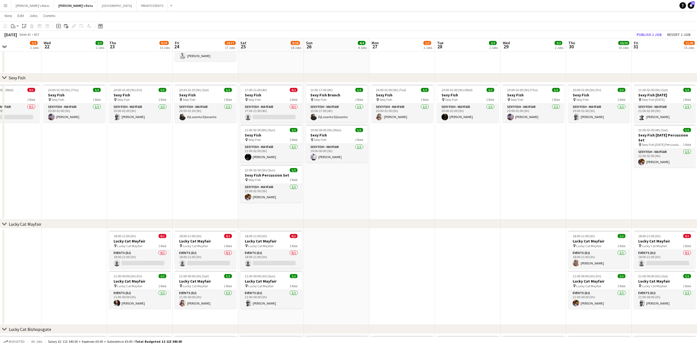
click at [102, 25] on icon at bounding box center [100, 26] width 4 height 4
click at [141, 111] on button "[DATE]" at bounding box center [139, 112] width 16 height 9
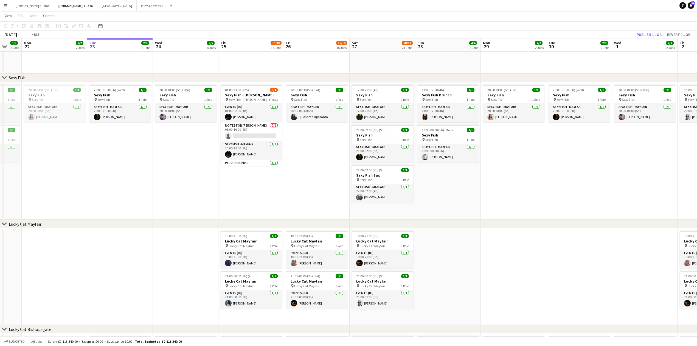
drag, startPoint x: 306, startPoint y: 164, endPoint x: 50, endPoint y: 150, distance: 256.9
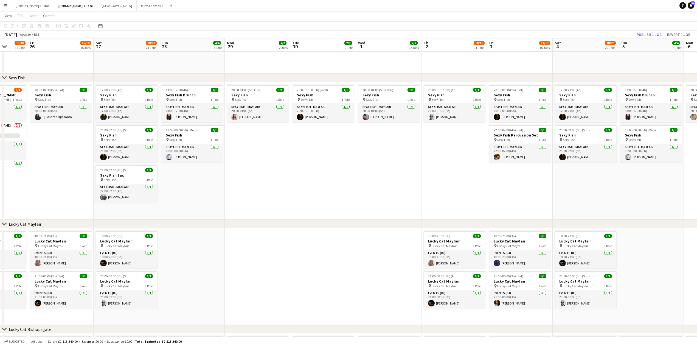
drag, startPoint x: 356, startPoint y: 156, endPoint x: 209, endPoint y: 156, distance: 147.1
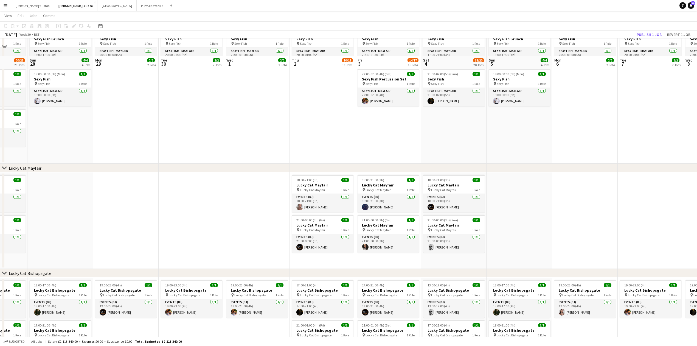
scroll to position [224, 0]
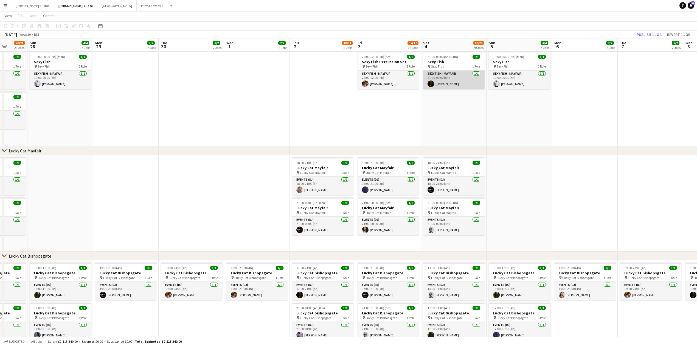
click at [443, 79] on app-card-role "SEXY FISH - MAYFAIR 1/1 21:00-02:00 (5h) Ashley Checkley" at bounding box center [453, 80] width 61 height 19
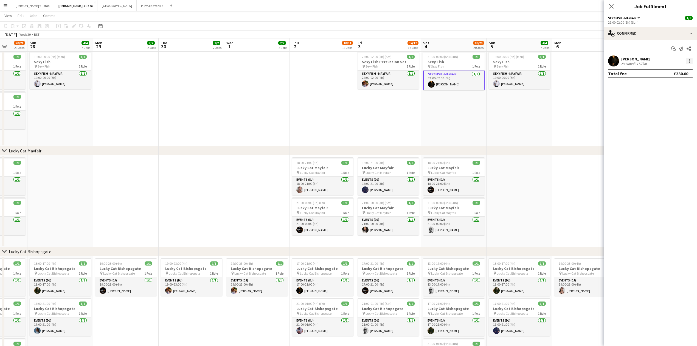
click at [689, 63] on div at bounding box center [689, 62] width 1 height 1
drag, startPoint x: 667, startPoint y: 120, endPoint x: 644, endPoint y: 89, distance: 38.9
click at [667, 120] on button "Remove" at bounding box center [671, 123] width 43 height 13
click at [611, 7] on icon "Close pop-in" at bounding box center [611, 6] width 5 height 5
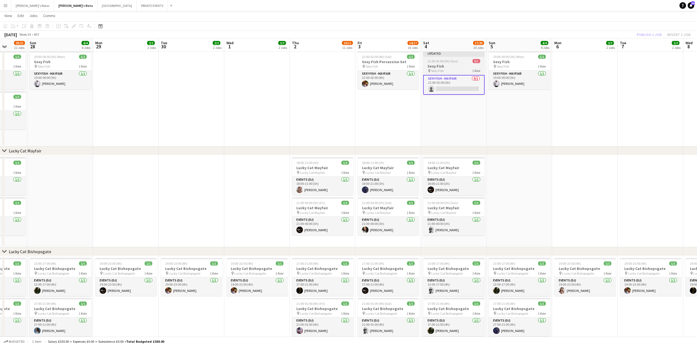
click at [458, 68] on h3 "Sexy Fish" at bounding box center [453, 66] width 61 height 5
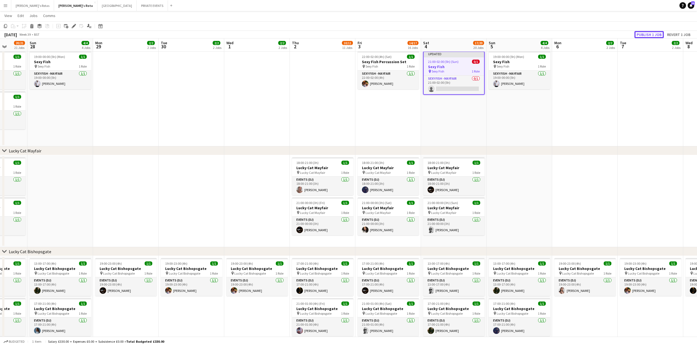
drag, startPoint x: 643, startPoint y: 32, endPoint x: 633, endPoint y: 37, distance: 12.0
click at [641, 32] on button "Publish 1 job" at bounding box center [648, 34] width 29 height 7
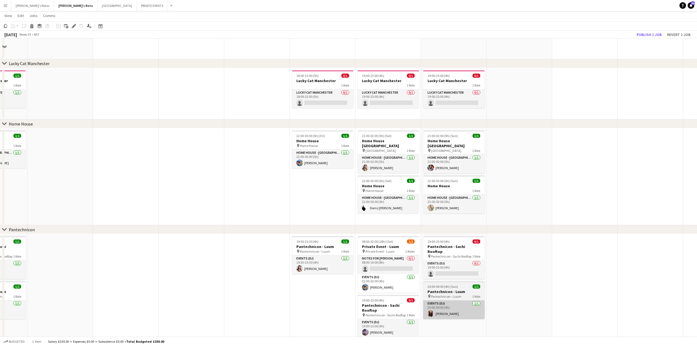
scroll to position [626, 0]
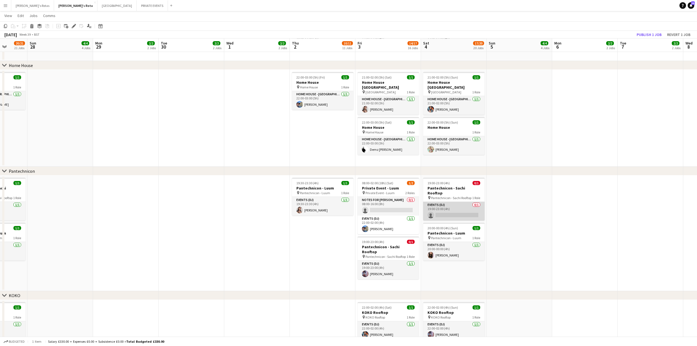
click at [451, 209] on app-card-role "Events (DJ) 0/1 19:00-23:00 (4h) single-neutral-actions" at bounding box center [453, 211] width 61 height 19
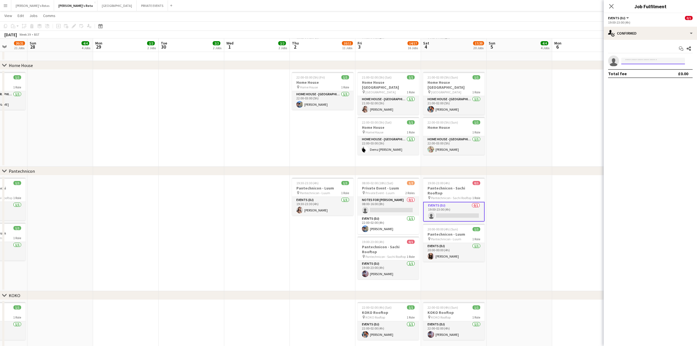
click at [638, 61] on input at bounding box center [653, 61] width 64 height 7
type input "******"
click at [608, 5] on app-icon "Close pop-in" at bounding box center [612, 6] width 8 height 8
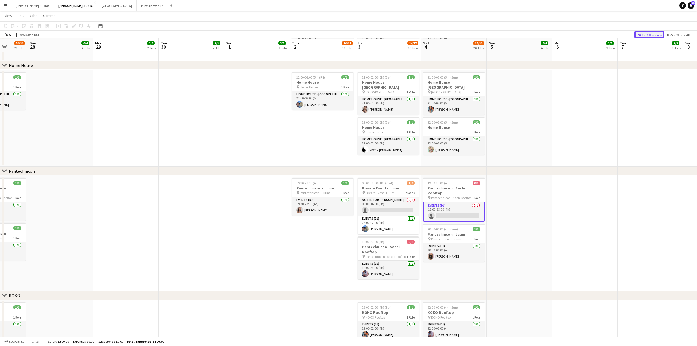
click at [658, 32] on button "Publish 1 job" at bounding box center [648, 34] width 29 height 7
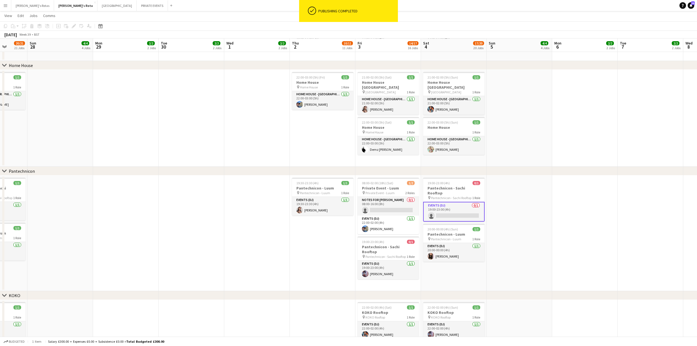
click at [462, 204] on app-card-role "Events (DJ) 0/1 19:00-23:00 (4h) single-neutral-actions" at bounding box center [453, 212] width 61 height 20
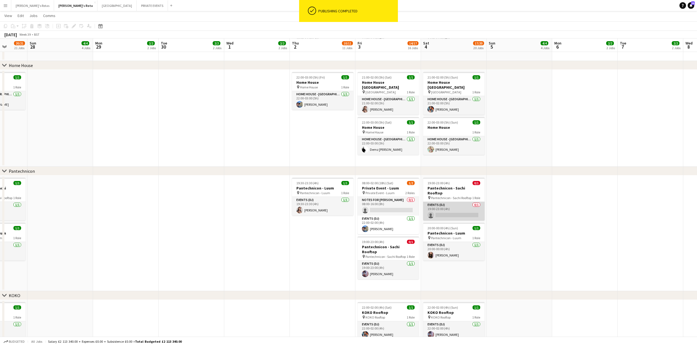
click at [448, 213] on app-card-role "Events (DJ) 0/1 19:00-23:00 (4h) single-neutral-actions" at bounding box center [453, 211] width 61 height 19
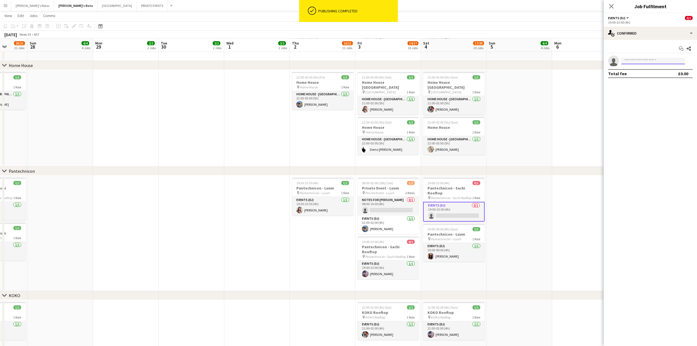
click at [638, 61] on input at bounding box center [653, 61] width 64 height 7
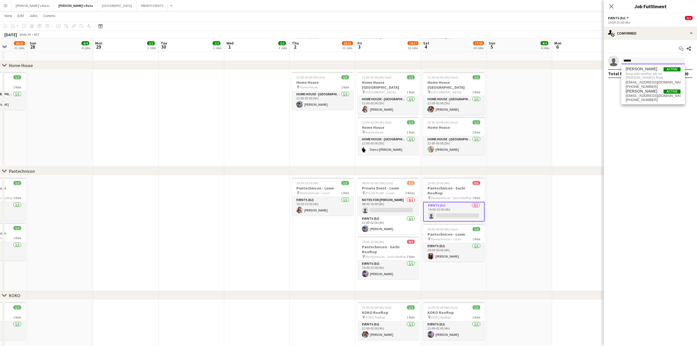
type input "******"
click at [549, 131] on app-date-cell at bounding box center [520, 118] width 66 height 97
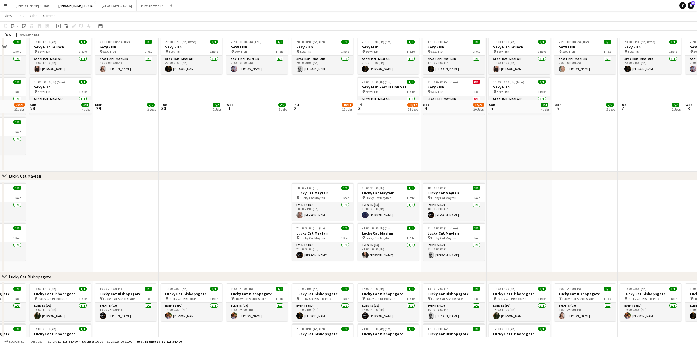
scroll to position [114, 0]
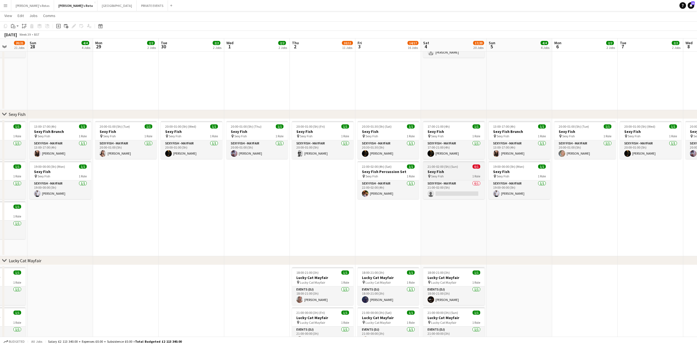
click at [451, 168] on span "21:00-02:00 (5h) (Sun)" at bounding box center [443, 166] width 30 height 4
click at [442, 106] on app-date-cell "20:00-01:00 (5h) (Sun) 1/1 Annabel's Elephant Room - Vinyl pin Annabel's Elepha…" at bounding box center [454, 41] width 66 height 137
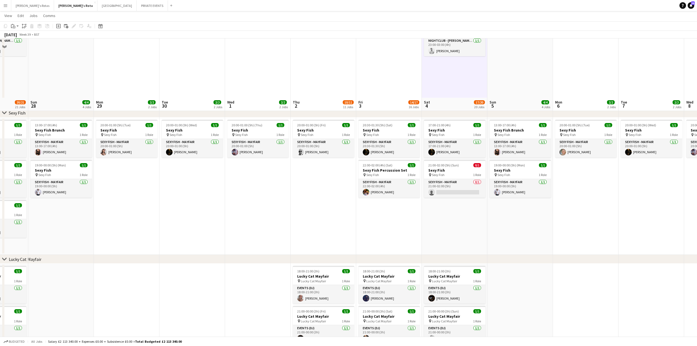
scroll to position [183, 0]
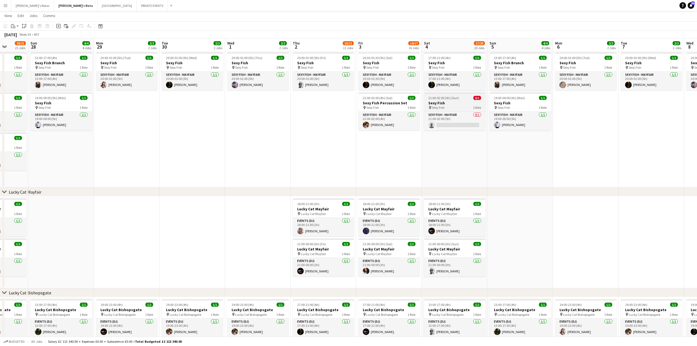
click at [434, 102] on h3 "Sexy Fish" at bounding box center [454, 102] width 61 height 5
click at [75, 29] on div "Edit" at bounding box center [74, 26] width 7 height 7
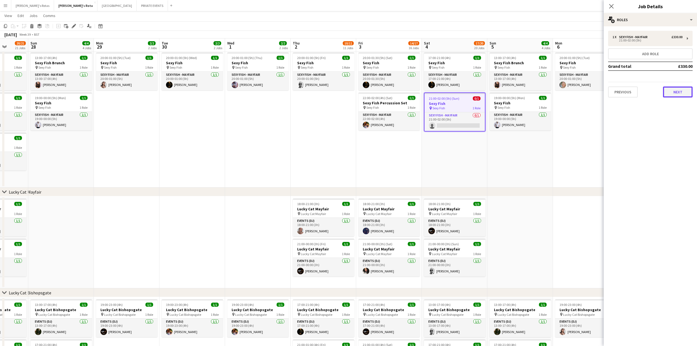
click at [681, 93] on button "Next" at bounding box center [678, 91] width 30 height 11
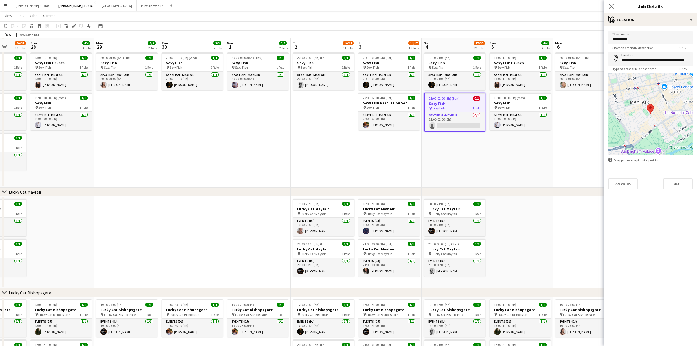
click at [645, 37] on input "*********" at bounding box center [650, 38] width 85 height 14
click at [644, 36] on input "**********" at bounding box center [650, 38] width 85 height 14
type input "**********"
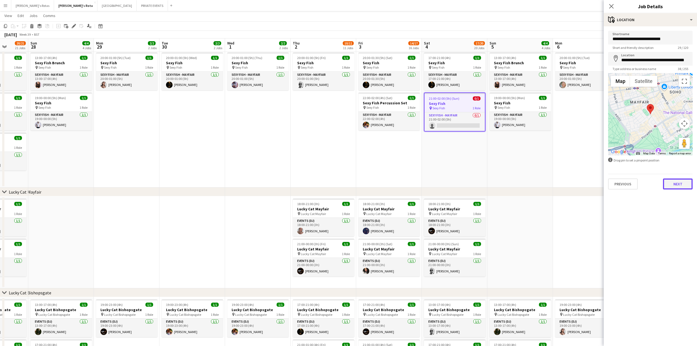
click at [678, 184] on button "Next" at bounding box center [678, 183] width 30 height 11
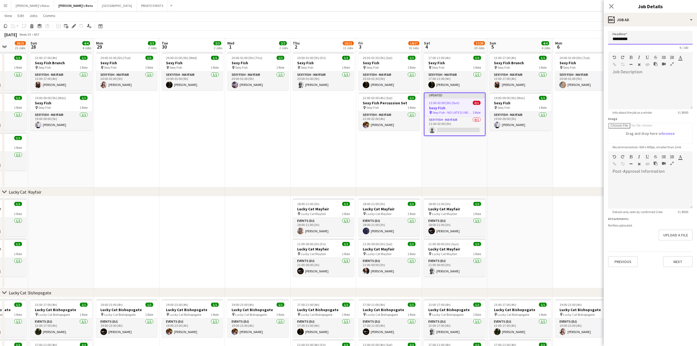
click at [626, 39] on input "*********" at bounding box center [650, 38] width 85 height 14
paste input "**********"
type input "**********"
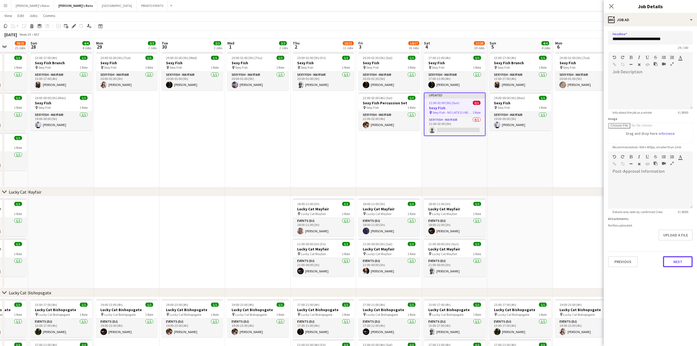
click at [679, 262] on button "Next" at bounding box center [678, 261] width 30 height 11
type input "*******"
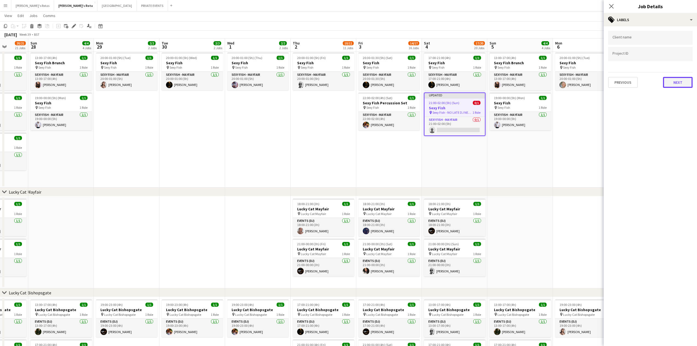
click at [677, 85] on button "Next" at bounding box center [678, 82] width 30 height 11
click at [682, 105] on button "Next" at bounding box center [678, 105] width 30 height 11
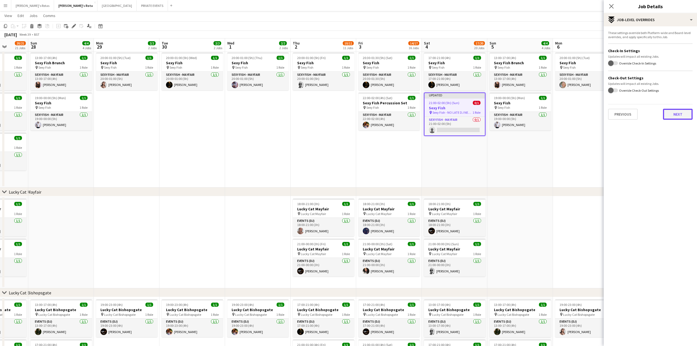
click at [685, 111] on button "Next" at bounding box center [678, 114] width 30 height 11
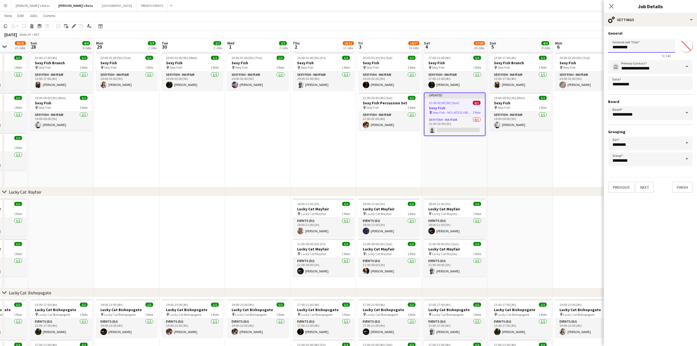
click at [642, 47] on input "*********" at bounding box center [641, 46] width 67 height 14
paste input "**********"
type input "**********"
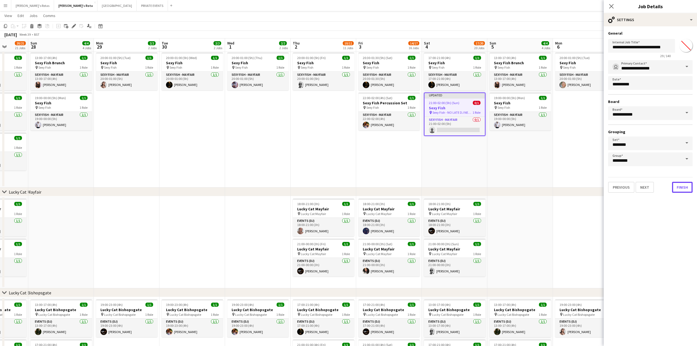
drag, startPoint x: 687, startPoint y: 185, endPoint x: 675, endPoint y: 181, distance: 12.1
click at [684, 185] on button "Finish" at bounding box center [682, 187] width 21 height 11
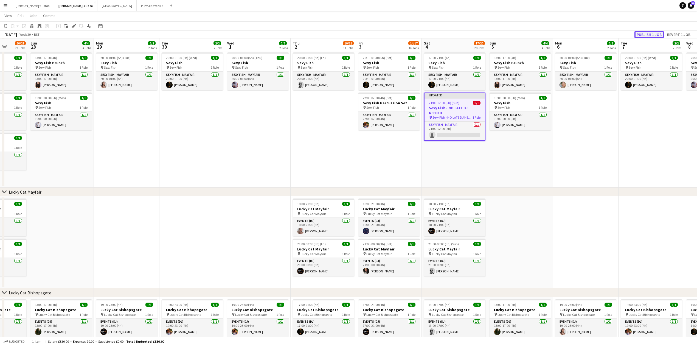
click at [646, 35] on button "Publish 1 job" at bounding box center [648, 34] width 29 height 7
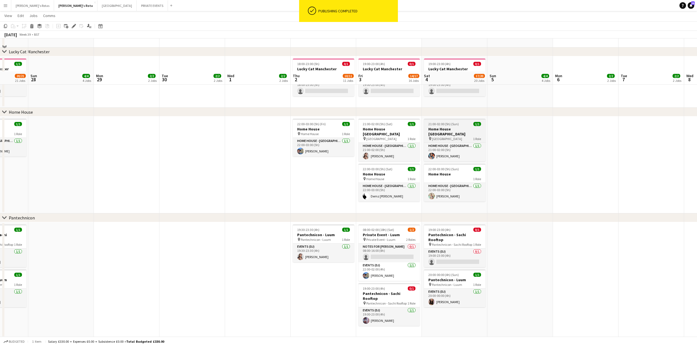
scroll to position [622, 0]
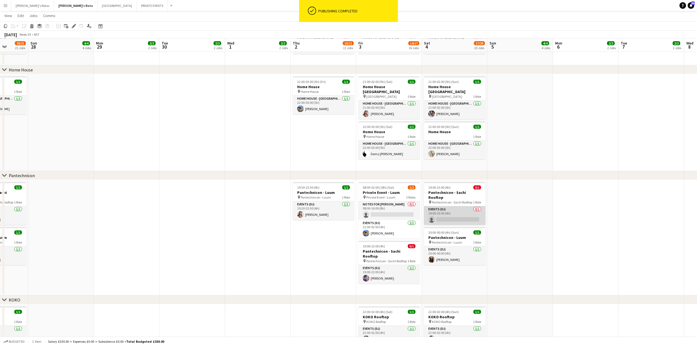
click at [446, 206] on app-card-role "Events (DJ) 0/1 19:00-23:00 (4h) single-neutral-actions" at bounding box center [454, 215] width 61 height 19
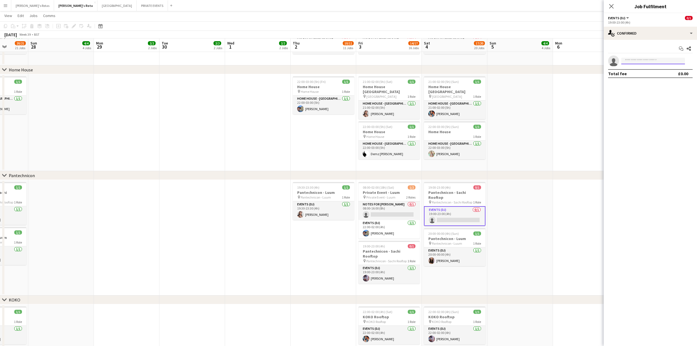
click at [652, 58] on input at bounding box center [653, 61] width 64 height 7
type input "******"
click at [638, 72] on span "Busy with another job on [PERSON_NAME]'s Rota." at bounding box center [653, 75] width 55 height 9
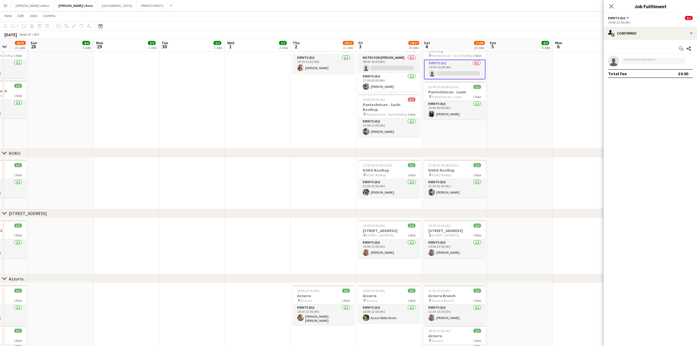
click at [570, 117] on app-date-cell at bounding box center [586, 91] width 66 height 116
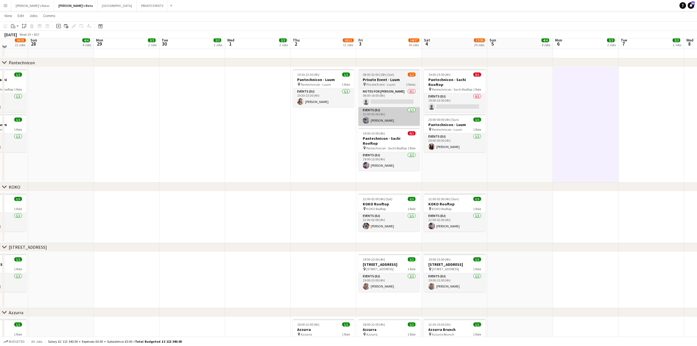
scroll to position [732, 0]
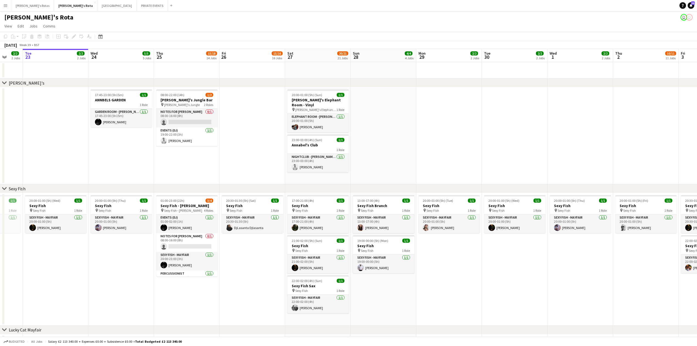
drag, startPoint x: 548, startPoint y: 106, endPoint x: 151, endPoint y: 133, distance: 397.5
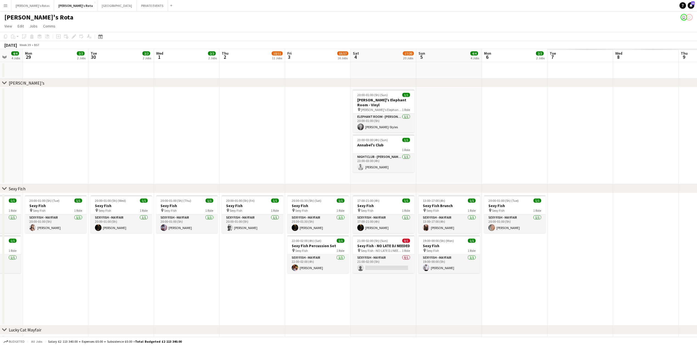
scroll to position [0, 137]
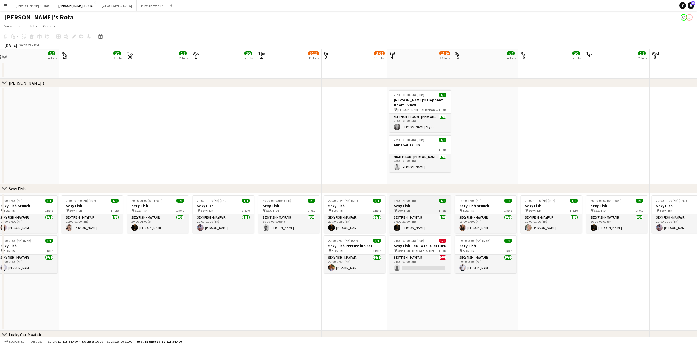
click at [415, 208] on div "pin Sexy Fish 1 Role" at bounding box center [419, 210] width 61 height 4
click at [410, 294] on app-date-cell "17:00-21:00 (4h) 1/1 Sexy Fish pin Sexy Fish 1 Role SEXY FISH - MAYFAIR [DATE] …" at bounding box center [420, 261] width 66 height 137
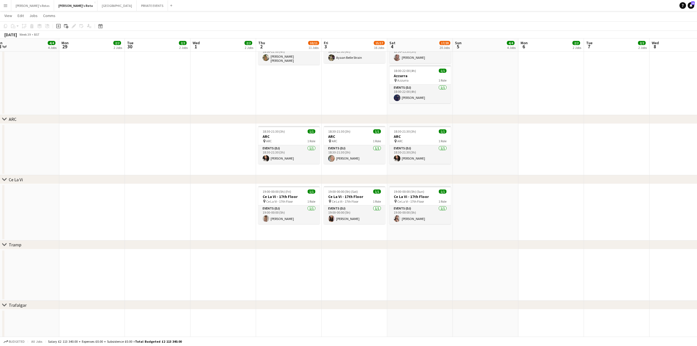
scroll to position [0, 139]
drag, startPoint x: 241, startPoint y: 108, endPoint x: 240, endPoint y: 133, distance: 25.5
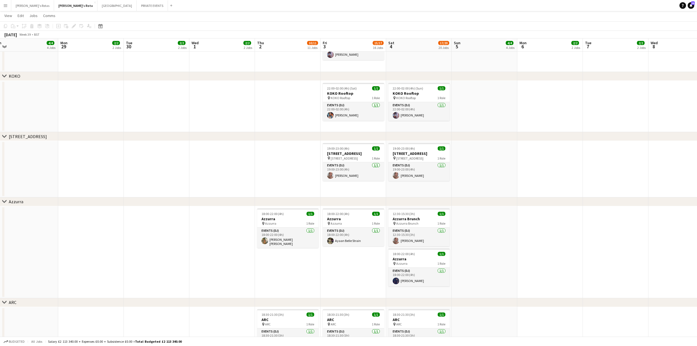
scroll to position [585, 0]
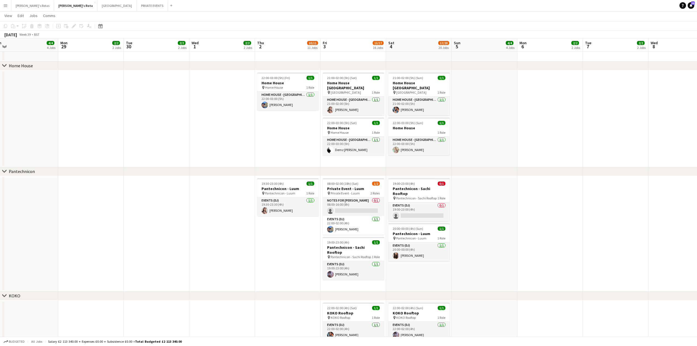
click at [224, 140] on app-date-cell at bounding box center [222, 118] width 66 height 97
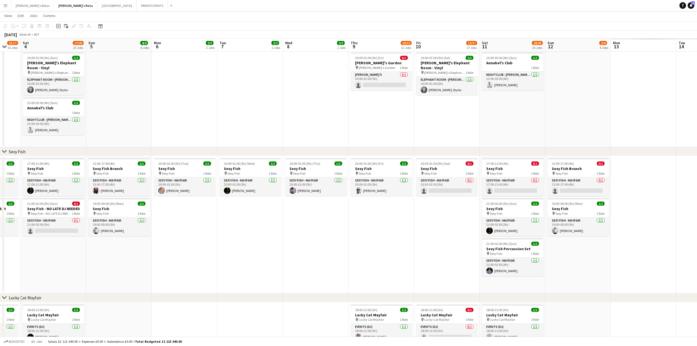
scroll to position [0, 213]
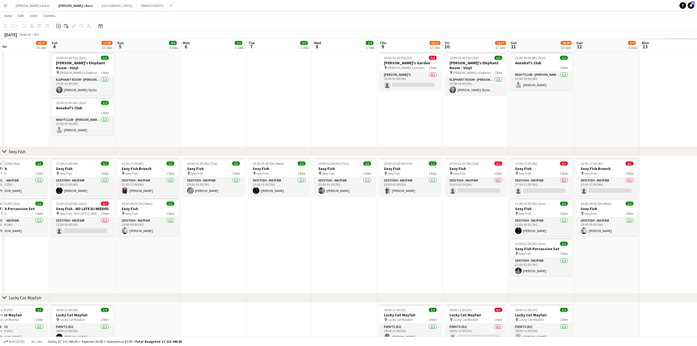
drag, startPoint x: 530, startPoint y: 258, endPoint x: 194, endPoint y: 266, distance: 336.8
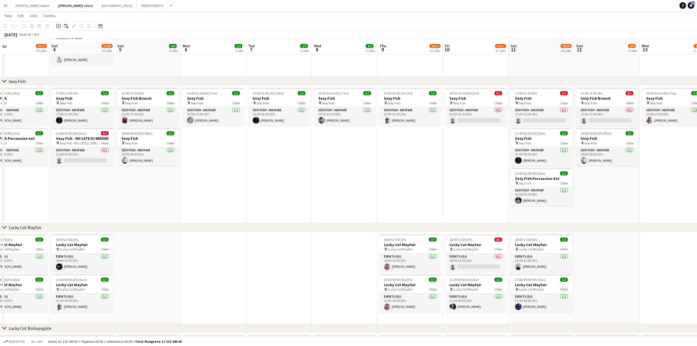
scroll to position [110, 0]
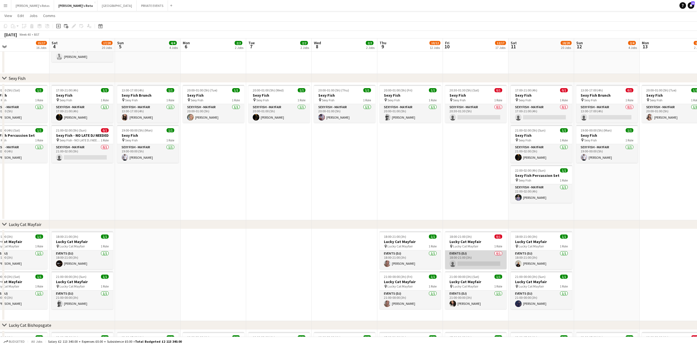
click at [479, 265] on app-card-role "Events (DJ) 0/1 18:00-21:00 (3h) single-neutral-actions" at bounding box center [475, 259] width 61 height 19
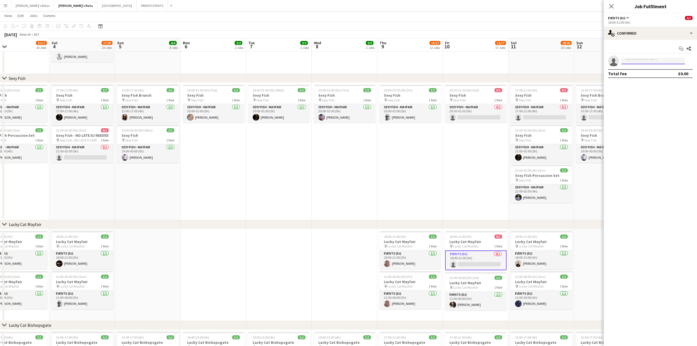
click at [633, 63] on input at bounding box center [653, 61] width 64 height 7
type input "*****"
click at [612, 5] on icon "Close pop-in" at bounding box center [611, 6] width 5 height 5
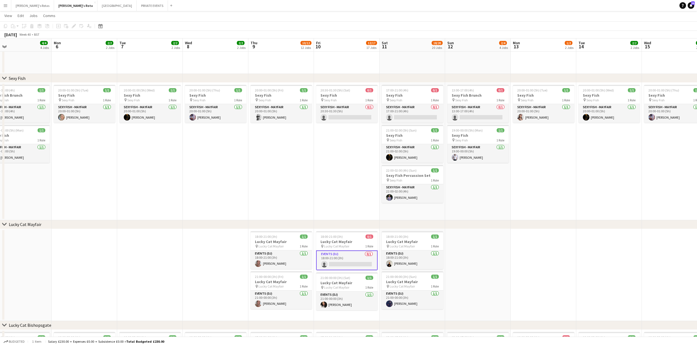
drag, startPoint x: 636, startPoint y: 157, endPoint x: 471, endPoint y: 181, distance: 166.4
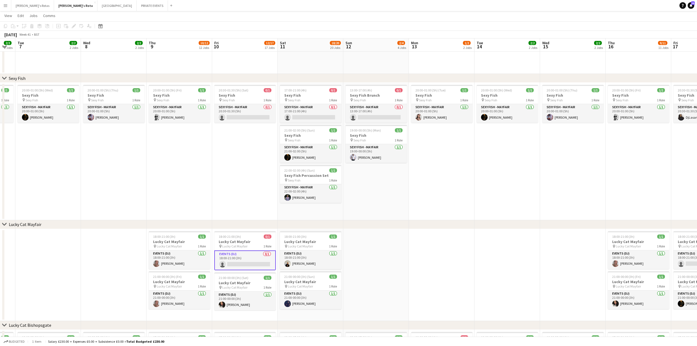
scroll to position [0, 209]
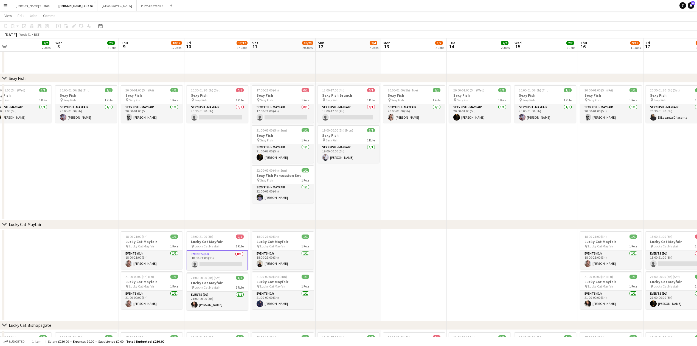
drag, startPoint x: 523, startPoint y: 209, endPoint x: 419, endPoint y: 220, distance: 104.3
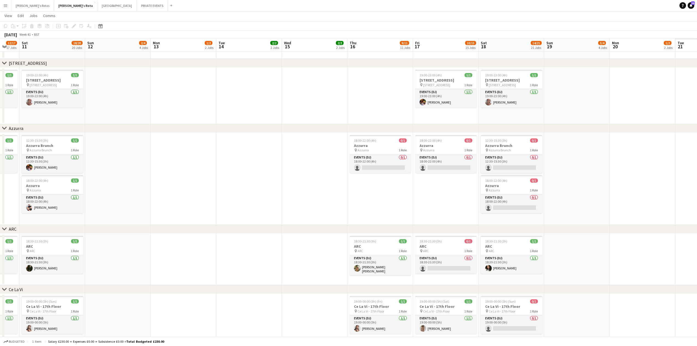
scroll to position [0, 178]
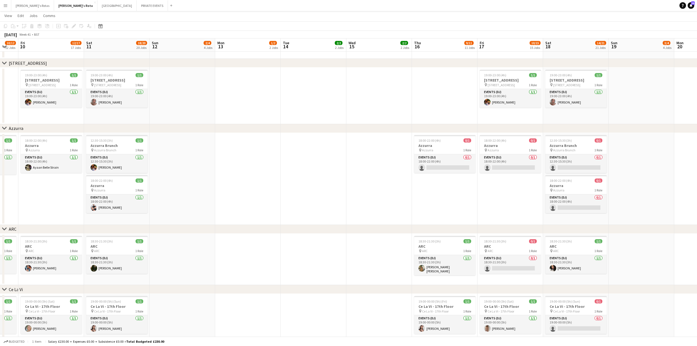
drag, startPoint x: 375, startPoint y: 144, endPoint x: 143, endPoint y: 140, distance: 231.4
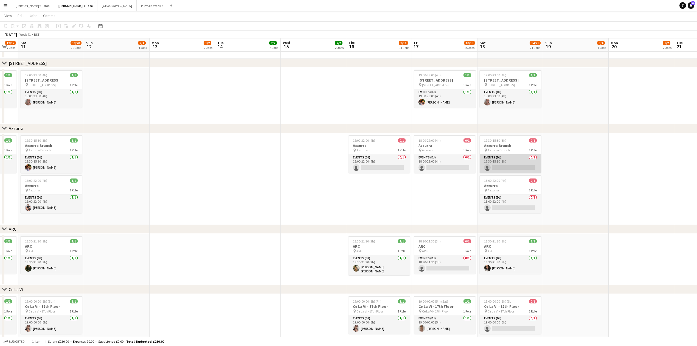
click at [513, 159] on app-card-role "Events (DJ) 0/1 12:30-15:30 (3h) single-neutral-actions" at bounding box center [510, 163] width 61 height 19
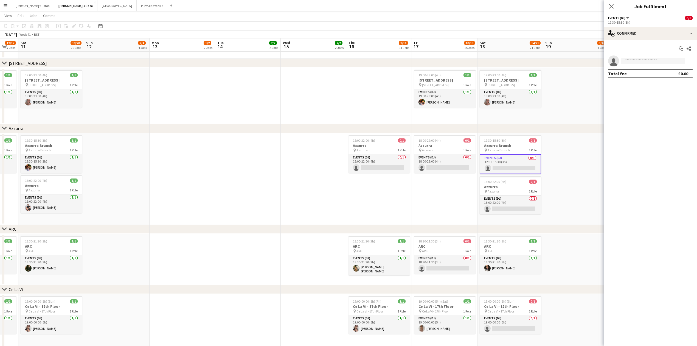
type input "*"
type input "*****"
click at [644, 69] on span "[PERSON_NAME]" at bounding box center [642, 69] width 32 height 5
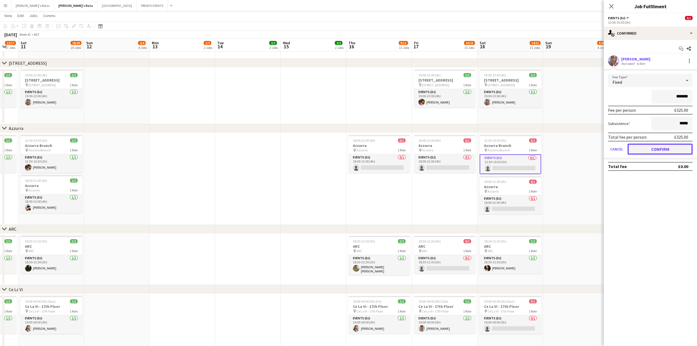
click at [653, 147] on button "Confirm" at bounding box center [660, 149] width 65 height 11
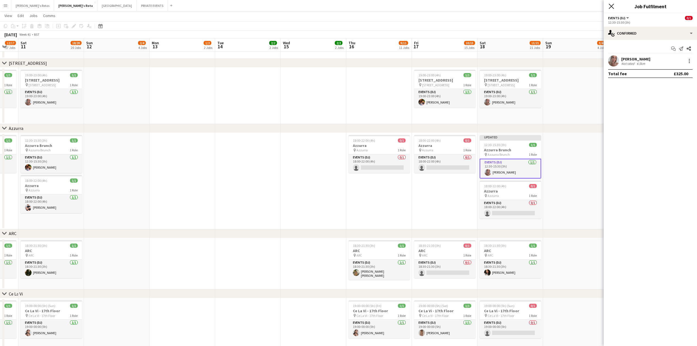
click at [614, 8] on icon "Close pop-in" at bounding box center [611, 6] width 5 height 5
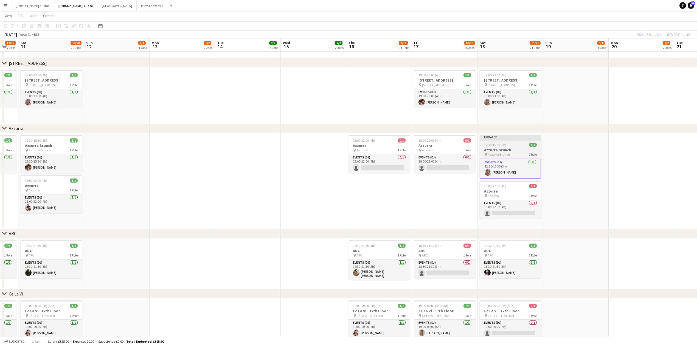
click at [513, 153] on div "pin Azzurra Brunch 1 Role" at bounding box center [510, 154] width 61 height 4
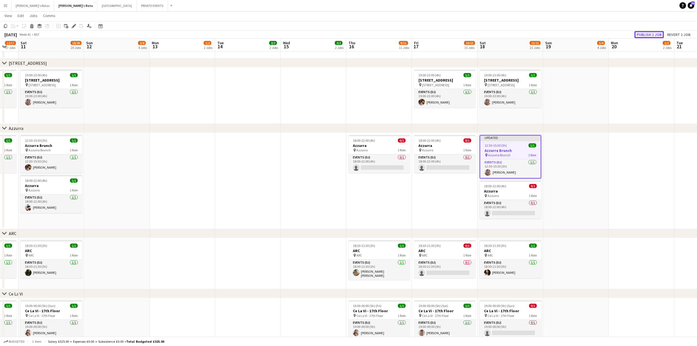
click at [642, 34] on button "Publish 1 job" at bounding box center [648, 34] width 29 height 7
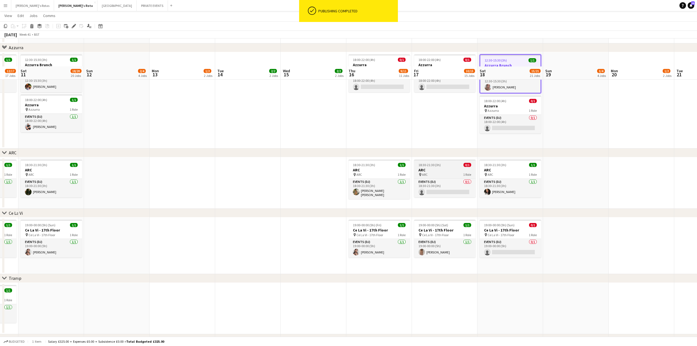
scroll to position [988, 0]
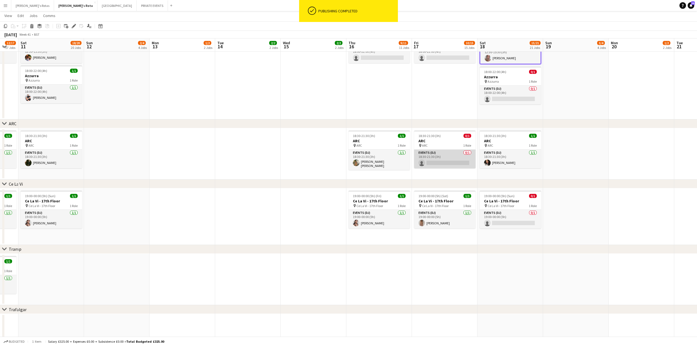
click at [457, 157] on app-card-role "Events (DJ) 0/1 18:30-21:30 (3h) single-neutral-actions" at bounding box center [444, 159] width 61 height 19
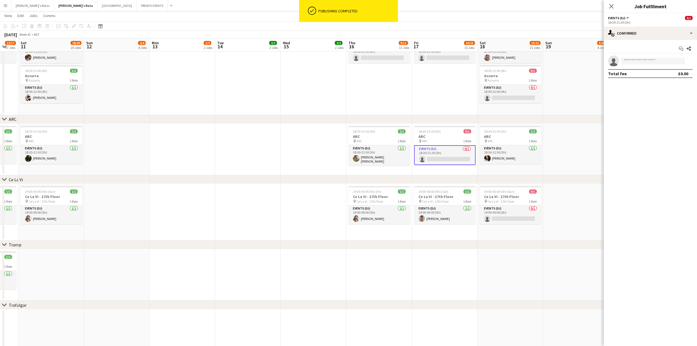
drag, startPoint x: 643, startPoint y: 55, endPoint x: 641, endPoint y: 59, distance: 3.8
click at [642, 58] on app-invite-slot "single-neutral-actions" at bounding box center [650, 60] width 93 height 11
click at [639, 62] on input at bounding box center [653, 61] width 64 height 7
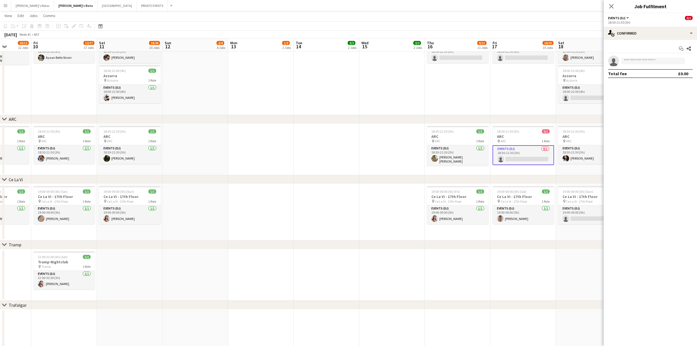
scroll to position [0, 115]
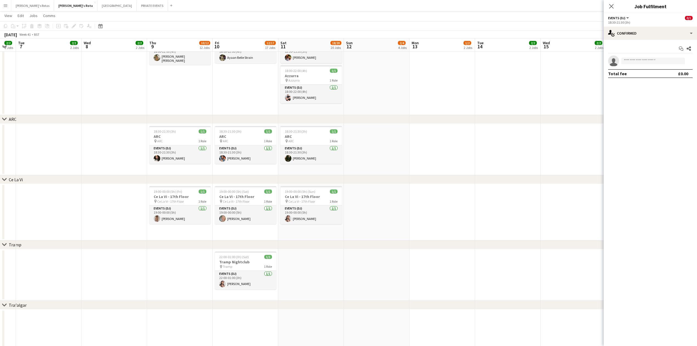
drag, startPoint x: 134, startPoint y: 150, endPoint x: 389, endPoint y: 156, distance: 254.5
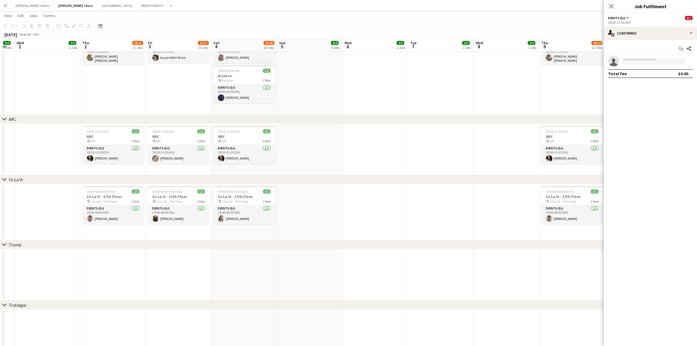
scroll to position [0, 175]
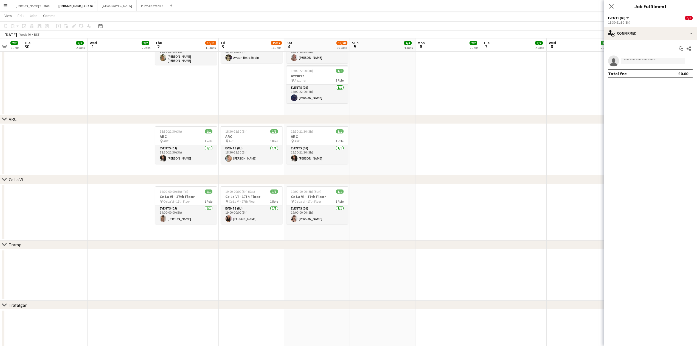
drag, startPoint x: 90, startPoint y: 164, endPoint x: 555, endPoint y: 159, distance: 464.9
drag, startPoint x: 563, startPoint y: 154, endPoint x: 368, endPoint y: 150, distance: 194.6
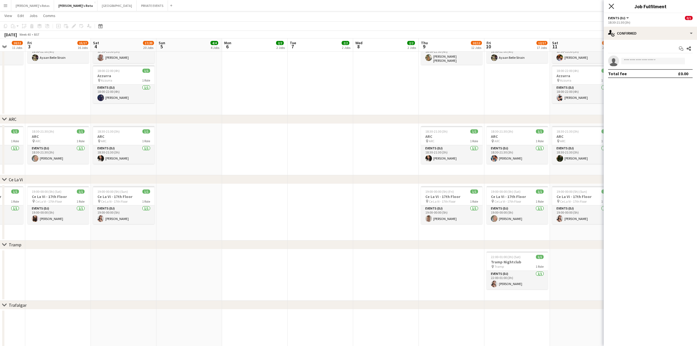
click at [613, 7] on icon "Close pop-in" at bounding box center [611, 6] width 5 height 5
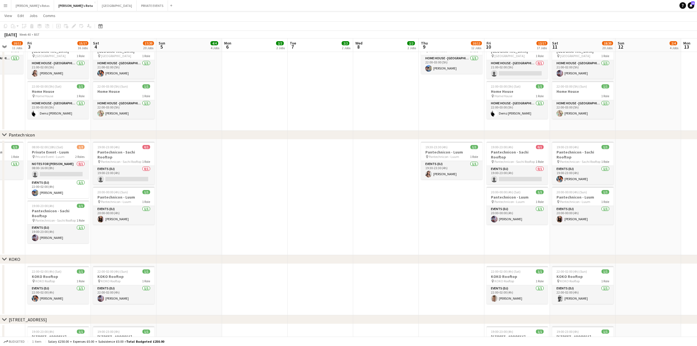
scroll to position [0, 225]
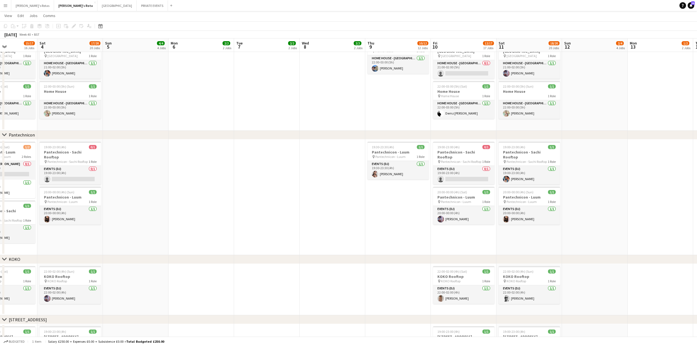
drag, startPoint x: 351, startPoint y: 226, endPoint x: 319, endPoint y: 227, distance: 31.3
click at [319, 227] on app-calendar-viewport "Tue 30 2/2 2 Jobs Wed 1 2/2 2 Jobs Thu 2 10/11 11 Jobs Fri 3 15/17 16 Jobs Sat …" at bounding box center [348, 255] width 697 height 1711
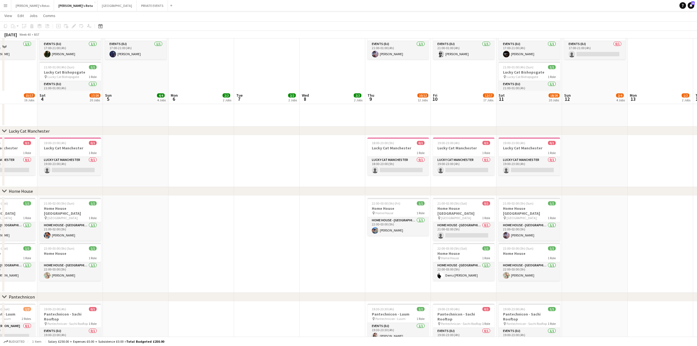
scroll to position [512, 0]
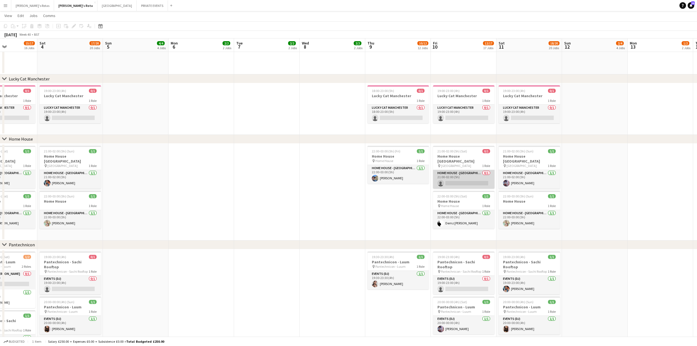
click at [456, 181] on app-card-role "HOME HOUSE - MARYLEBONE 0/1 21:00-02:00 (5h) single-neutral-actions" at bounding box center [463, 179] width 61 height 19
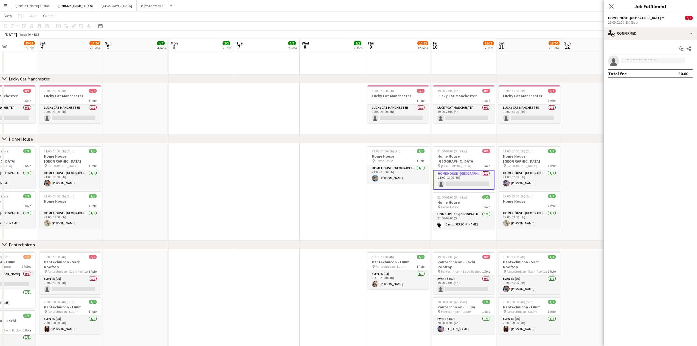
click at [641, 63] on input at bounding box center [653, 61] width 64 height 7
type input "*****"
click at [362, 225] on app-date-cell at bounding box center [333, 192] width 66 height 97
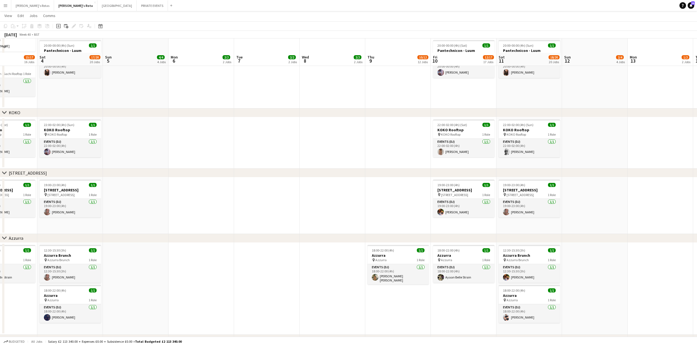
scroll to position [878, 0]
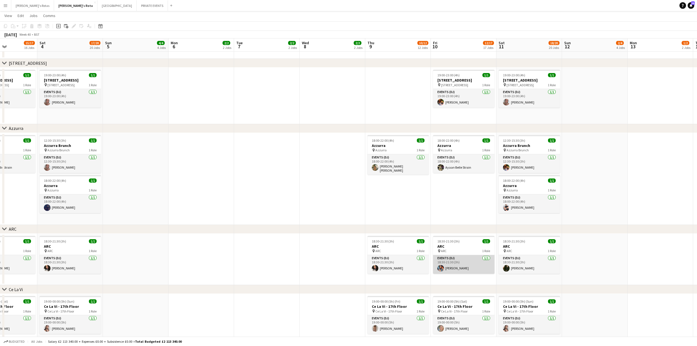
click at [463, 263] on app-card-role "Events (DJ) [DATE] 18:30-21:30 (3h) [PERSON_NAME]" at bounding box center [463, 264] width 61 height 19
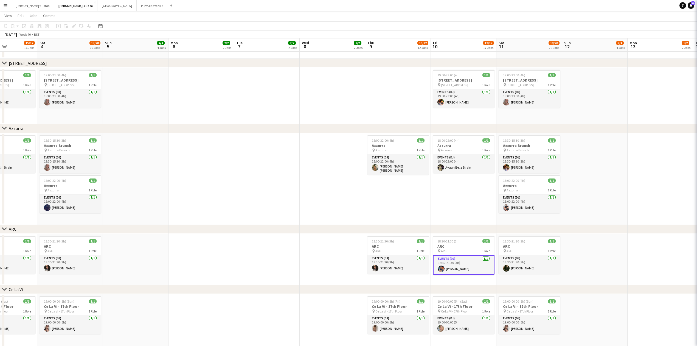
scroll to position [0, 224]
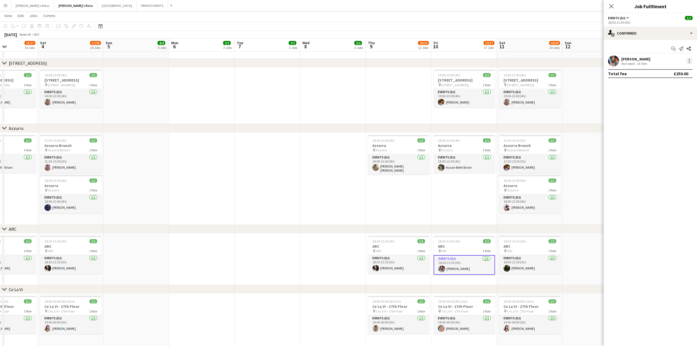
click at [689, 63] on div at bounding box center [689, 62] width 1 height 1
drag, startPoint x: 672, startPoint y: 126, endPoint x: 654, endPoint y: 90, distance: 40.1
click at [672, 126] on span "Remove" at bounding box center [671, 123] width 34 height 5
click at [609, 6] on icon "Close pop-in" at bounding box center [611, 6] width 5 height 5
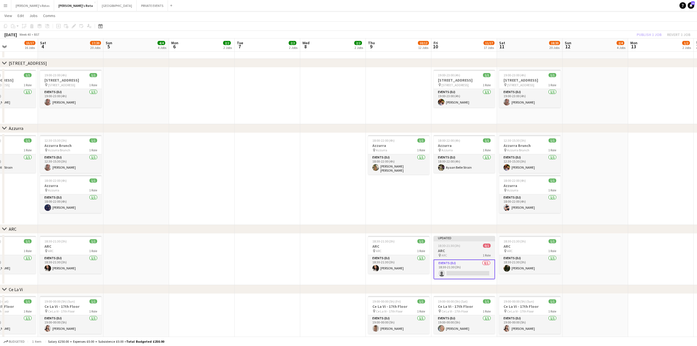
click at [445, 252] on h3 "ARC" at bounding box center [464, 250] width 61 height 5
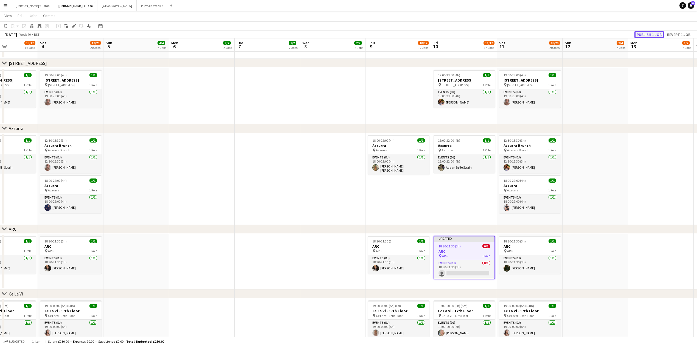
click at [647, 31] on button "Publish 1 job" at bounding box center [648, 34] width 29 height 7
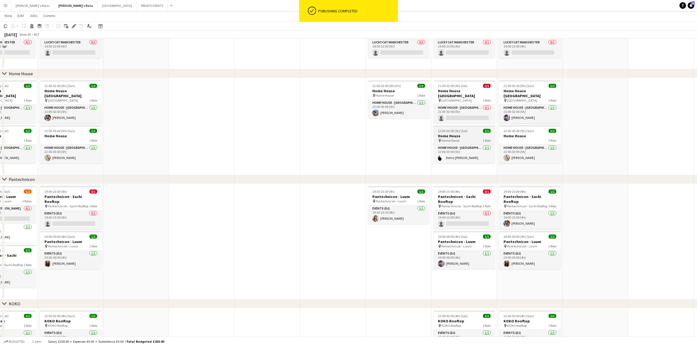
scroll to position [512, 0]
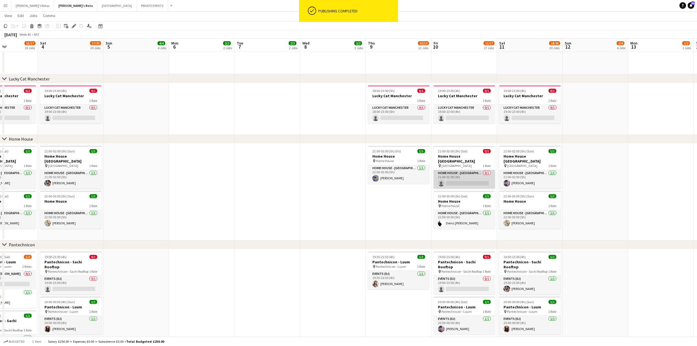
drag, startPoint x: 449, startPoint y: 184, endPoint x: 454, endPoint y: 183, distance: 5.3
click at [450, 184] on app-card-role "HOME HOUSE - MARYLEBONE 0/1 21:00-02:00 (5h) single-neutral-actions" at bounding box center [464, 179] width 61 height 19
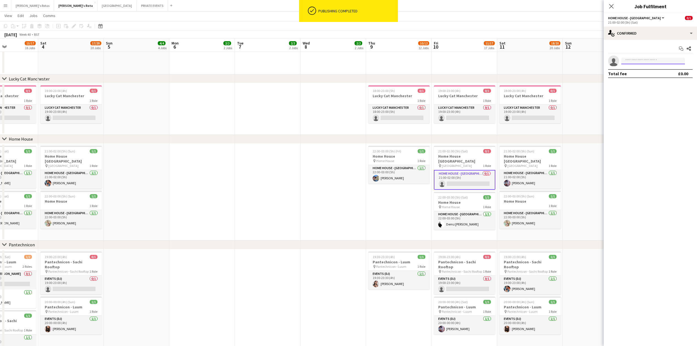
drag, startPoint x: 640, startPoint y: 60, endPoint x: 635, endPoint y: 64, distance: 6.2
click at [638, 63] on input at bounding box center [653, 61] width 64 height 7
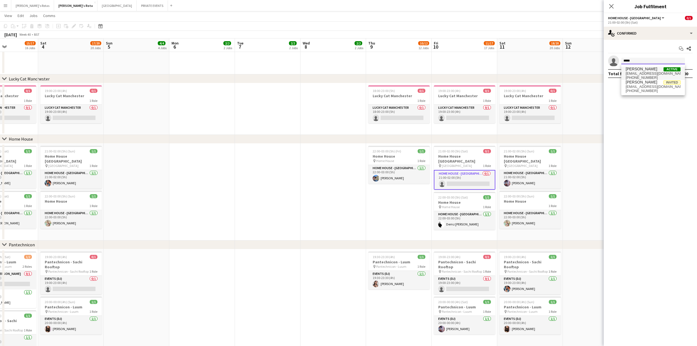
type input "*****"
click at [628, 77] on span "[PHONE_NUMBER]" at bounding box center [653, 77] width 55 height 4
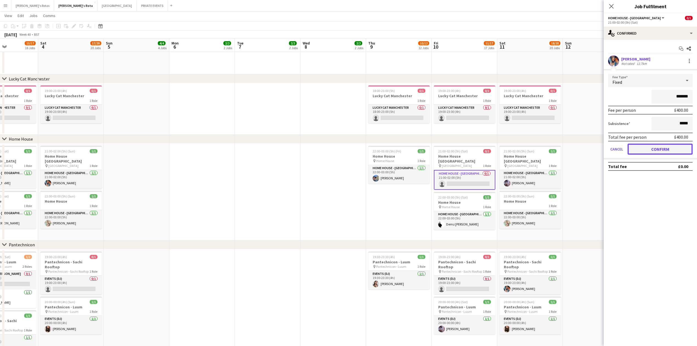
click at [653, 151] on button "Confirm" at bounding box center [660, 149] width 65 height 11
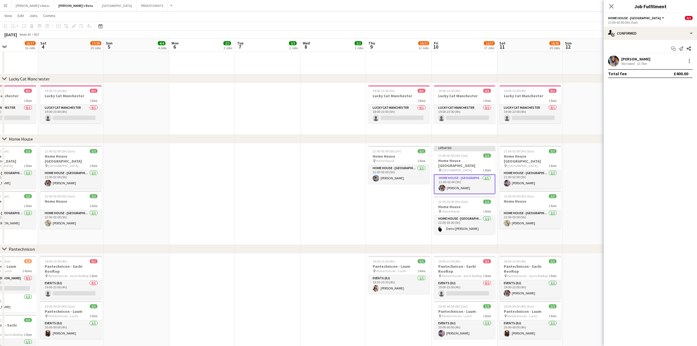
click at [612, 8] on icon "Close pop-in" at bounding box center [611, 6] width 4 height 4
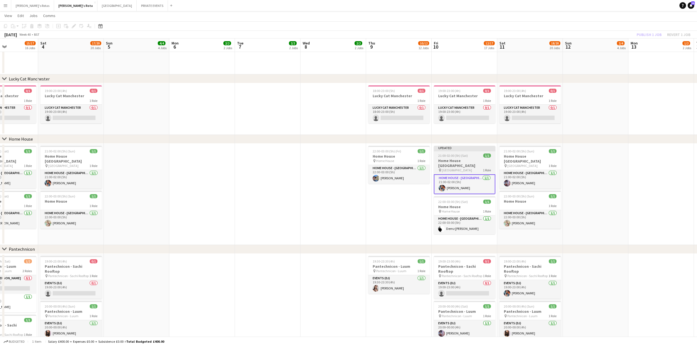
click at [440, 155] on span "21:00-02:00 (5h) (Sat)" at bounding box center [453, 155] width 30 height 4
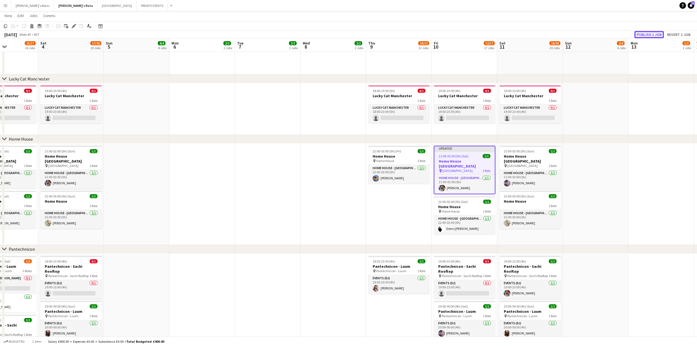
click at [646, 35] on button "Publish 1 job" at bounding box center [648, 34] width 29 height 7
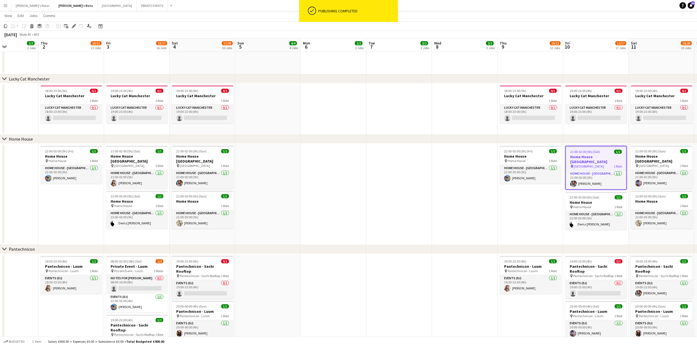
drag, startPoint x: 301, startPoint y: 196, endPoint x: 435, endPoint y: 199, distance: 134.0
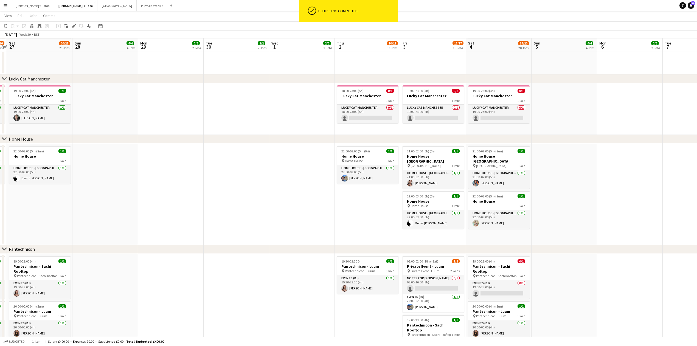
drag, startPoint x: 119, startPoint y: 209, endPoint x: 381, endPoint y: 216, distance: 262.5
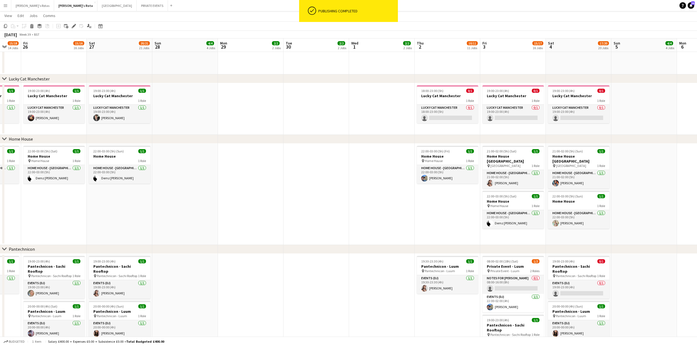
drag, startPoint x: 273, startPoint y: 202, endPoint x: 383, endPoint y: 195, distance: 110.0
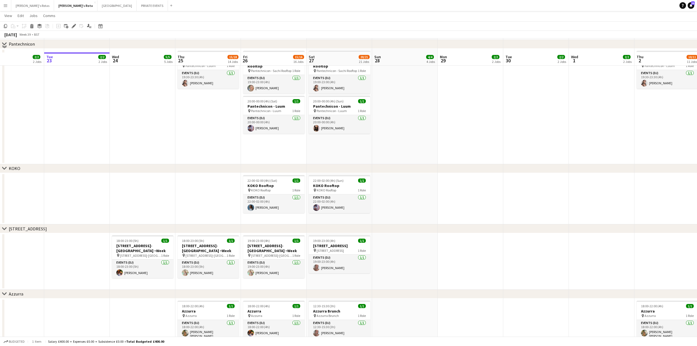
scroll to position [732, 0]
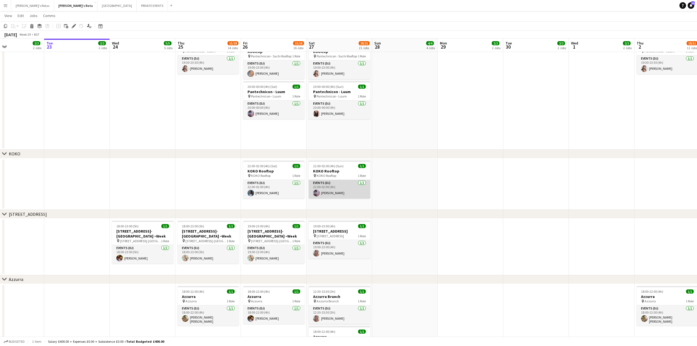
click at [338, 193] on app-card-role "Events (DJ) [DATE] 22:00-02:00 (4h) [PERSON_NAME]" at bounding box center [339, 189] width 61 height 19
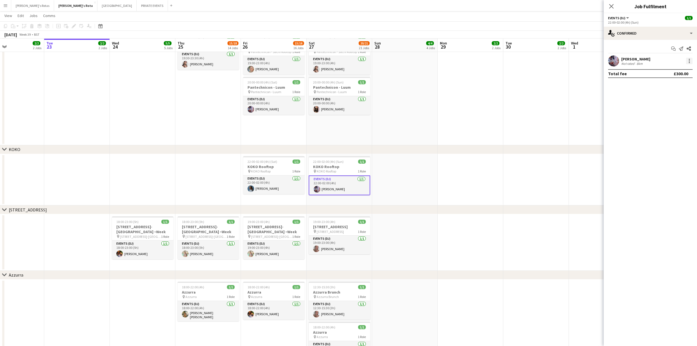
click at [690, 59] on div at bounding box center [689, 61] width 7 height 7
click at [671, 122] on span "Remove" at bounding box center [671, 123] width 34 height 5
click at [611, 4] on icon "Close pop-in" at bounding box center [611, 6] width 5 height 5
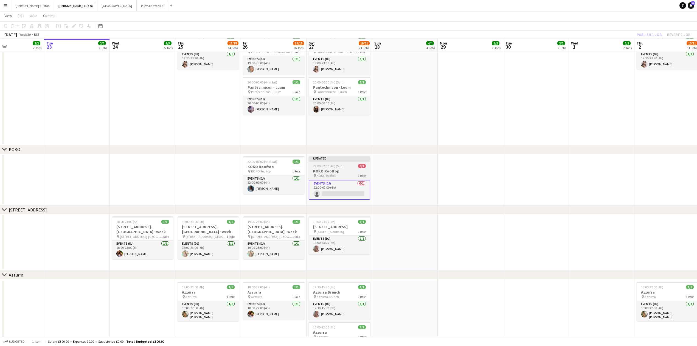
click at [340, 167] on span "22:00-02:00 (4h) (Sun)" at bounding box center [328, 166] width 30 height 4
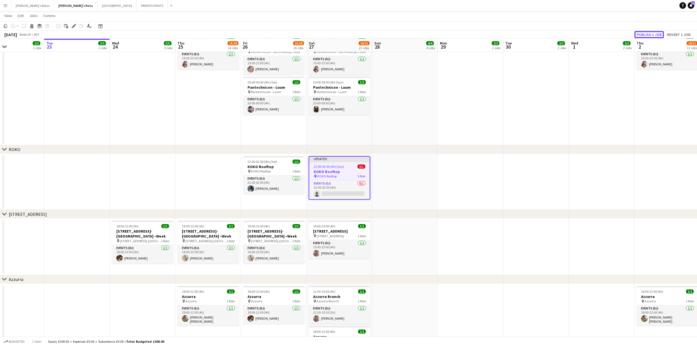
drag, startPoint x: 643, startPoint y: 33, endPoint x: 620, endPoint y: 31, distance: 22.3
click at [643, 33] on button "Publish 1 job" at bounding box center [648, 34] width 29 height 7
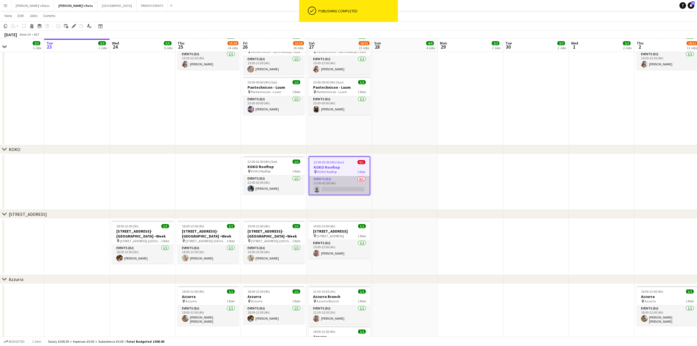
click at [342, 191] on app-card-role "Events (DJ) 0/1 22:00-02:00 (4h) single-neutral-actions" at bounding box center [339, 185] width 60 height 19
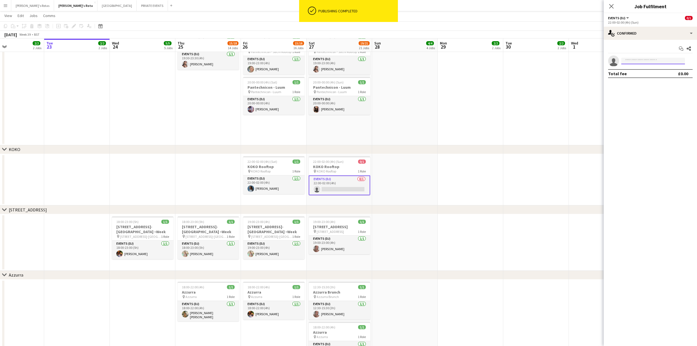
click at [636, 60] on input at bounding box center [653, 61] width 64 height 7
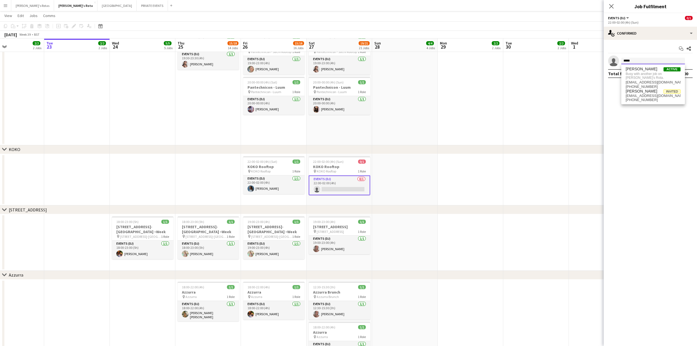
type input "*****"
click at [377, 124] on app-date-cell at bounding box center [405, 88] width 66 height 116
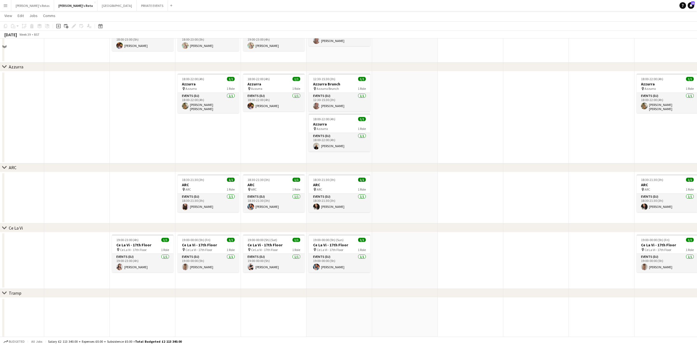
scroll to position [951, 0]
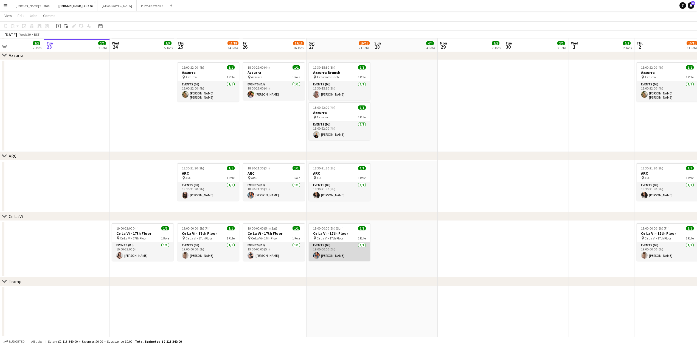
click at [335, 252] on app-card-role "Events (DJ) [DATE] 19:00-00:00 (5h) [PERSON_NAME]" at bounding box center [339, 251] width 61 height 19
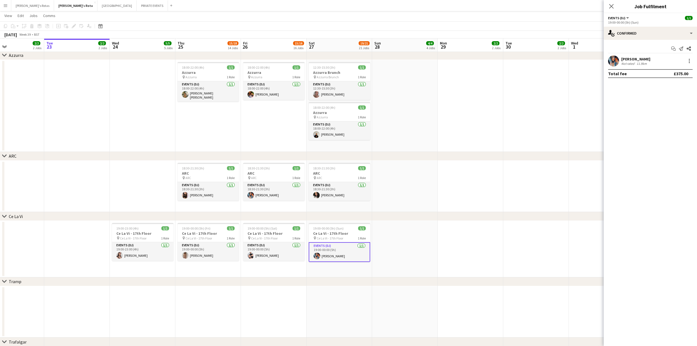
drag, startPoint x: 692, startPoint y: 63, endPoint x: 690, endPoint y: 74, distance: 10.9
click at [691, 64] on div "[PERSON_NAME] Not rated 11.9km" at bounding box center [650, 60] width 93 height 11
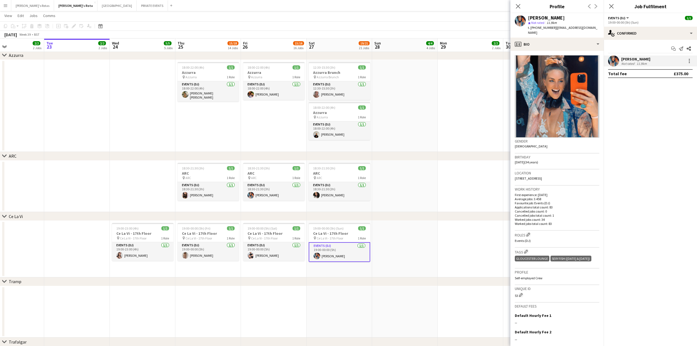
click at [689, 57] on div "[PERSON_NAME] Not rated 11.9km" at bounding box center [650, 60] width 93 height 11
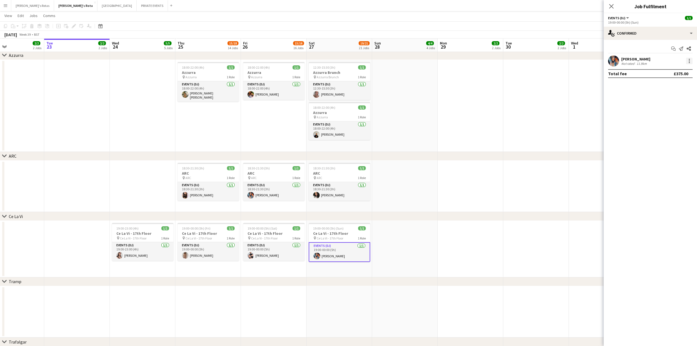
click at [691, 62] on div at bounding box center [689, 61] width 7 height 7
click at [661, 122] on span "Remove" at bounding box center [662, 123] width 16 height 5
click at [613, 9] on div "Close pop-in" at bounding box center [611, 6] width 15 height 13
click at [612, 9] on icon "Close pop-in" at bounding box center [611, 6] width 4 height 4
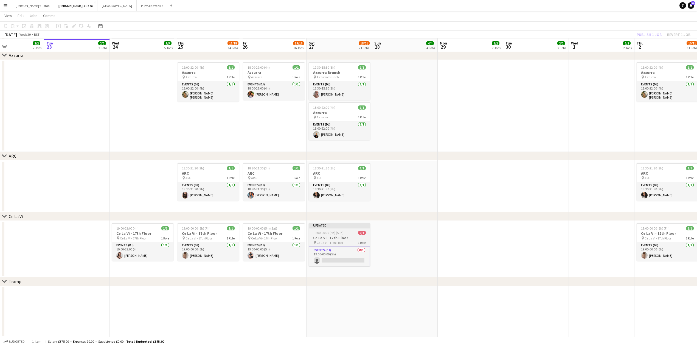
click at [334, 227] on div at bounding box center [339, 227] width 61 height 1
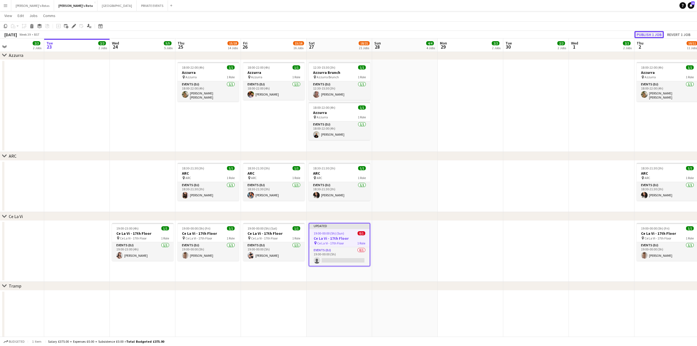
click at [653, 32] on button "Publish 1 job" at bounding box center [648, 34] width 29 height 7
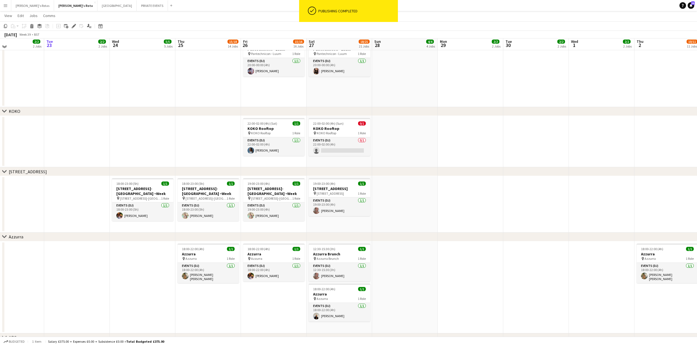
scroll to position [768, 0]
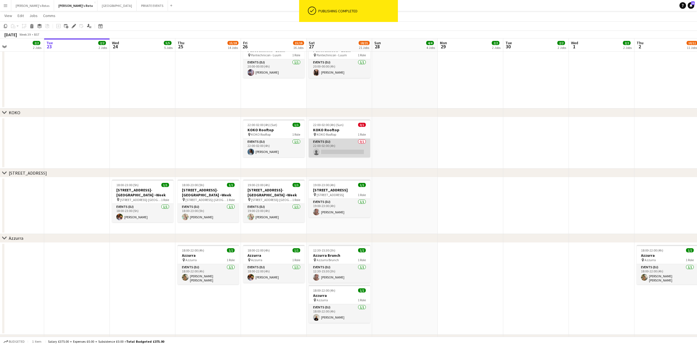
click at [341, 153] on app-card-role "Events (DJ) 0/1 22:00-02:00 (4h) single-neutral-actions" at bounding box center [339, 148] width 61 height 19
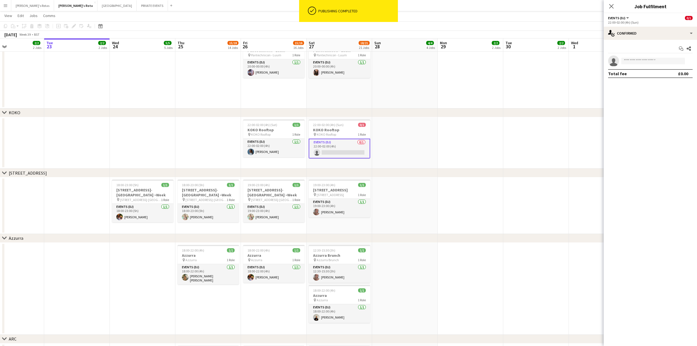
click at [649, 65] on app-invite-slot "single-neutral-actions" at bounding box center [650, 60] width 93 height 11
click at [646, 58] on input at bounding box center [653, 61] width 64 height 7
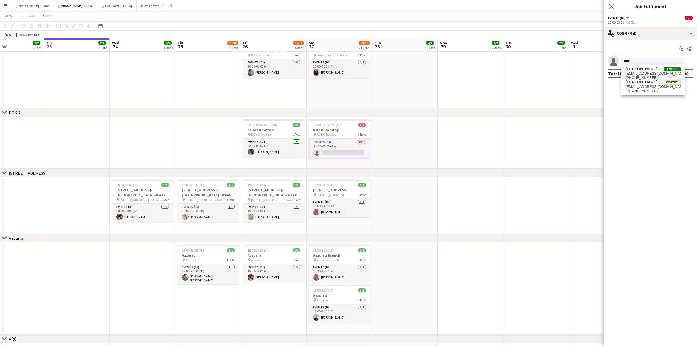
type input "*****"
click at [636, 67] on span "[PERSON_NAME]" at bounding box center [642, 69] width 32 height 5
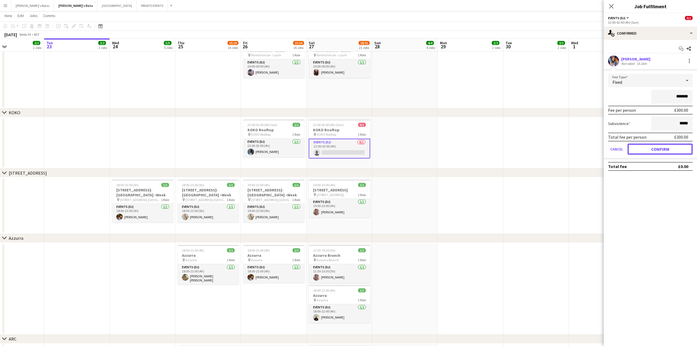
drag, startPoint x: 649, startPoint y: 147, endPoint x: 624, endPoint y: 117, distance: 38.8
click at [648, 147] on button "Confirm" at bounding box center [660, 149] width 65 height 11
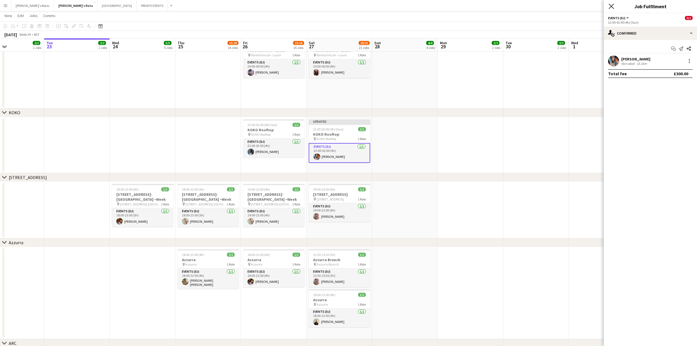
click at [613, 6] on icon "Close pop-in" at bounding box center [611, 6] width 5 height 5
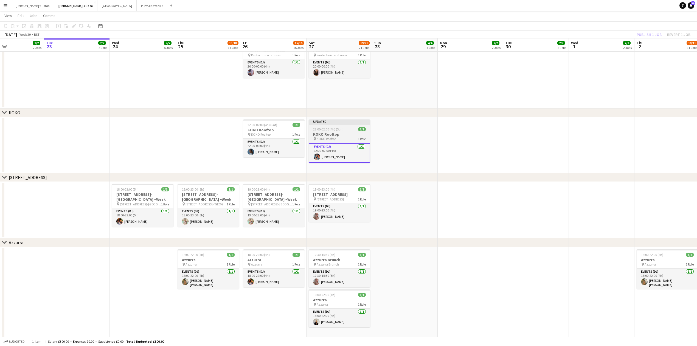
click at [347, 129] on div "22:00-02:00 (4h) (Sun) 1/1" at bounding box center [339, 129] width 61 height 4
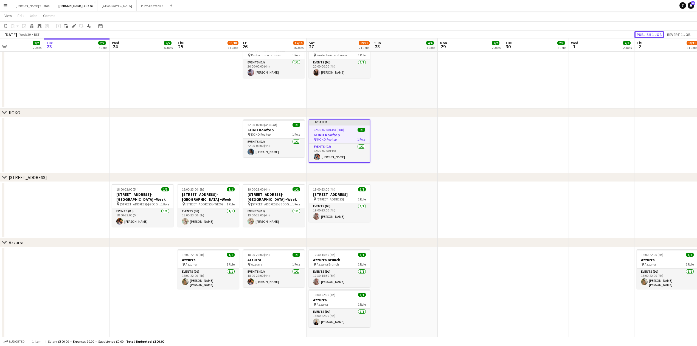
click at [637, 32] on button "Publish 1 job" at bounding box center [648, 34] width 29 height 7
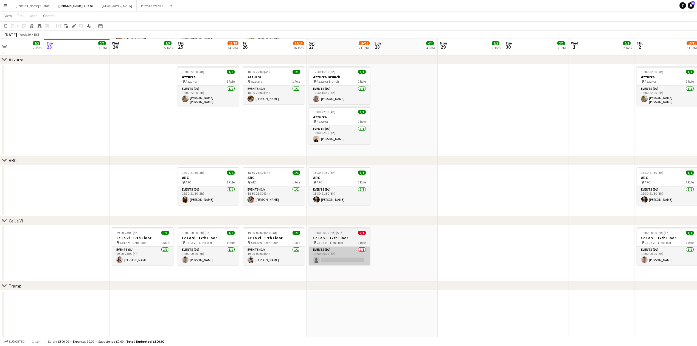
click at [332, 251] on app-card-role "Events (DJ) 0/1 19:00-00:00 (5h) single-neutral-actions" at bounding box center [339, 255] width 61 height 19
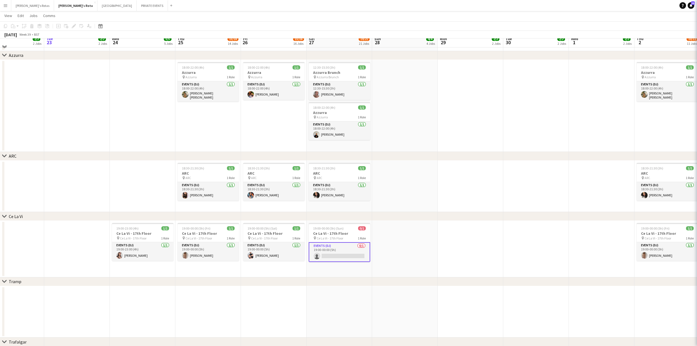
scroll to position [947, 0]
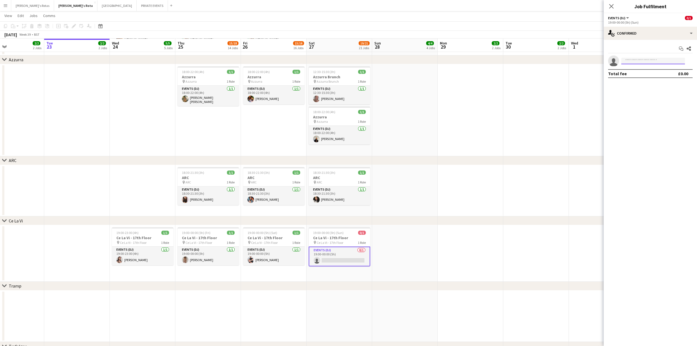
click at [632, 63] on input at bounding box center [653, 61] width 64 height 7
type input "*"
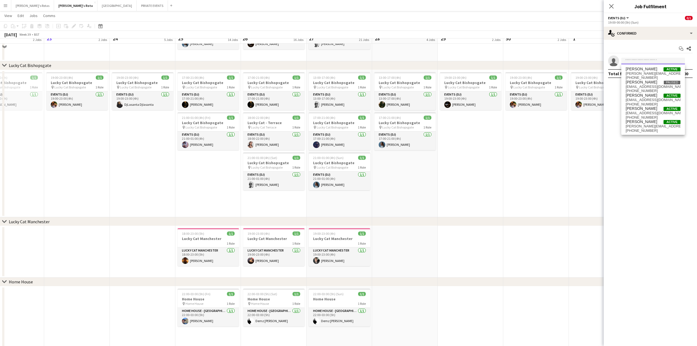
scroll to position [361, 0]
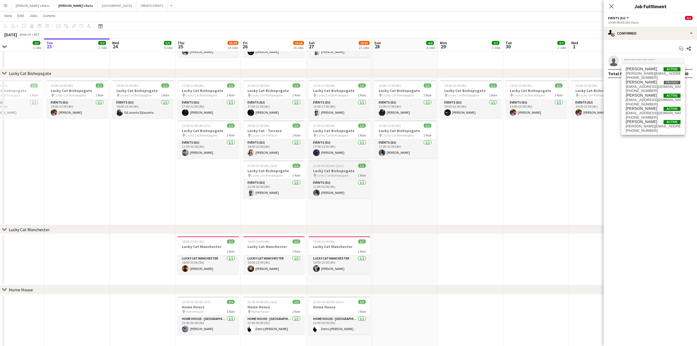
click at [347, 176] on div "pin Lucky Cat Bishopsgate 1 Role" at bounding box center [339, 175] width 61 height 4
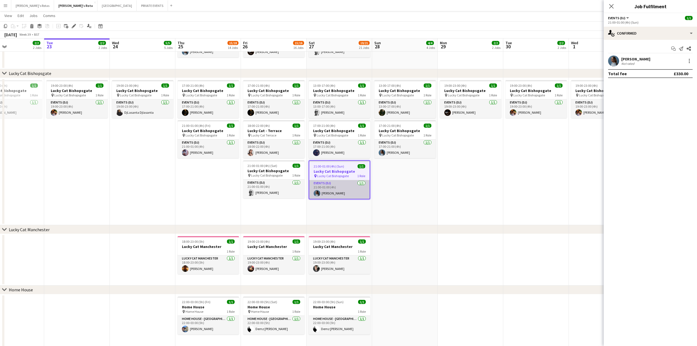
click at [337, 191] on app-card-role "Events (DJ) [DATE] 21:00-01:00 (4h) [PERSON_NAME]" at bounding box center [339, 189] width 60 height 19
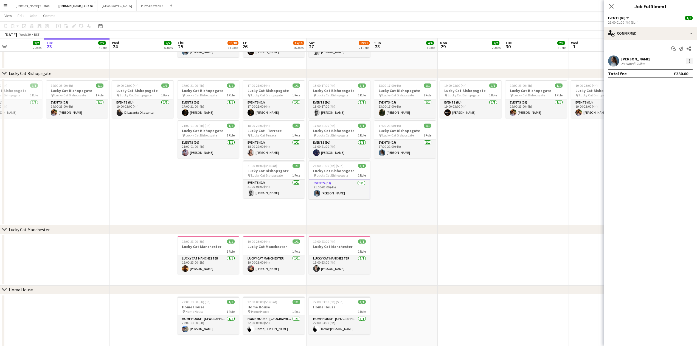
click at [687, 58] on div at bounding box center [689, 61] width 7 height 7
click at [667, 126] on span "Remove" at bounding box center [662, 123] width 16 height 5
drag, startPoint x: 611, startPoint y: 7, endPoint x: 609, endPoint y: 19, distance: 11.7
click at [611, 8] on icon "Close pop-in" at bounding box center [611, 6] width 4 height 4
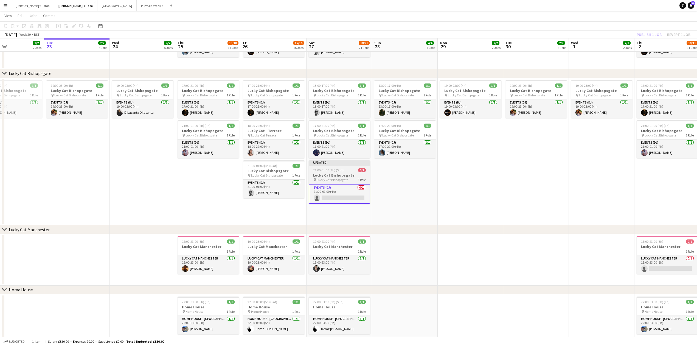
click at [352, 167] on app-job-card "Updated 21:00-01:00 (4h) (Sun) 0/1 Lucky Cat Bishopsgate pin Lucky Cat Bishopsg…" at bounding box center [339, 181] width 61 height 43
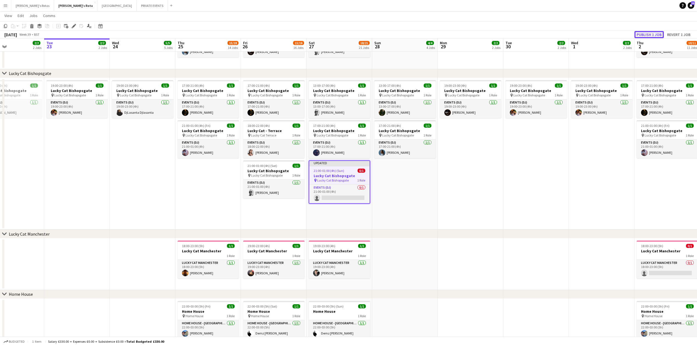
click at [647, 32] on button "Publish 1 job" at bounding box center [648, 34] width 29 height 7
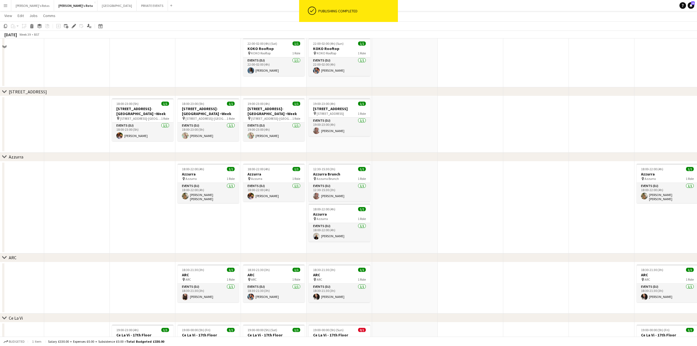
scroll to position [910, 0]
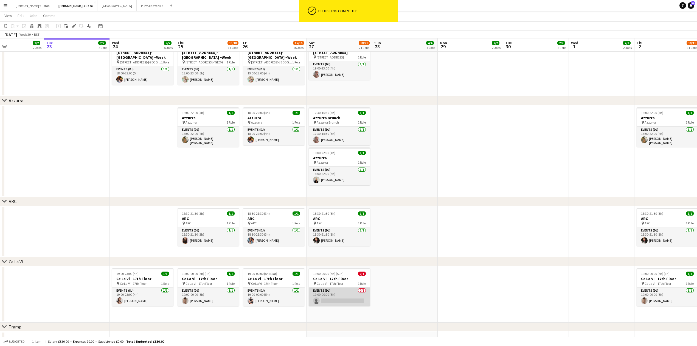
click at [325, 291] on app-card-role "Events (DJ) 0/1 19:00-00:00 (5h) single-neutral-actions" at bounding box center [339, 296] width 61 height 19
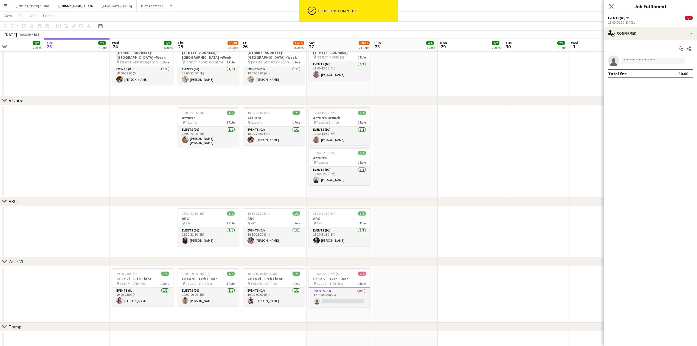
click at [645, 65] on app-invite-slot "single-neutral-actions" at bounding box center [650, 60] width 93 height 11
click at [642, 60] on input at bounding box center [653, 61] width 64 height 7
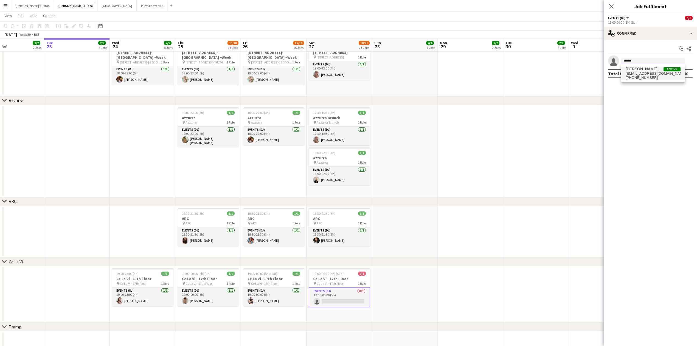
type input "******"
click at [643, 68] on span "[PERSON_NAME]" at bounding box center [642, 69] width 32 height 5
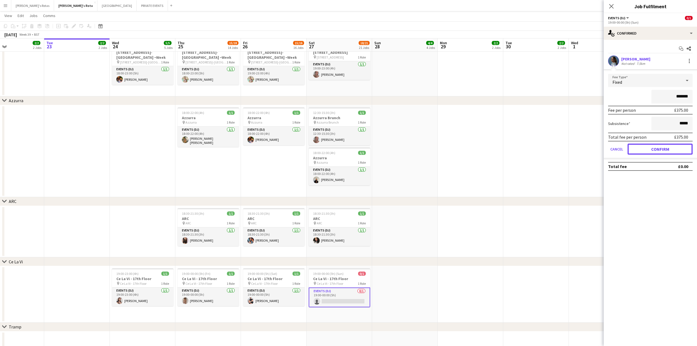
drag, startPoint x: 651, startPoint y: 148, endPoint x: 628, endPoint y: 118, distance: 38.1
click at [652, 148] on button "Confirm" at bounding box center [660, 149] width 65 height 11
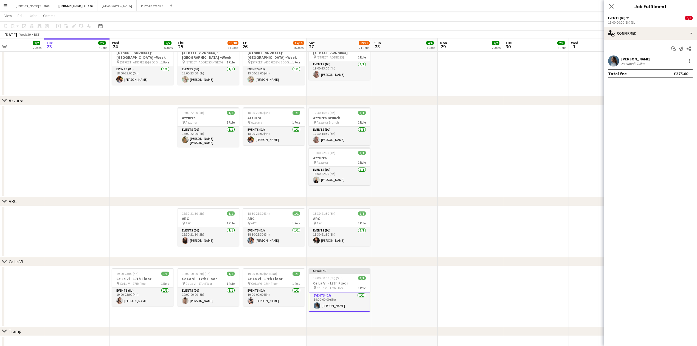
drag, startPoint x: 613, startPoint y: 7, endPoint x: 542, endPoint y: 92, distance: 110.7
click at [613, 8] on icon at bounding box center [611, 6] width 4 height 4
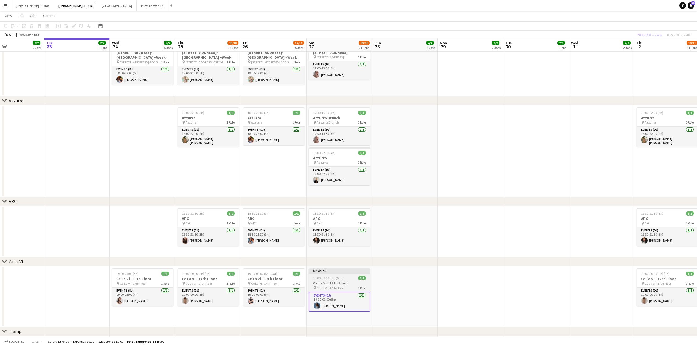
click at [328, 283] on h3 "Ce La Vi - 17th Floor" at bounding box center [339, 282] width 61 height 5
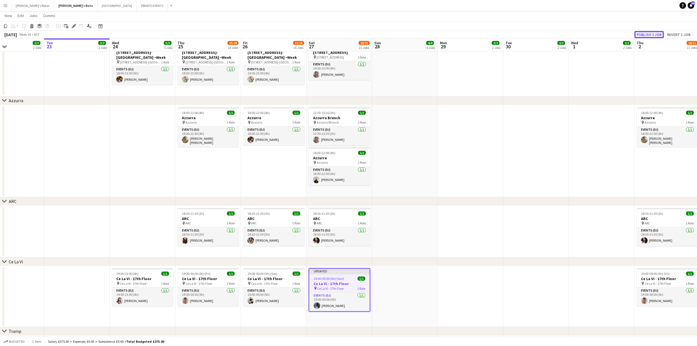
click at [645, 34] on button "Publish 1 job" at bounding box center [648, 34] width 29 height 7
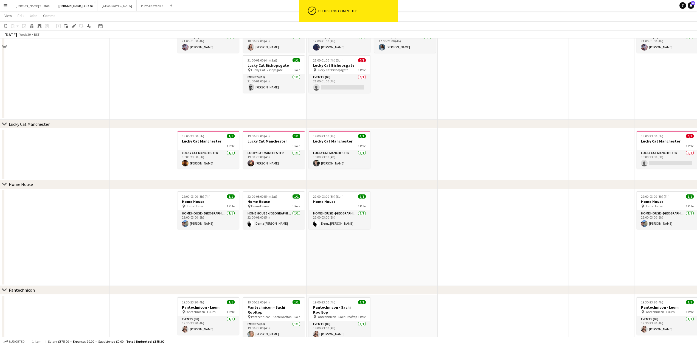
scroll to position [357, 0]
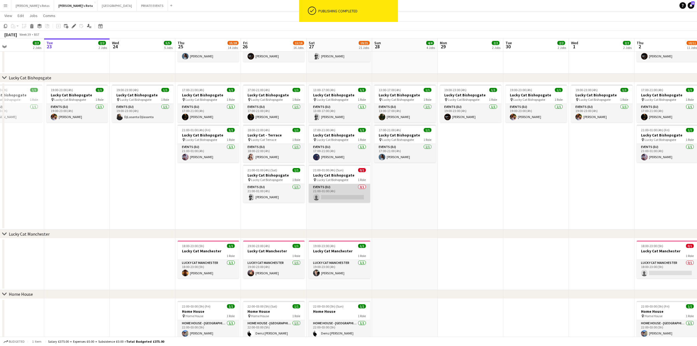
click at [324, 195] on app-card-role "Events (DJ) 0/1 21:00-01:00 (4h) single-neutral-actions" at bounding box center [339, 193] width 61 height 19
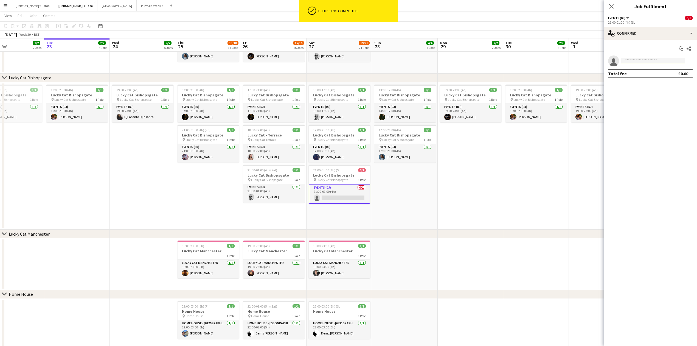
click at [638, 58] on input at bounding box center [653, 61] width 64 height 7
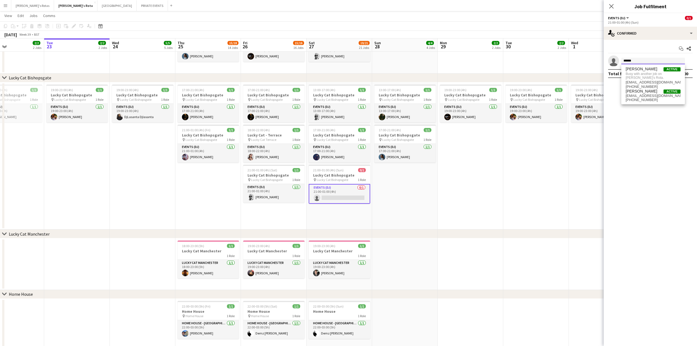
type input "******"
click at [400, 192] on app-date-cell "13:00-17:00 (4h) 1/1 Lucky Cat Bishopsgate pin Lucky Cat Bishopsgate 1 Role Eve…" at bounding box center [405, 155] width 66 height 147
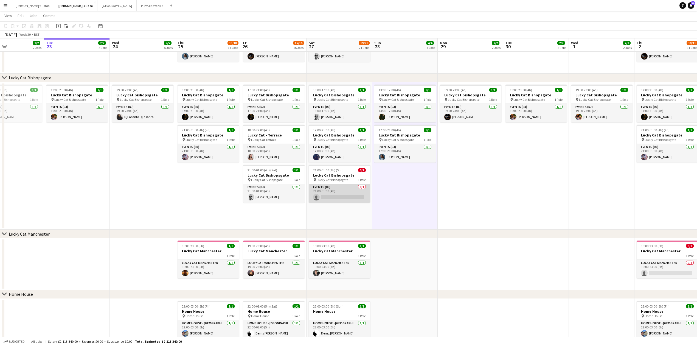
click at [328, 202] on app-card-role "Events (DJ) 0/1 21:00-01:00 (4h) single-neutral-actions" at bounding box center [339, 193] width 61 height 19
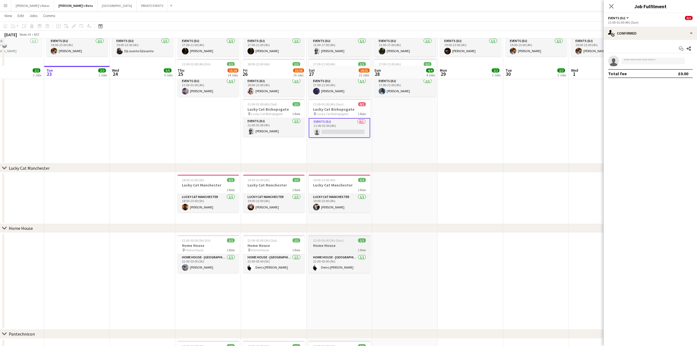
scroll to position [467, 0]
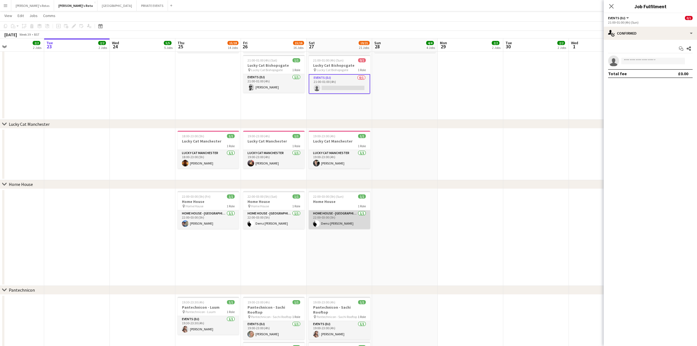
click at [354, 220] on app-card-role "HOME HOUSE - [GEOGRAPHIC_DATA] [DATE] 22:00-03:00 (5h) Demz [PERSON_NAME]" at bounding box center [339, 219] width 61 height 19
click at [691, 64] on div "Demz [PERSON_NAME] Not rated" at bounding box center [650, 60] width 93 height 11
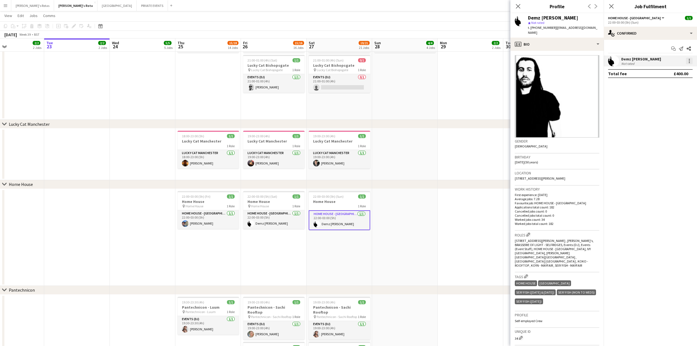
click at [692, 60] on div at bounding box center [689, 61] width 7 height 7
click at [679, 121] on button "Remove" at bounding box center [671, 123] width 43 height 13
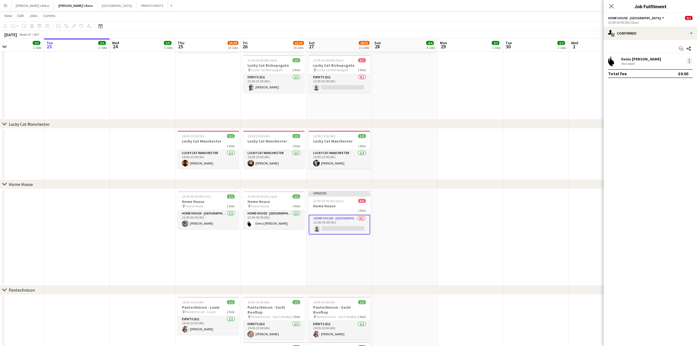
click at [690, 60] on div at bounding box center [689, 61] width 7 height 7
click at [665, 120] on button "Remove" at bounding box center [671, 123] width 43 height 13
click at [633, 58] on input at bounding box center [653, 61] width 64 height 7
type input "*****"
click at [624, 79] on mat-option "[PERSON_NAME] Active [EMAIL_ADDRESS][DOMAIN_NAME] [PHONE_NUMBER]" at bounding box center [653, 73] width 64 height 13
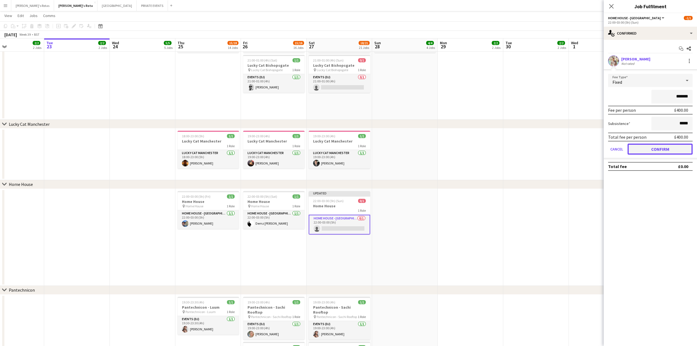
click at [654, 150] on button "Confirm" at bounding box center [660, 149] width 65 height 11
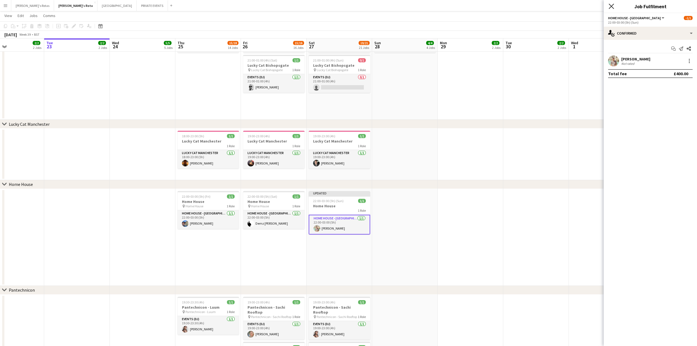
click at [609, 6] on icon "Close pop-in" at bounding box center [611, 6] width 5 height 5
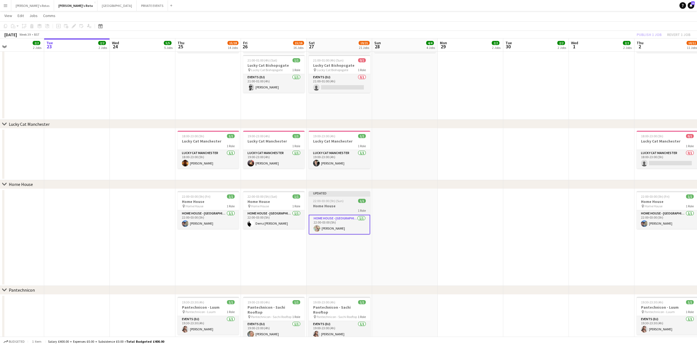
click at [342, 203] on h3 "Home House" at bounding box center [339, 205] width 61 height 5
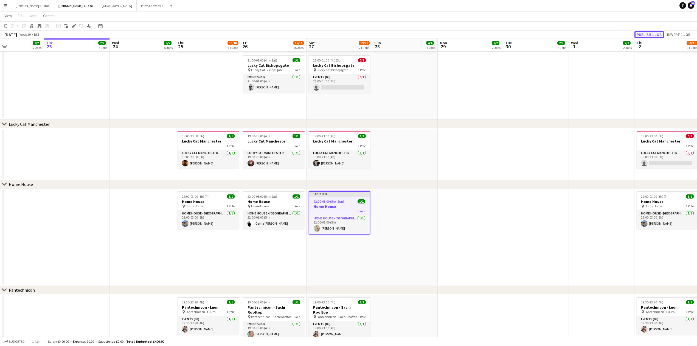
click at [644, 36] on button "Publish 1 job" at bounding box center [648, 34] width 29 height 7
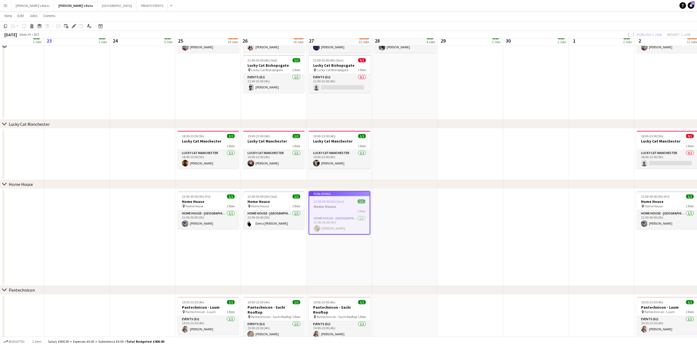
scroll to position [284, 0]
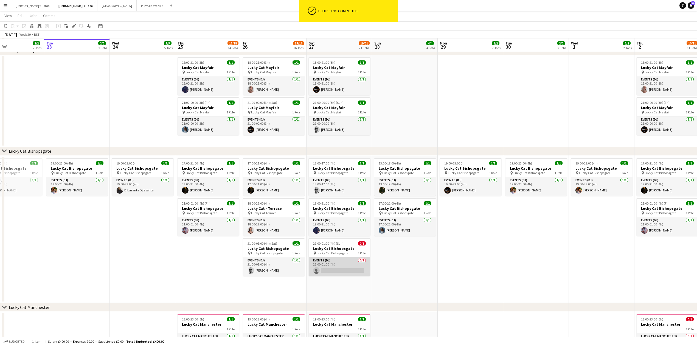
click at [334, 259] on app-card-role "Events (DJ) 0/1 21:00-01:00 (4h) single-neutral-actions" at bounding box center [339, 266] width 61 height 19
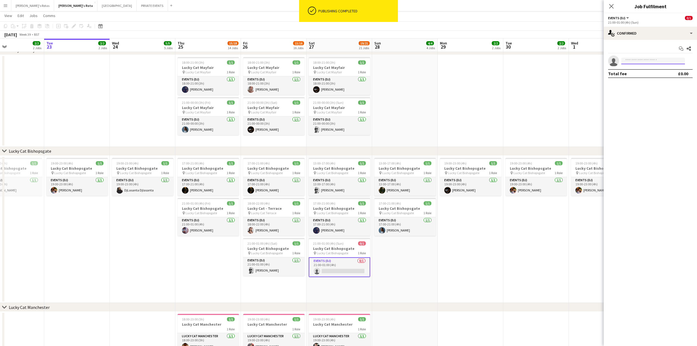
click at [637, 58] on input at bounding box center [653, 61] width 64 height 7
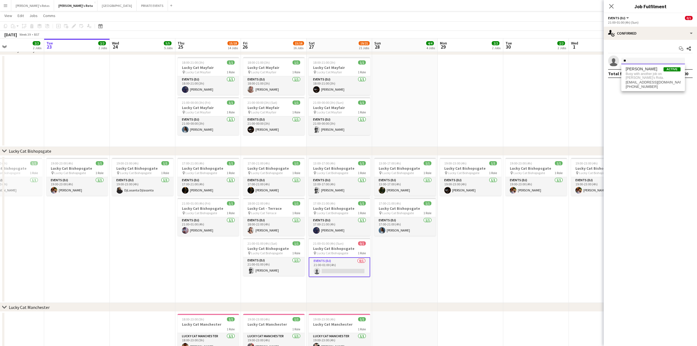
type input "*"
type input "****"
click at [644, 79] on span "[PHONE_NUMBER]" at bounding box center [653, 77] width 55 height 4
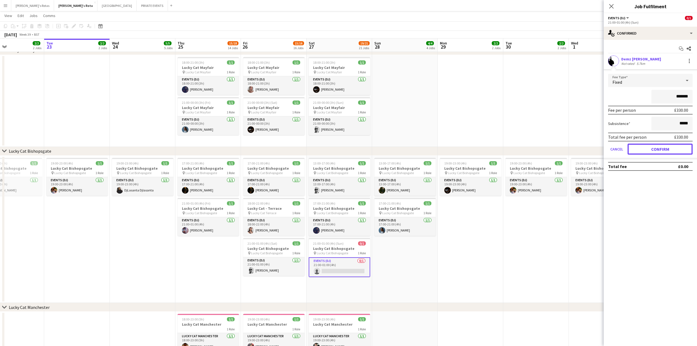
drag, startPoint x: 660, startPoint y: 151, endPoint x: 625, endPoint y: 110, distance: 54.1
click at [660, 151] on button "Confirm" at bounding box center [660, 149] width 65 height 11
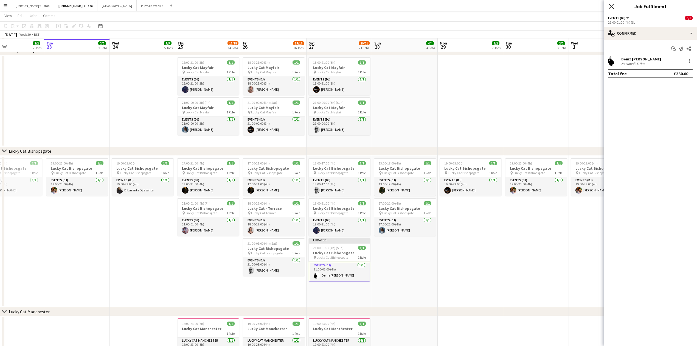
click at [612, 5] on icon "Close pop-in" at bounding box center [611, 6] width 5 height 5
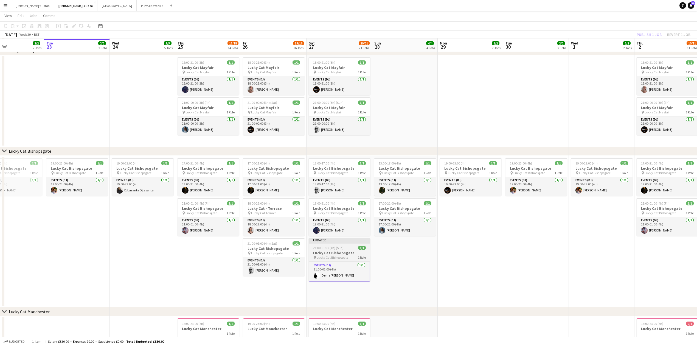
click at [344, 250] on div "21:00-01:00 (4h) (Sun) 1/1" at bounding box center [339, 248] width 61 height 4
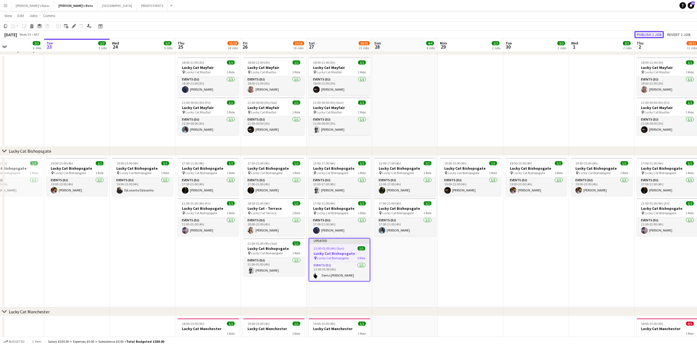
click at [646, 31] on button "Publish 1 job" at bounding box center [648, 34] width 29 height 7
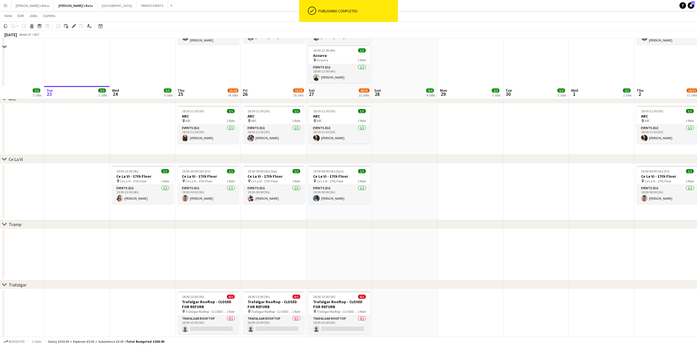
scroll to position [1061, 0]
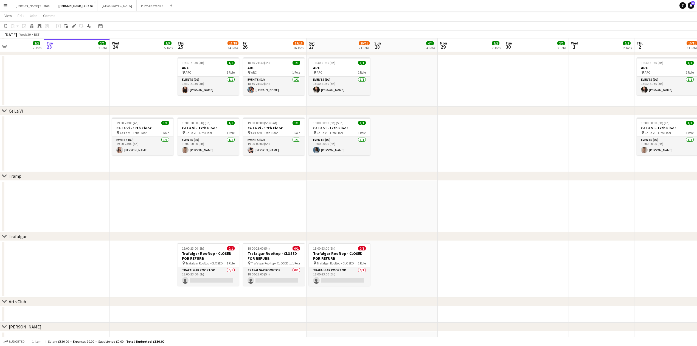
click at [309, 220] on app-date-cell at bounding box center [340, 207] width 66 height 52
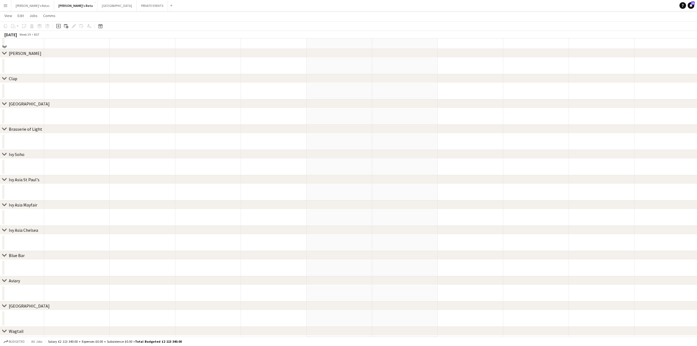
scroll to position [1246, 0]
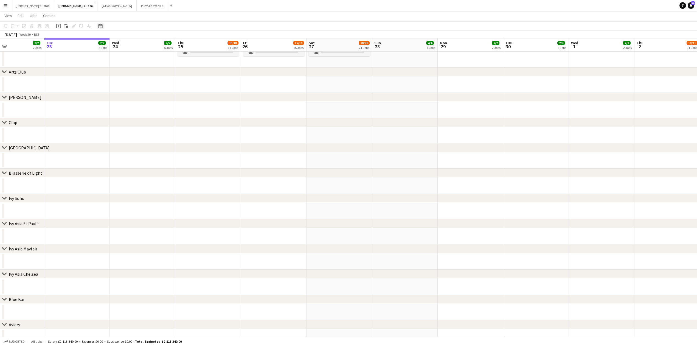
click at [102, 26] on icon "Date picker" at bounding box center [100, 26] width 4 height 4
click at [142, 111] on button "[DATE]" at bounding box center [139, 112] width 16 height 9
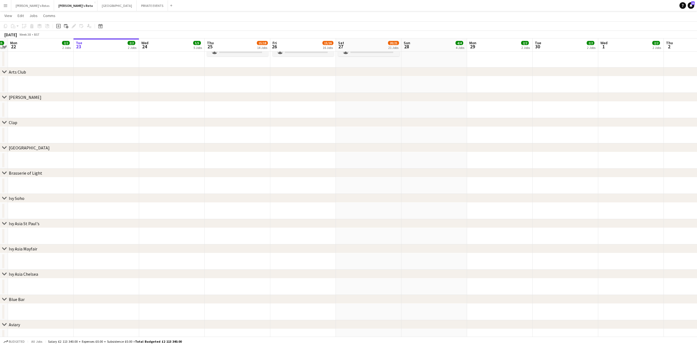
scroll to position [0, 161]
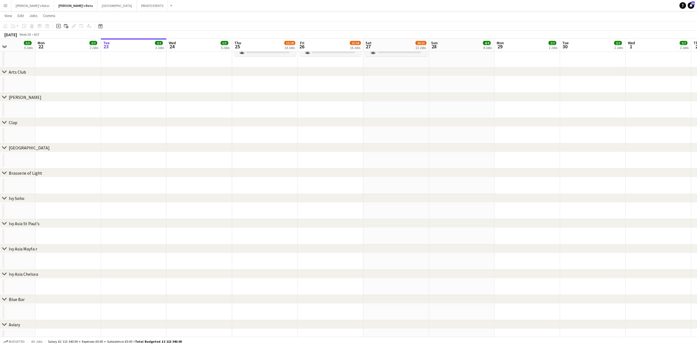
drag, startPoint x: 473, startPoint y: 139, endPoint x: 263, endPoint y: 144, distance: 210.5
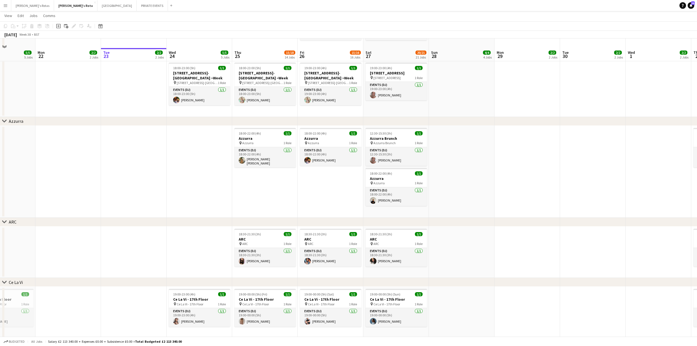
scroll to position [917, 0]
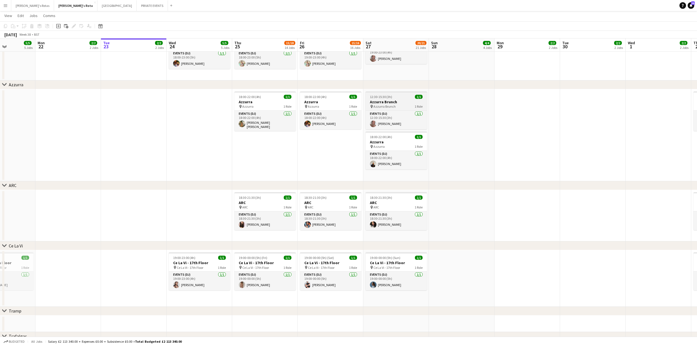
drag, startPoint x: 457, startPoint y: 175, endPoint x: 364, endPoint y: 109, distance: 113.8
click at [456, 174] on app-date-cell at bounding box center [462, 135] width 66 height 92
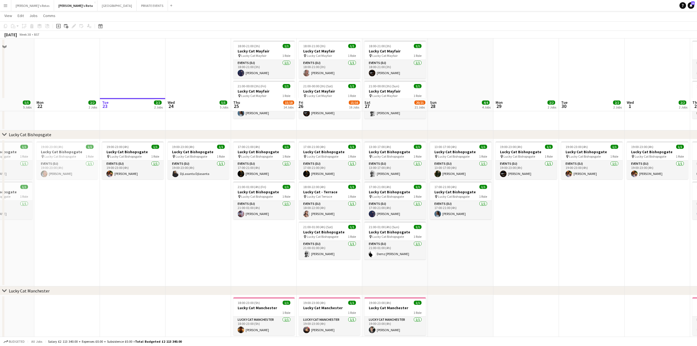
scroll to position [295, 0]
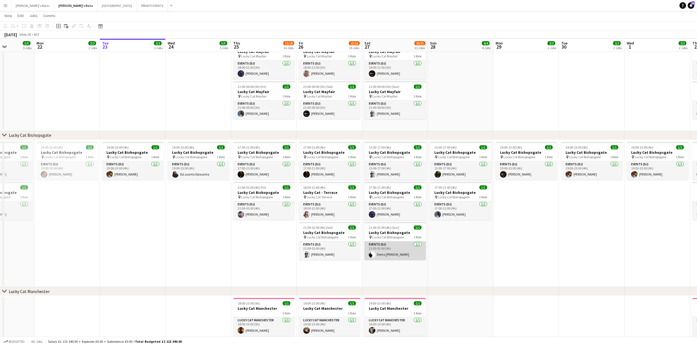
click at [399, 244] on app-card-role "Events (DJ) [DATE] 21:00-01:00 (4h) Demz [PERSON_NAME]" at bounding box center [394, 250] width 61 height 19
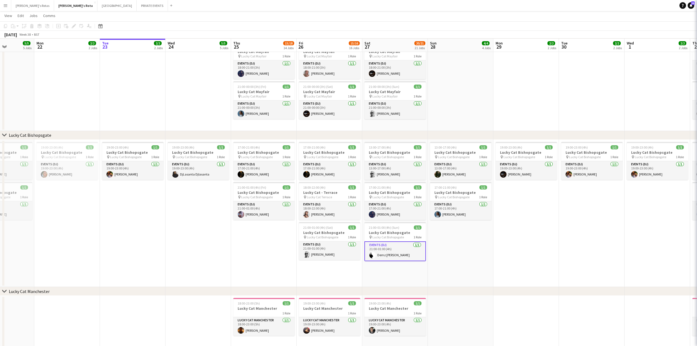
scroll to position [0, 163]
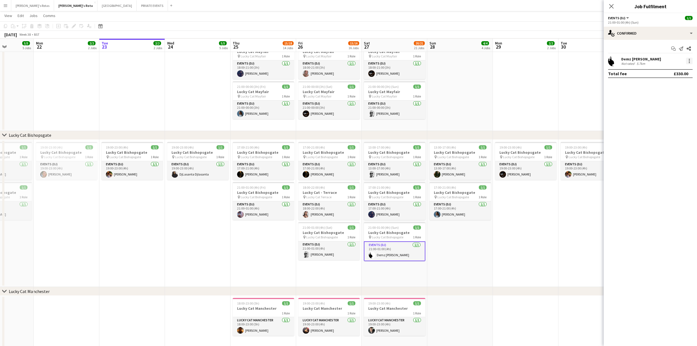
click at [689, 60] on div at bounding box center [689, 61] width 7 height 7
click at [662, 124] on span "Remove" at bounding box center [662, 123] width 16 height 5
click at [609, 6] on icon "Close pop-in" at bounding box center [611, 6] width 4 height 4
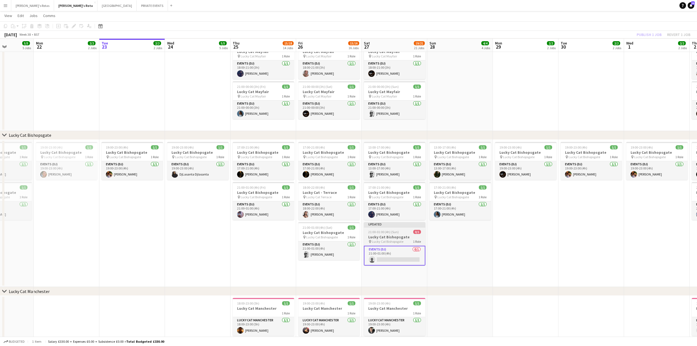
click at [391, 233] on span "21:00-01:00 (4h) (Sun)" at bounding box center [383, 232] width 30 height 4
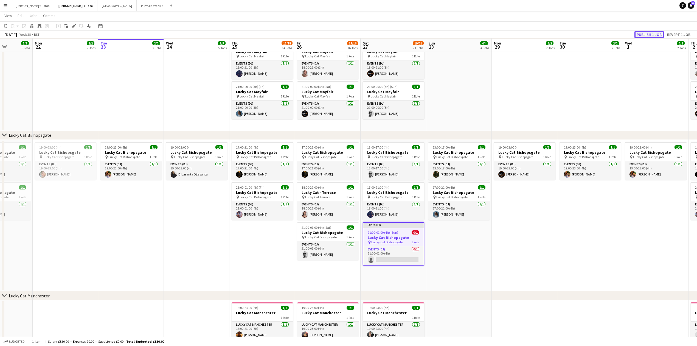
click at [644, 32] on button "Publish 1 job" at bounding box center [648, 34] width 29 height 7
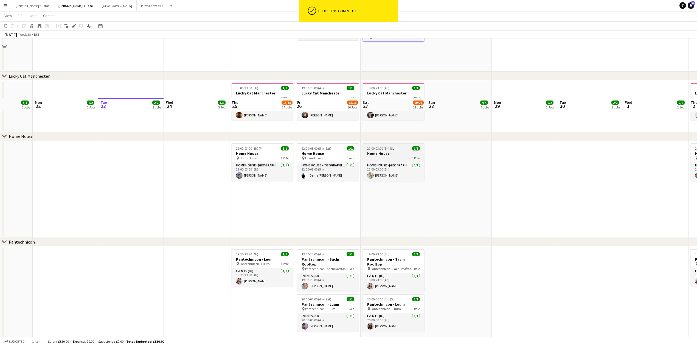
scroll to position [661, 0]
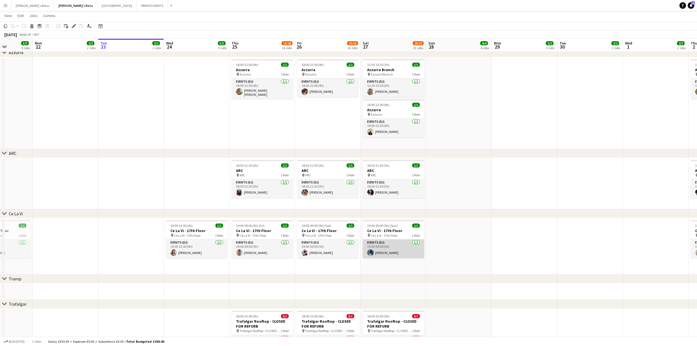
click at [384, 248] on app-card-role "Events (DJ) [DATE] 19:00-00:00 (5h) [PERSON_NAME]" at bounding box center [393, 248] width 61 height 19
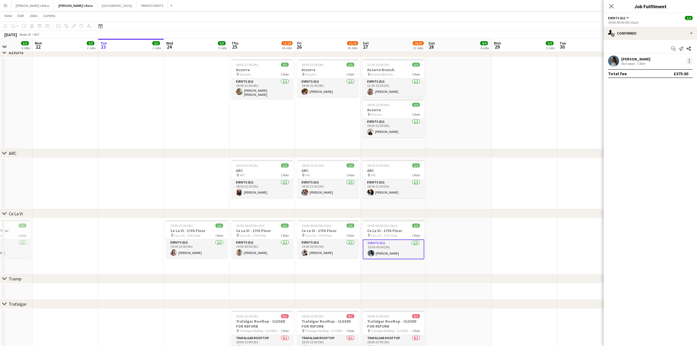
click at [689, 63] on div at bounding box center [689, 62] width 1 height 1
click at [670, 125] on span "Remove" at bounding box center [662, 123] width 16 height 5
click at [644, 60] on input at bounding box center [653, 61] width 64 height 7
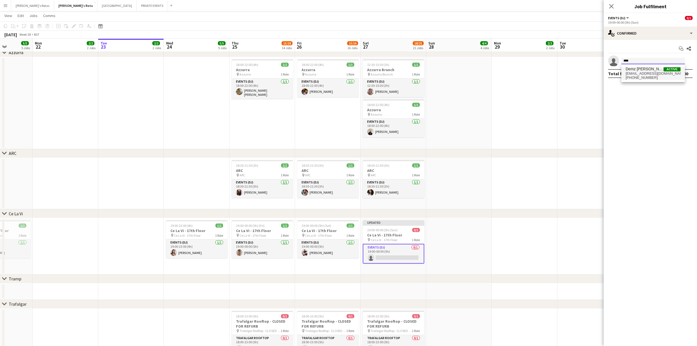
type input "****"
drag, startPoint x: 647, startPoint y: 77, endPoint x: 650, endPoint y: 79, distance: 3.2
click at [647, 81] on div "Demz [PERSON_NAME] Active [EMAIL_ADDRESS][DOMAIN_NAME] [PHONE_NUMBER]" at bounding box center [653, 73] width 64 height 18
drag, startPoint x: 653, startPoint y: 50, endPoint x: 653, endPoint y: 64, distance: 13.7
click at [653, 58] on div "Start chat Share single-neutral-actions **** Total fee £0.00" at bounding box center [650, 61] width 93 height 43
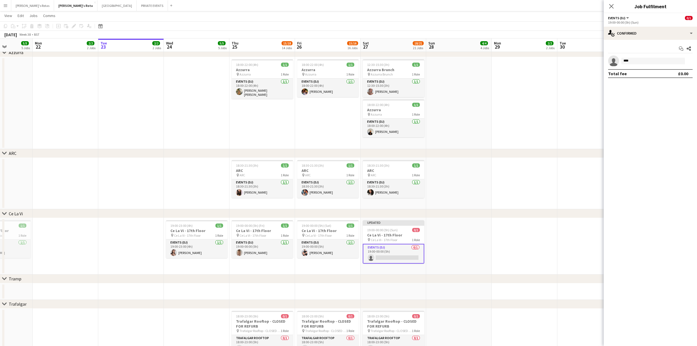
drag, startPoint x: 653, startPoint y: 66, endPoint x: 652, endPoint y: 70, distance: 4.0
click at [653, 66] on app-confirmed-crew "single-neutral-actions **** Total fee £0.00" at bounding box center [650, 66] width 93 height 23
click at [647, 54] on div "Start chat Share single-neutral-actions **** Total fee £0.00" at bounding box center [650, 61] width 93 height 43
click at [645, 61] on input "****" at bounding box center [653, 61] width 64 height 7
click at [651, 70] on span "Demz [PERSON_NAME] Active" at bounding box center [653, 69] width 55 height 5
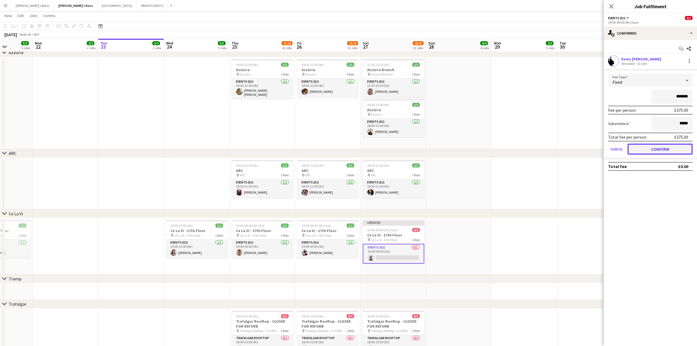
click at [669, 148] on button "Confirm" at bounding box center [660, 149] width 65 height 11
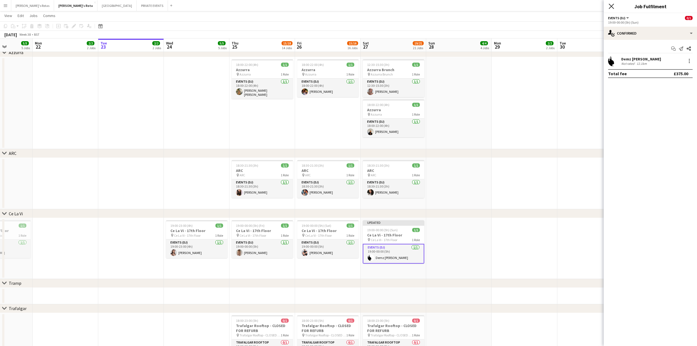
click at [613, 6] on icon "Close pop-in" at bounding box center [611, 6] width 5 height 5
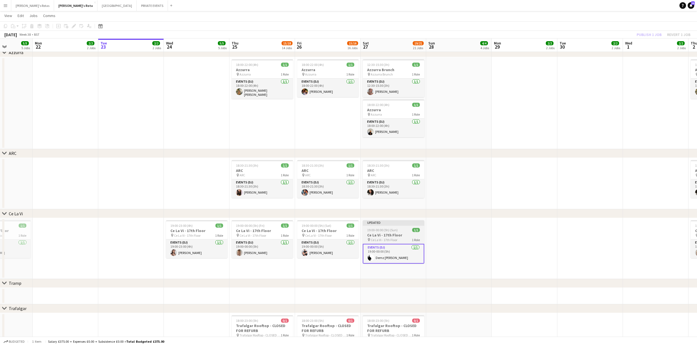
click at [395, 230] on span "19:00-00:00 (5h) (Sun)" at bounding box center [382, 230] width 30 height 4
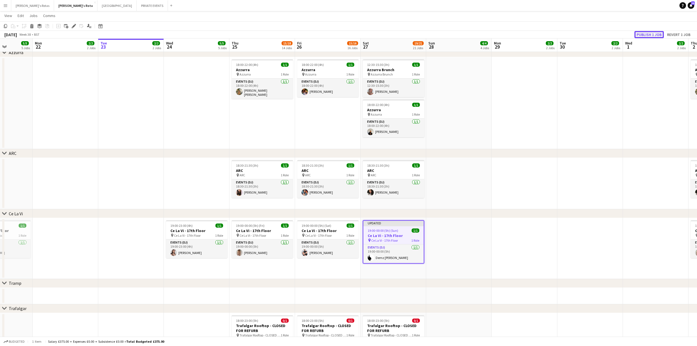
click at [647, 35] on button "Publish 1 job" at bounding box center [648, 34] width 29 height 7
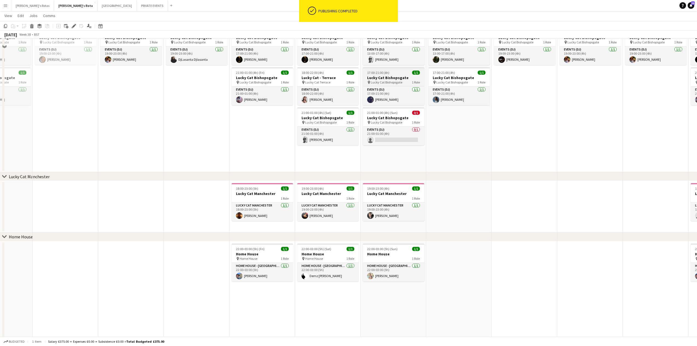
scroll to position [364, 0]
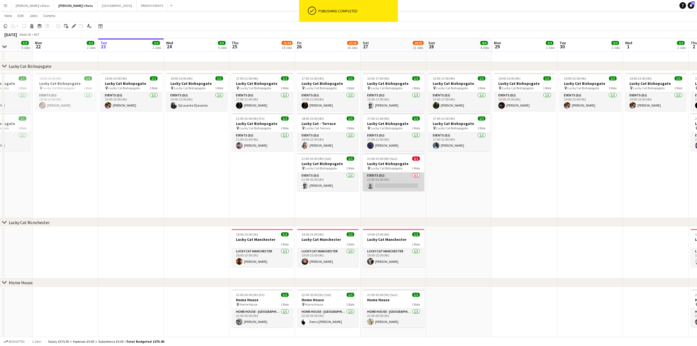
click at [389, 184] on app-card-role "Events (DJ) 0/1 21:00-01:00 (4h) single-neutral-actions" at bounding box center [393, 181] width 61 height 19
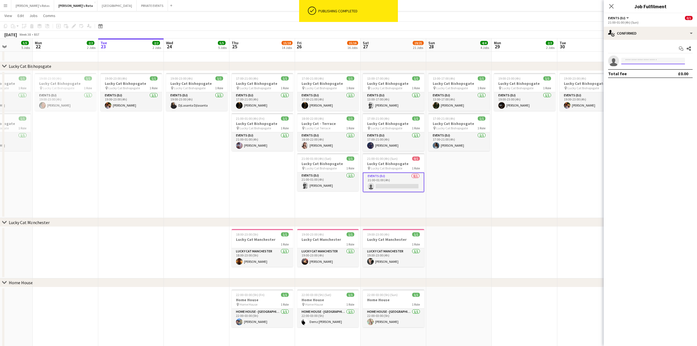
click at [639, 59] on input at bounding box center [653, 61] width 64 height 7
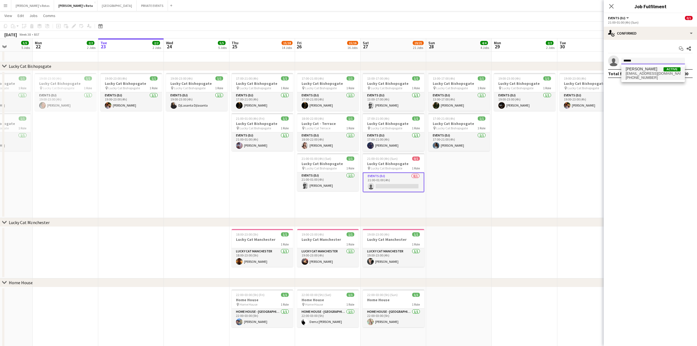
type input "******"
click at [642, 76] on span "[PHONE_NUMBER]" at bounding box center [653, 77] width 55 height 4
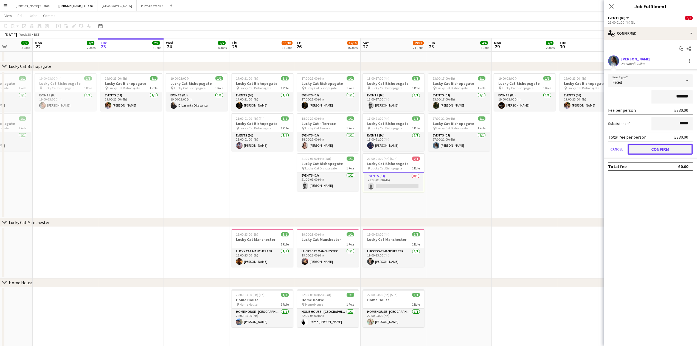
click at [654, 146] on button "Confirm" at bounding box center [660, 149] width 65 height 11
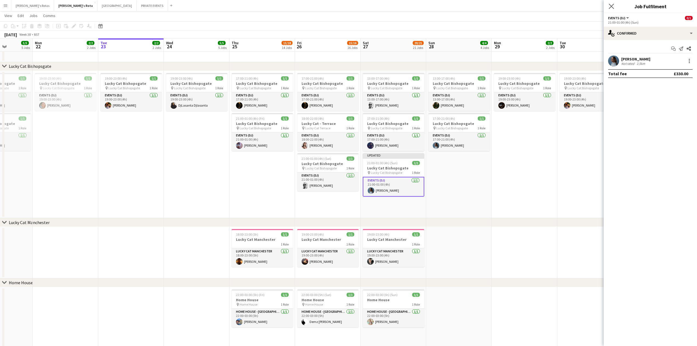
click at [609, 3] on app-icon "Close pop-in" at bounding box center [612, 6] width 8 height 8
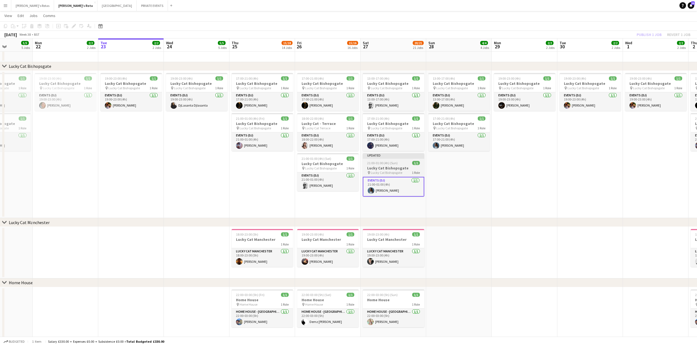
click at [402, 166] on h3 "Lucky Cat Bishopsgate" at bounding box center [393, 167] width 61 height 5
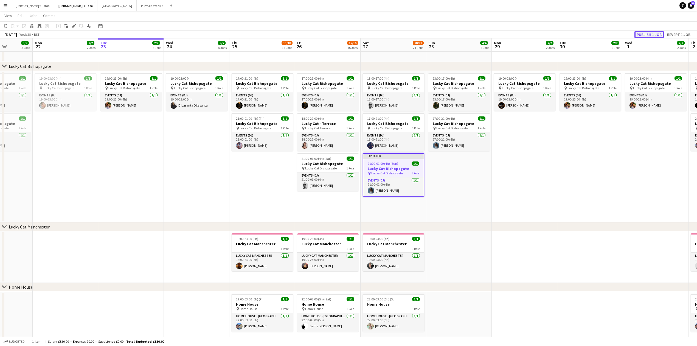
click at [650, 31] on button "Publish 1 job" at bounding box center [648, 34] width 29 height 7
